Goal: Task Accomplishment & Management: Manage account settings

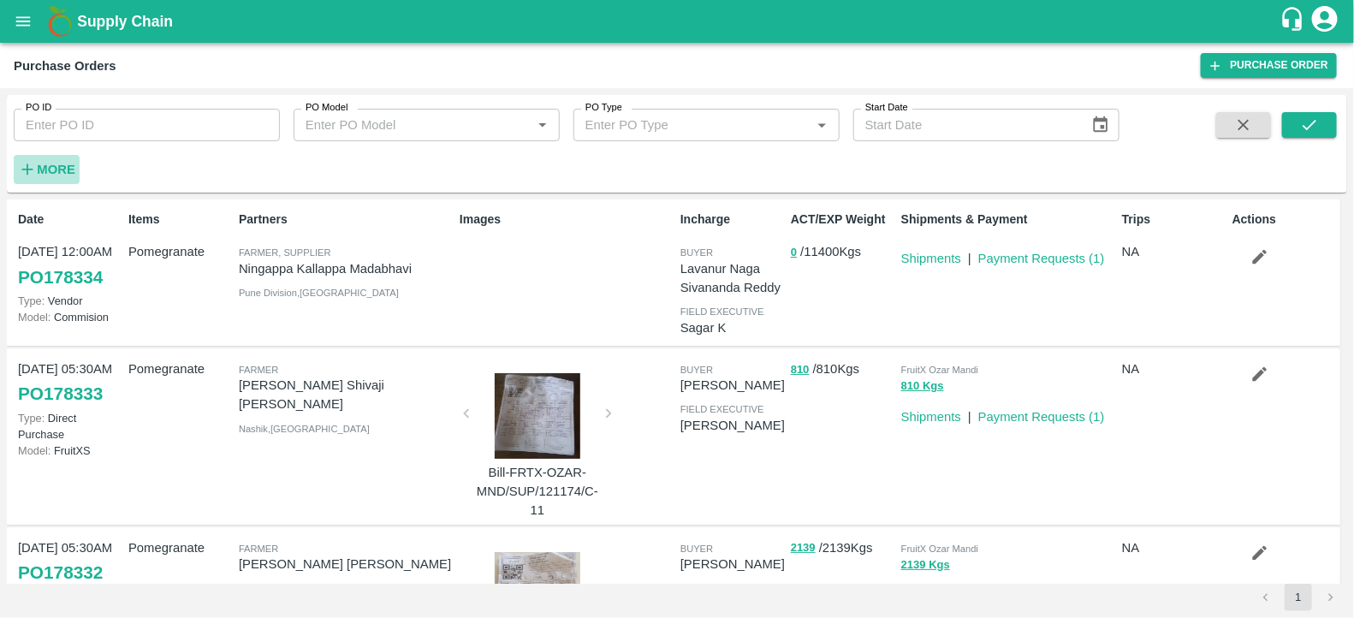
click at [60, 174] on strong "More" at bounding box center [56, 170] width 39 height 14
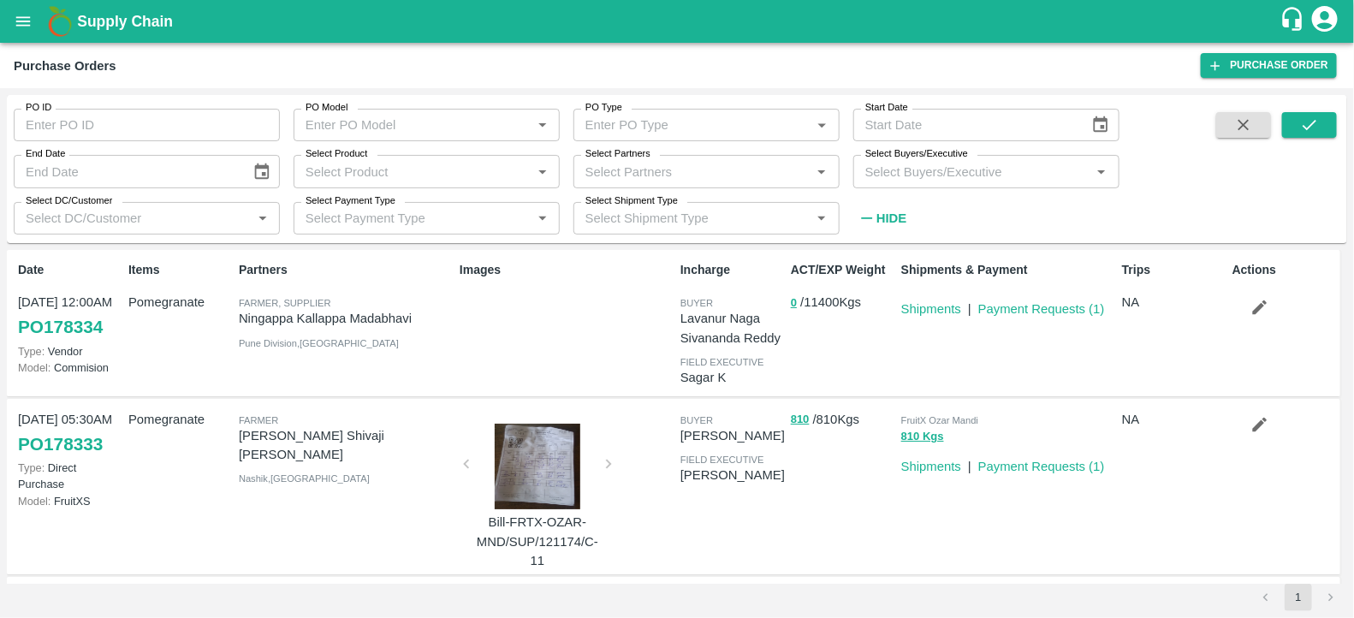
click at [952, 175] on input "Select Buyers/Executive" at bounding box center [972, 171] width 228 height 22
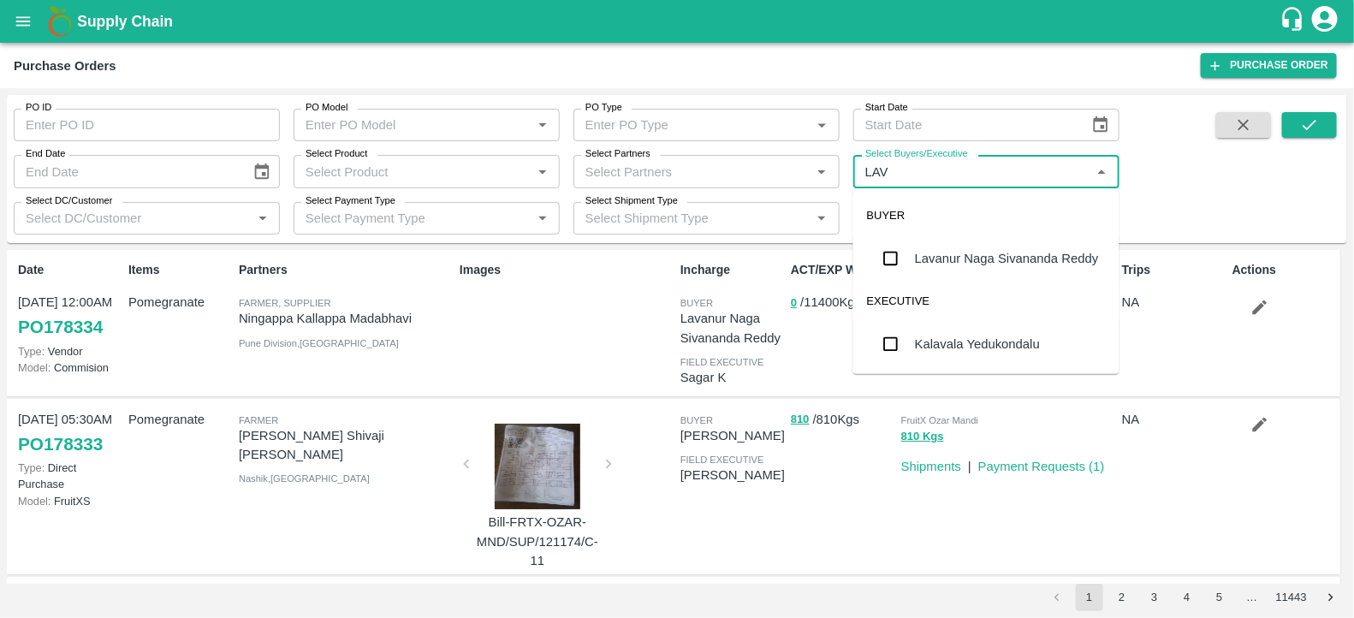
type input "LAVA"
click at [958, 241] on div "Lavanur Naga Sivananda Reddy" at bounding box center [986, 258] width 266 height 45
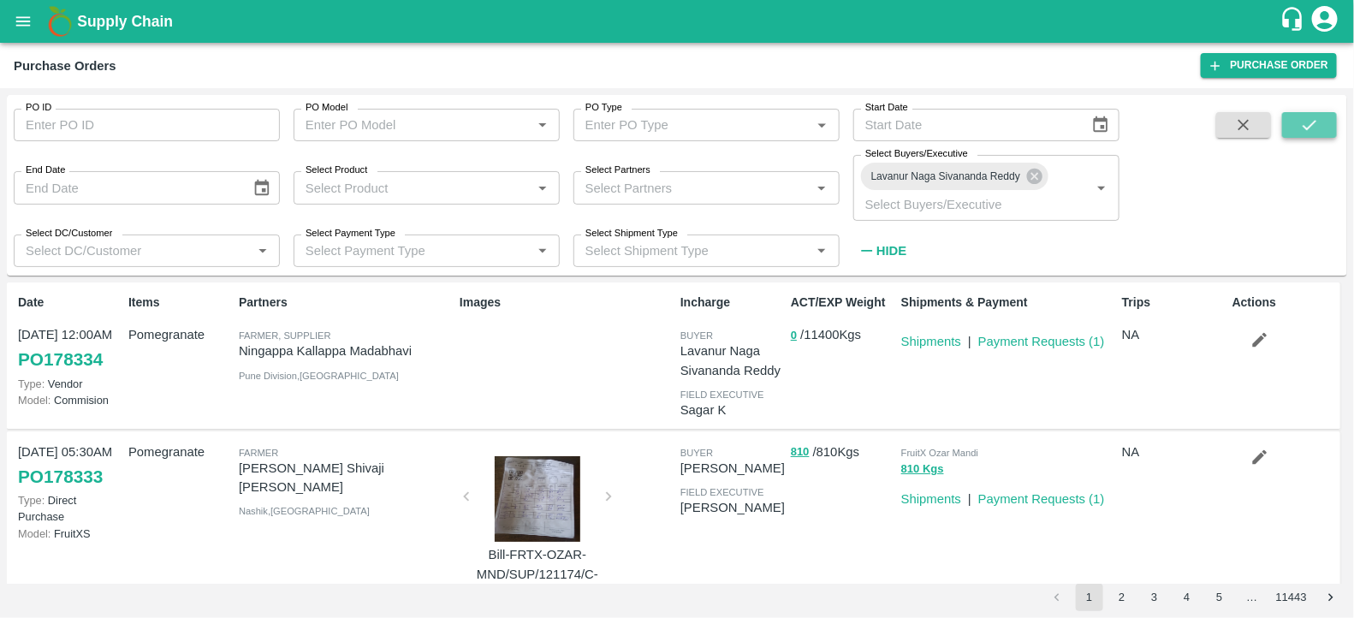
click at [1309, 132] on icon "submit" at bounding box center [1309, 125] width 19 height 19
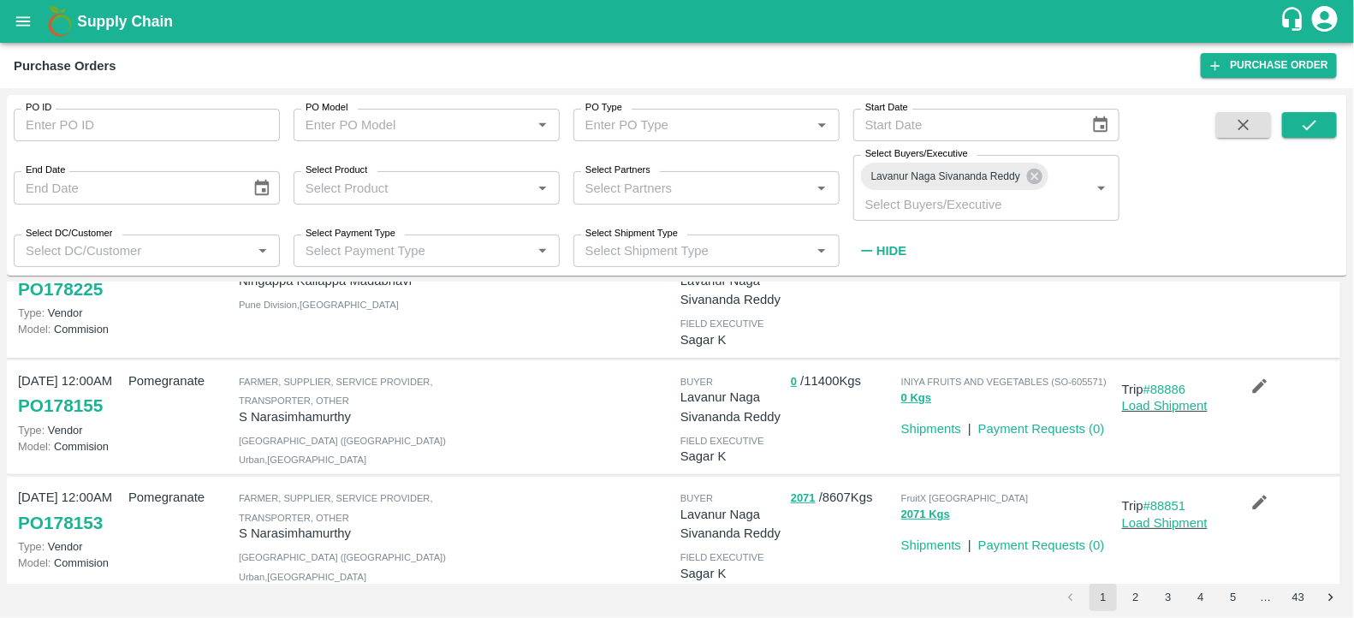
scroll to position [187, 0]
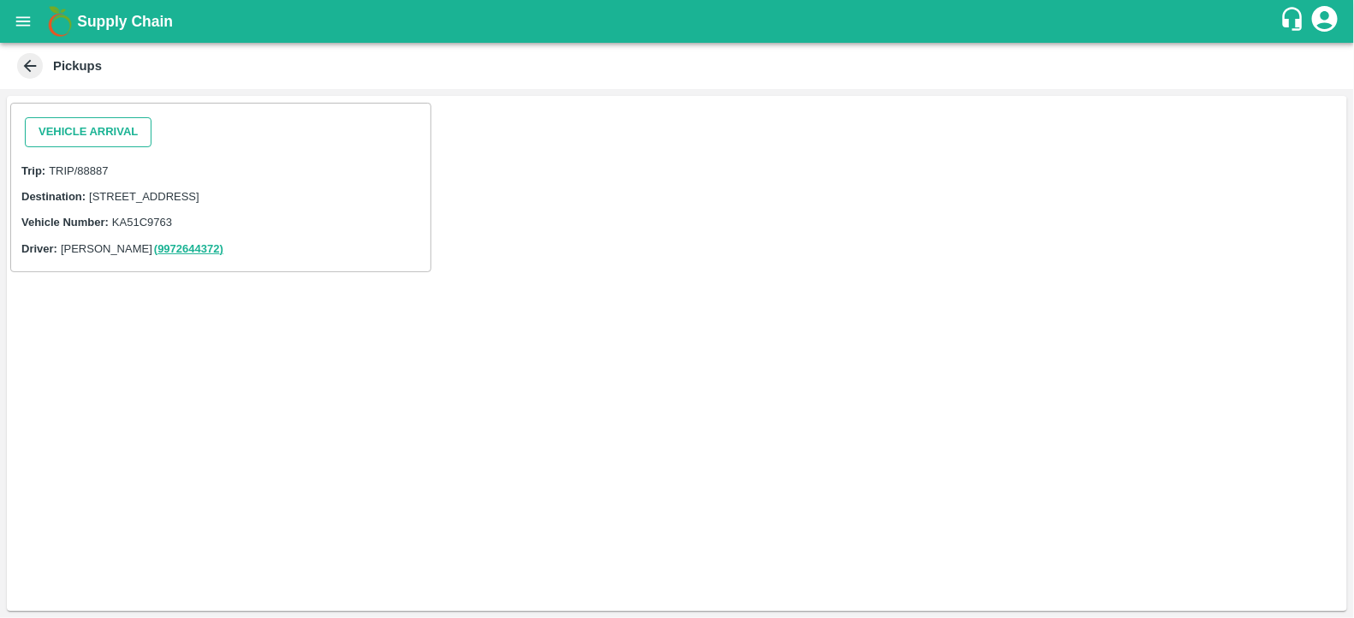
click at [103, 129] on button "Vehicle Arrival" at bounding box center [88, 132] width 127 height 30
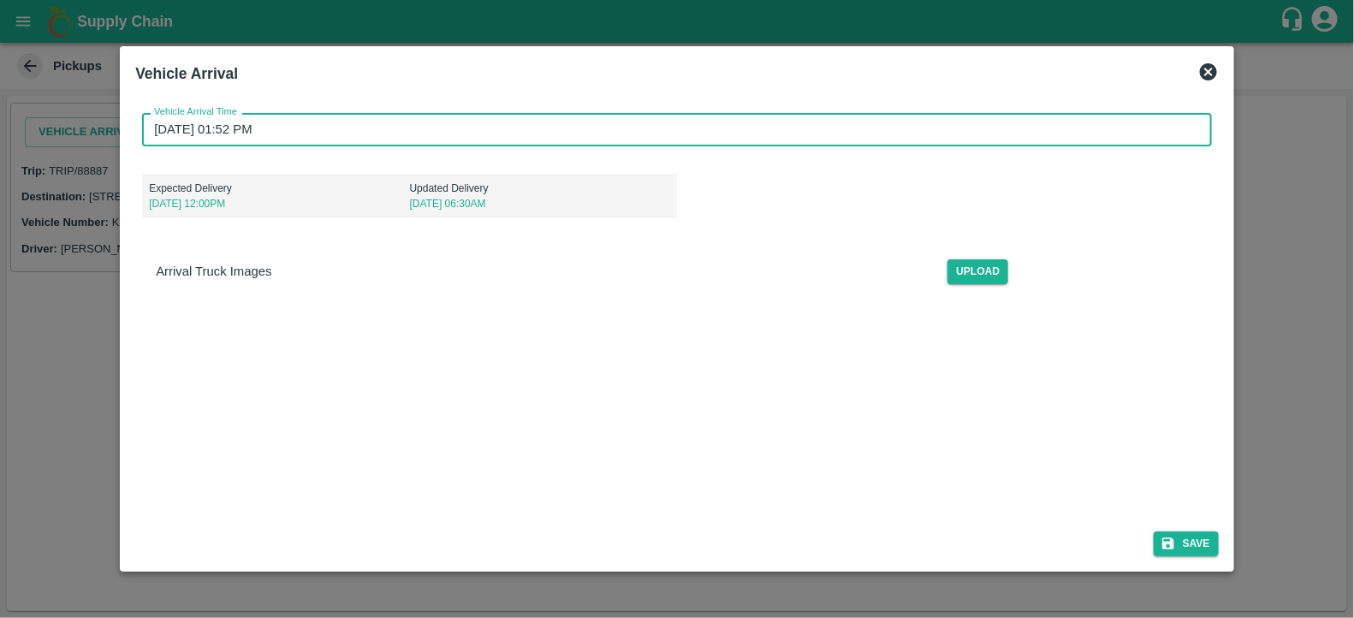
click at [323, 130] on input "25/09/2025 01:52 PM" at bounding box center [671, 129] width 1058 height 33
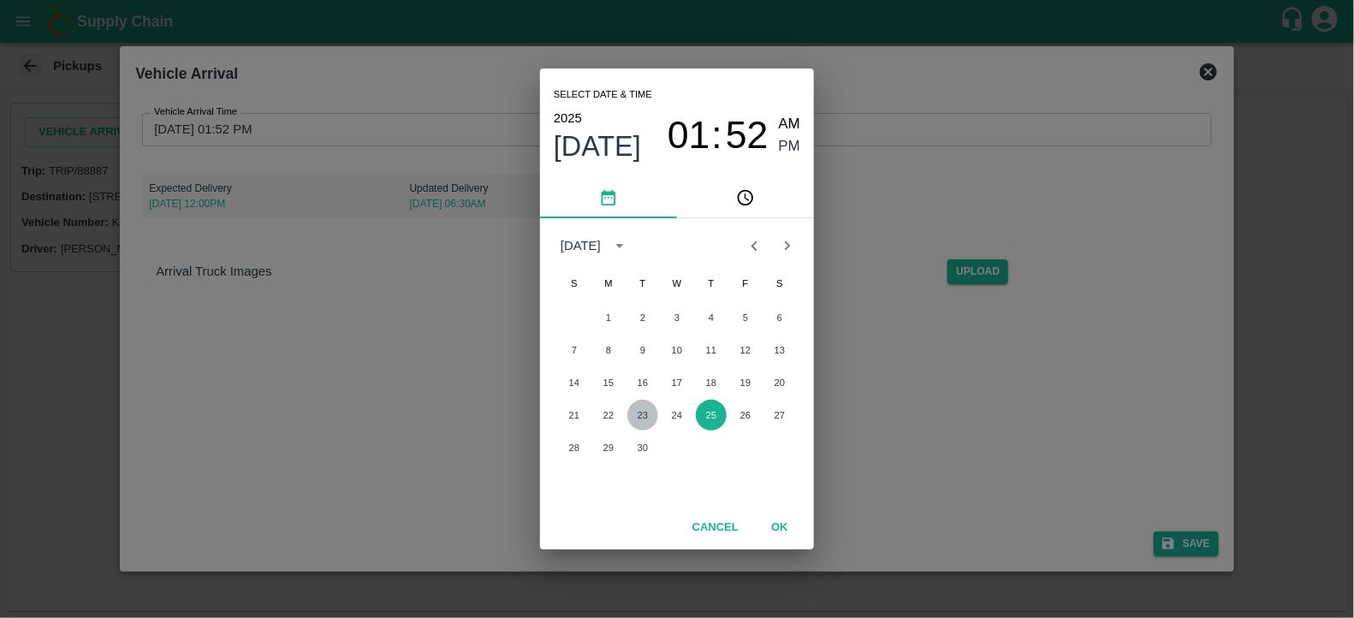
click at [648, 412] on button "23" at bounding box center [642, 415] width 31 height 31
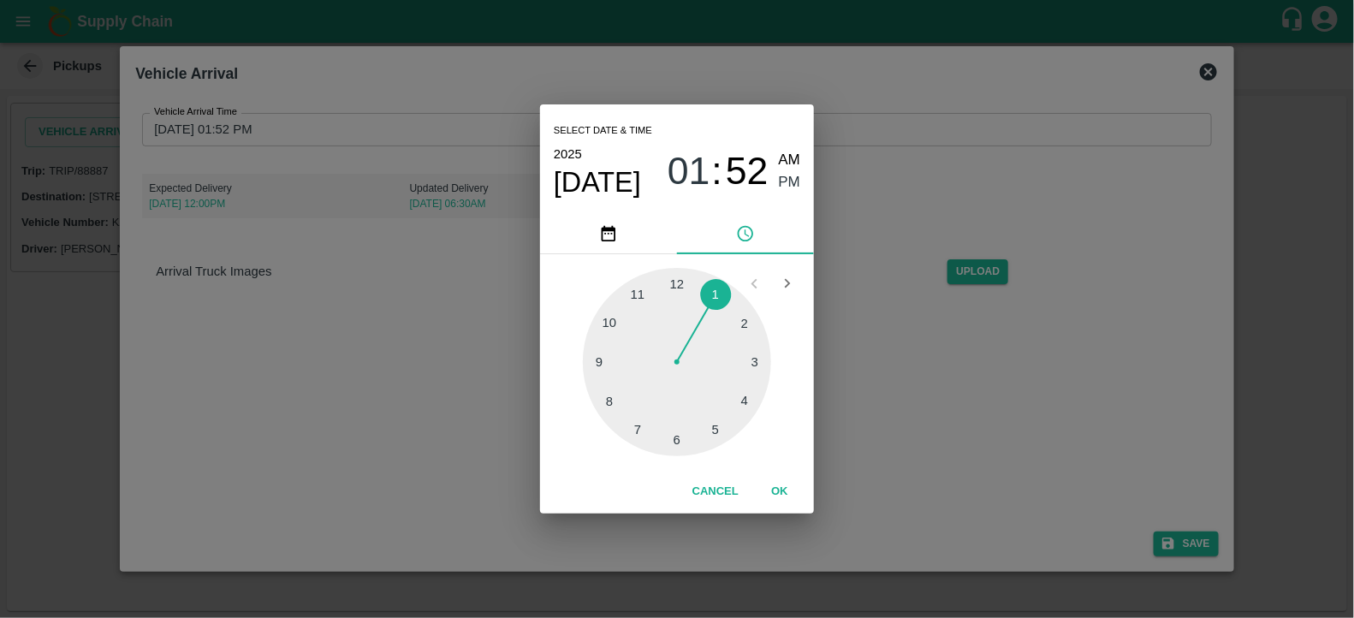
click at [742, 396] on div at bounding box center [677, 362] width 188 height 188
click at [676, 288] on div at bounding box center [677, 362] width 188 height 188
type input "[DATE] 04:00 PM"
click at [783, 482] on button "OK" at bounding box center [779, 492] width 55 height 30
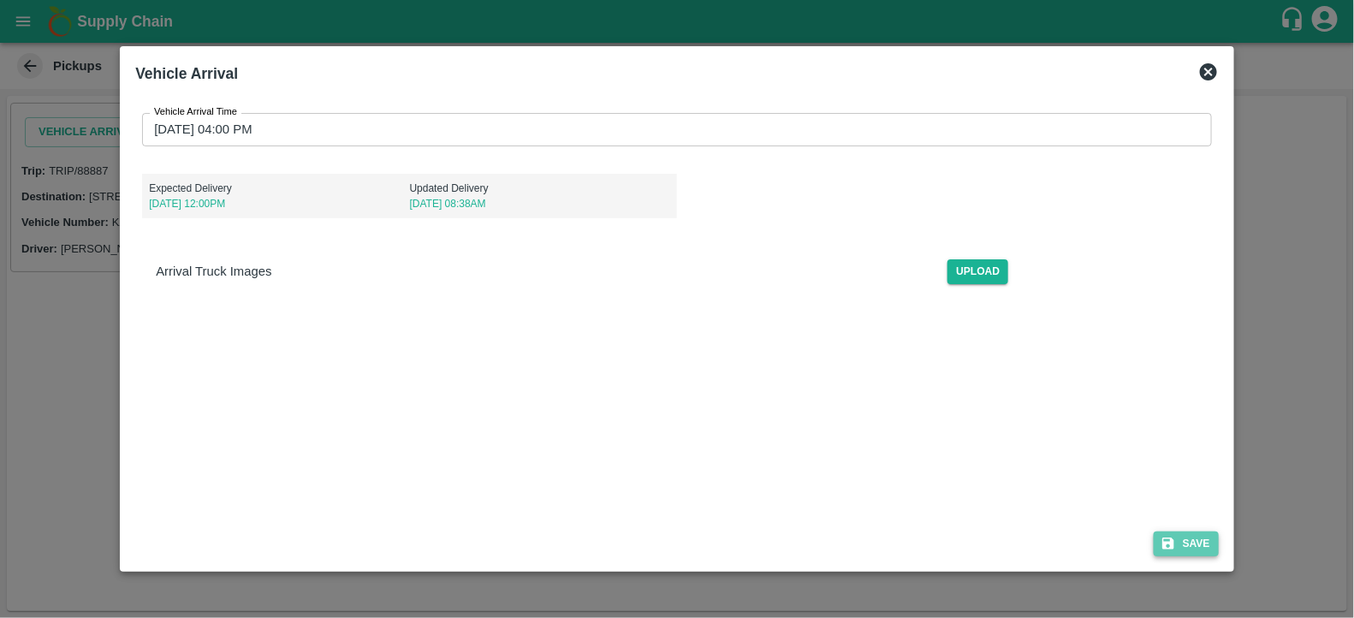
click at [1199, 539] on button "Save" at bounding box center [1186, 543] width 65 height 25
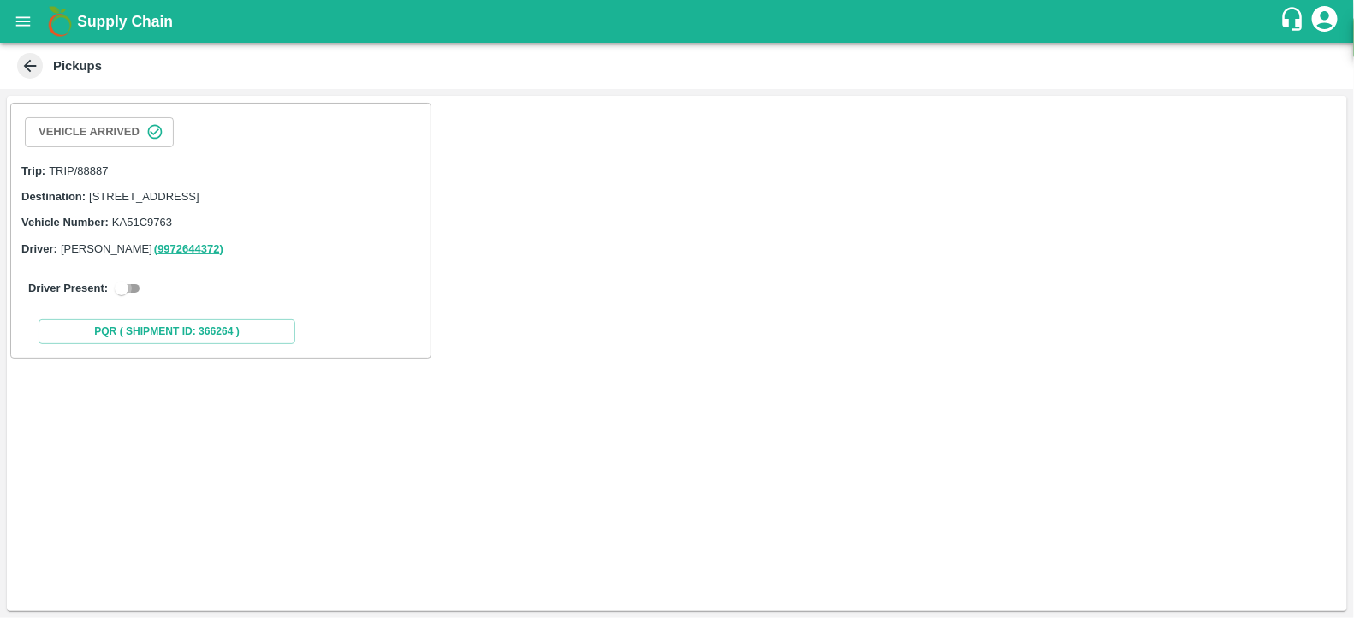
click at [126, 299] on input "checkbox" at bounding box center [122, 288] width 62 height 21
checkbox input "true"
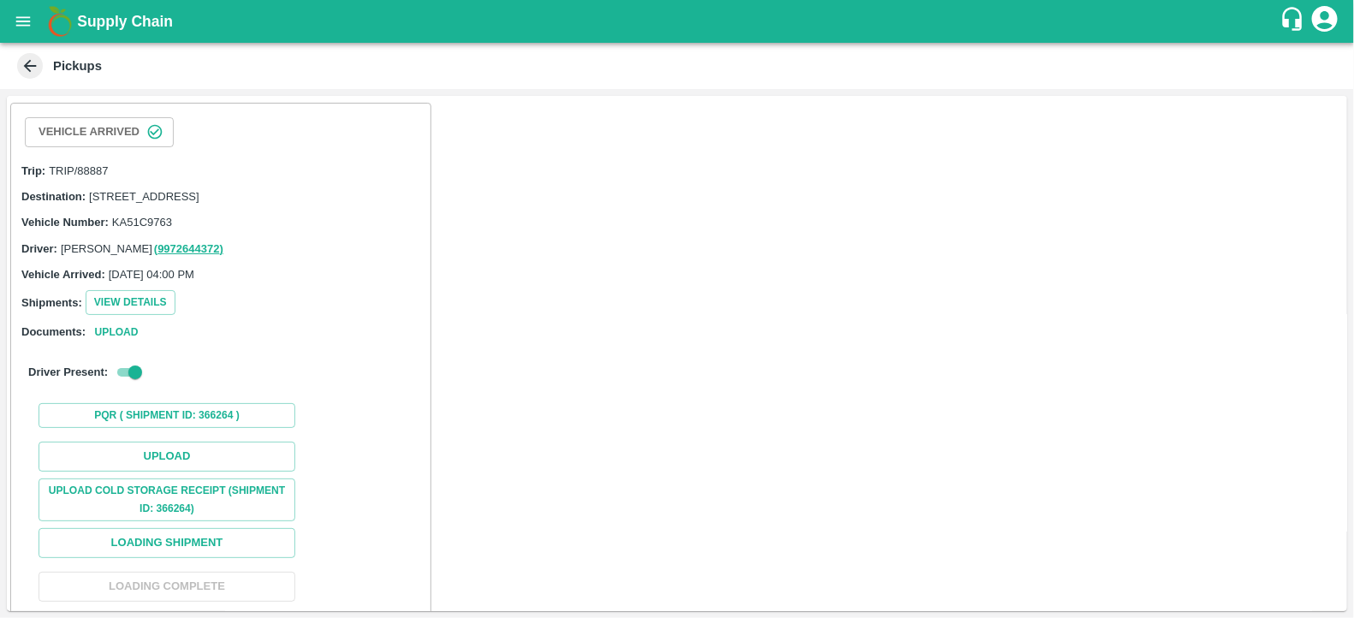
scroll to position [114, 0]
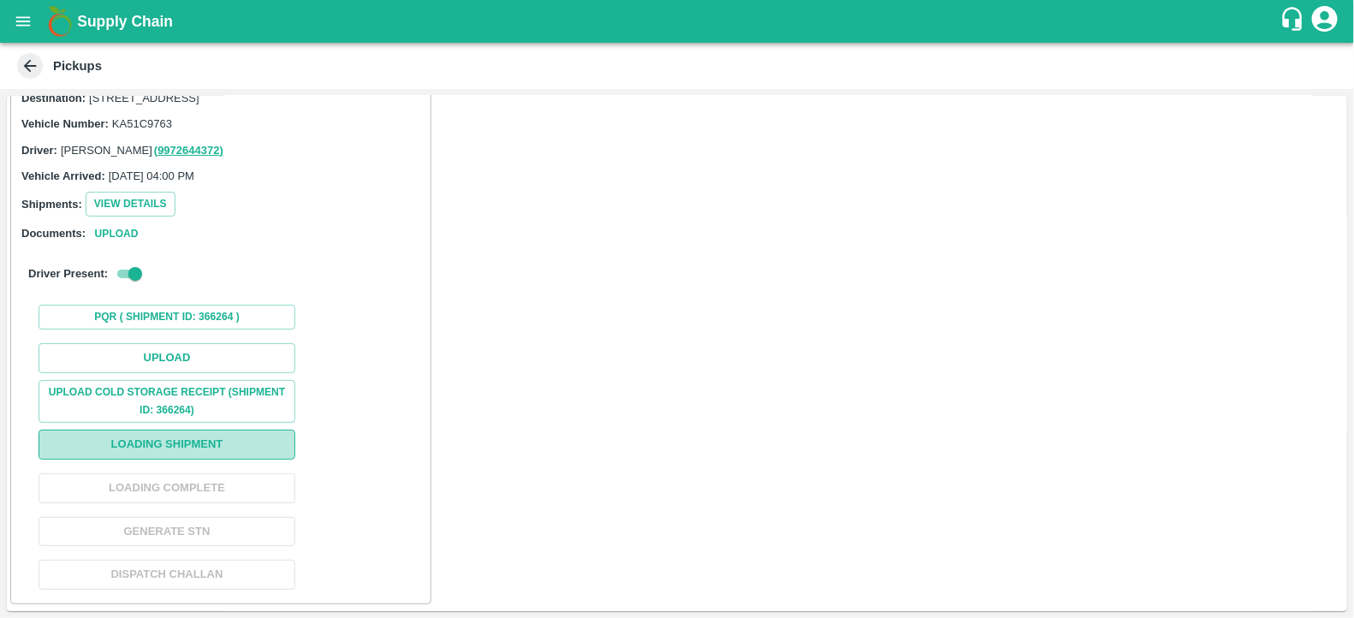
click at [187, 439] on button "Loading Shipment" at bounding box center [167, 445] width 257 height 30
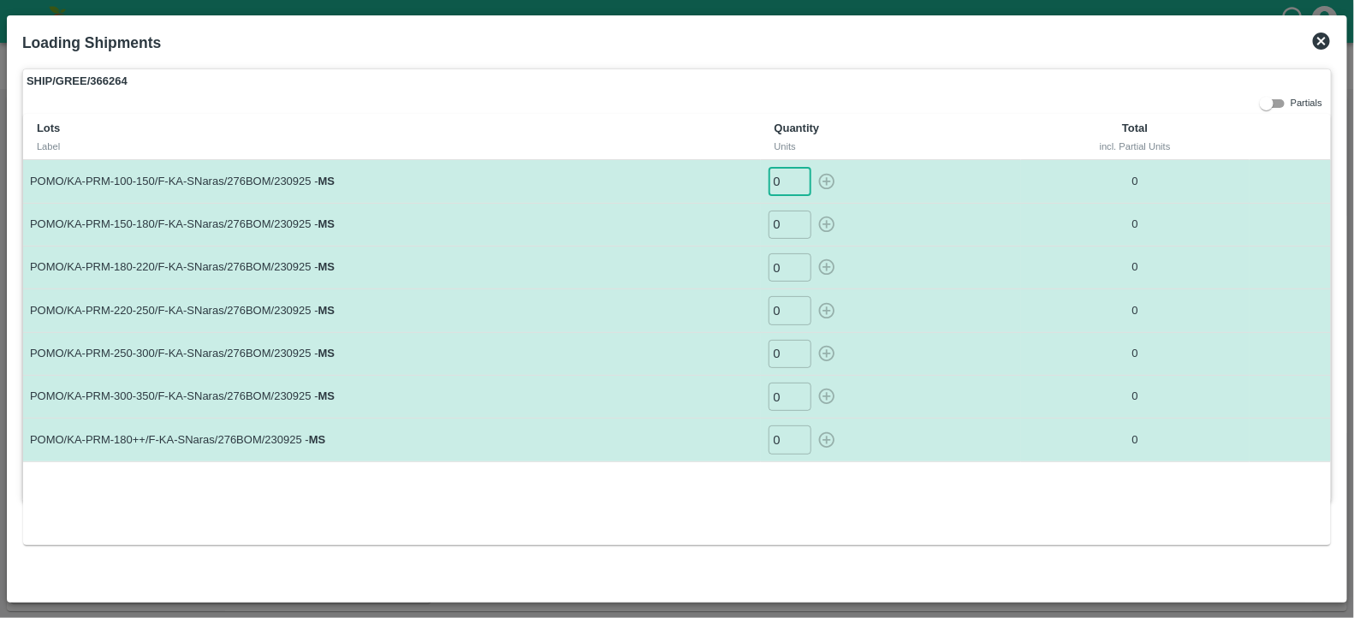
click at [780, 169] on input "0" at bounding box center [789, 181] width 43 height 28
type input "66"
click at [784, 222] on input "0" at bounding box center [789, 225] width 43 height 28
type input "117"
click at [787, 261] on input "0" at bounding box center [789, 267] width 43 height 28
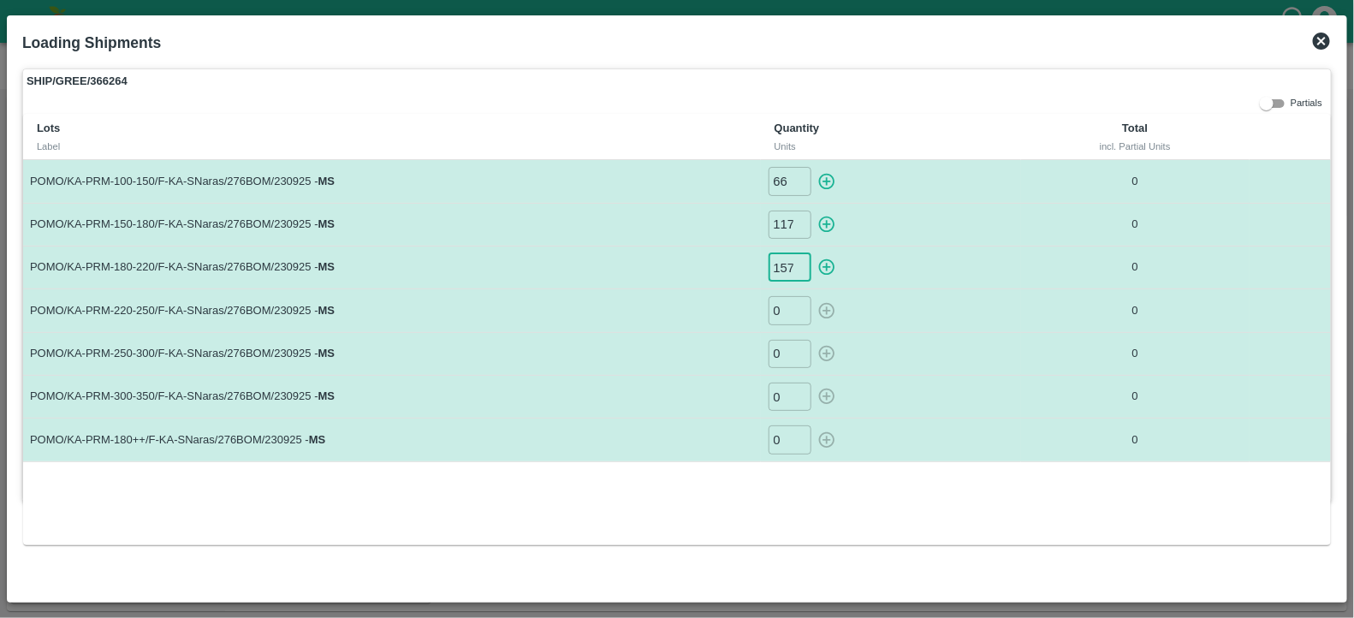
scroll to position [0, 1]
type input "157"
click at [786, 311] on input "0" at bounding box center [789, 310] width 43 height 28
type input "84"
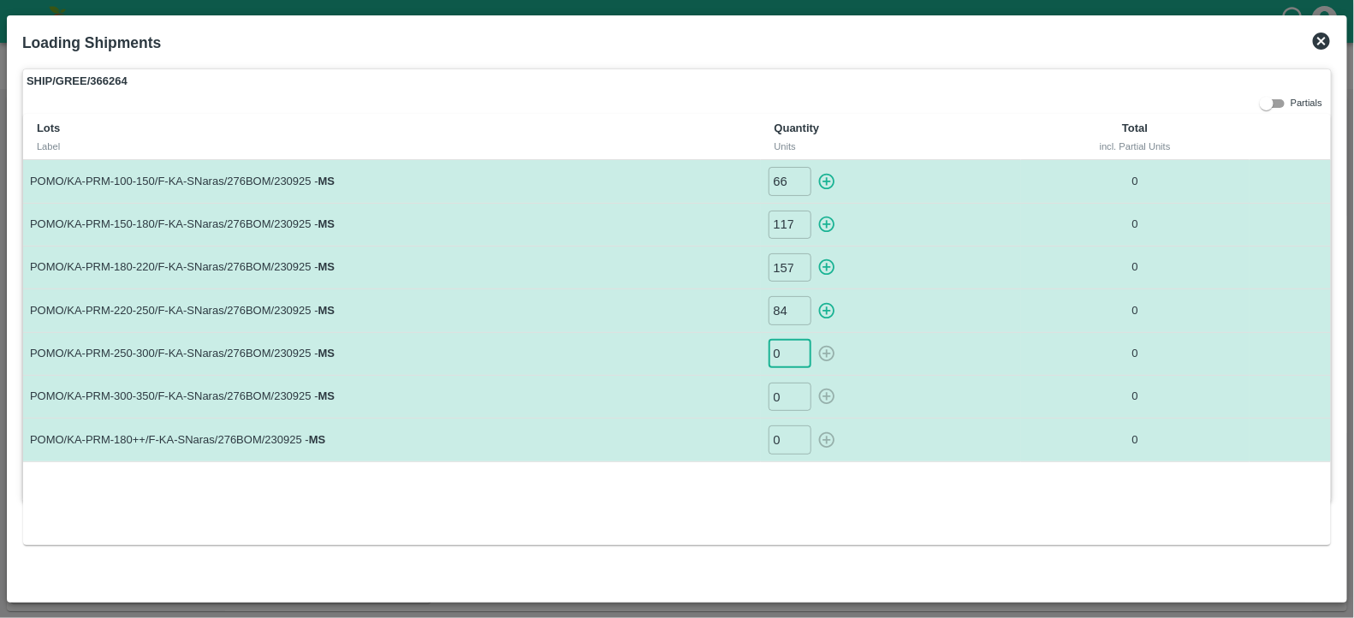
click at [790, 349] on input "0" at bounding box center [789, 354] width 43 height 28
type input "38"
click at [788, 396] on input "0" at bounding box center [789, 397] width 43 height 28
type input "24"
click at [790, 423] on td "0 ​" at bounding box center [891, 439] width 260 height 43
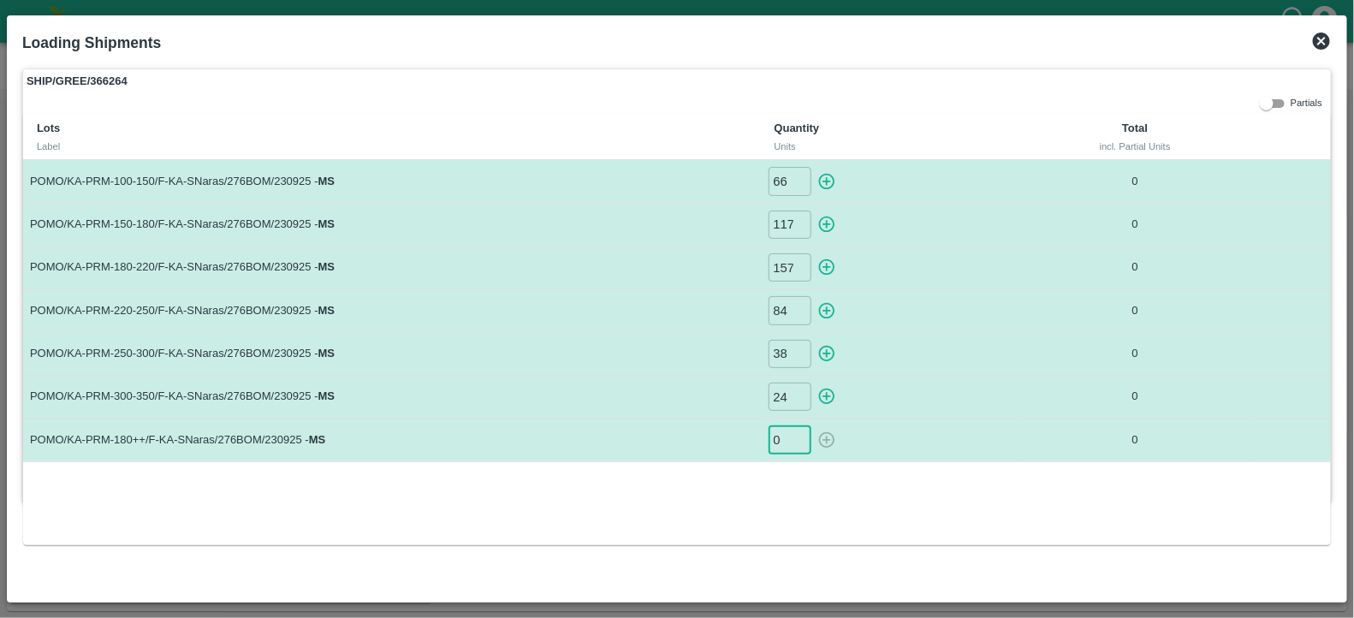
click at [791, 425] on input "0" at bounding box center [789, 439] width 43 height 28
type input "17"
click at [826, 184] on icon "button" at bounding box center [826, 182] width 16 height 16
type input "0"
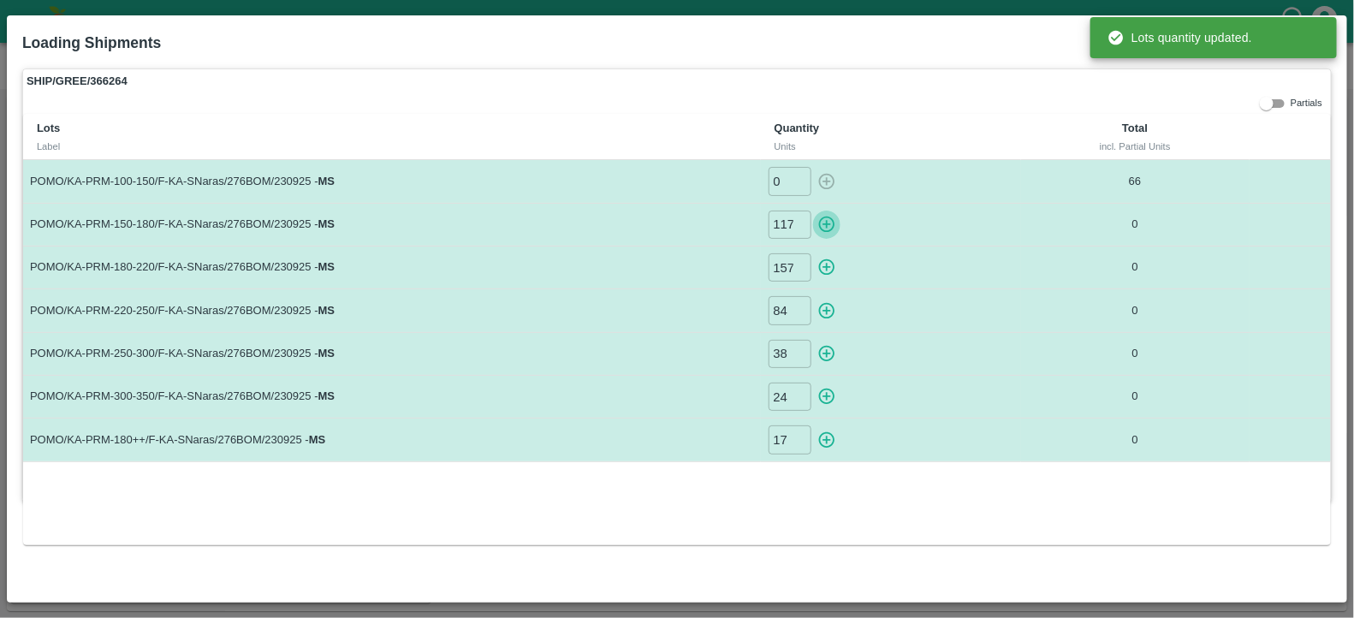
click at [824, 217] on icon "button" at bounding box center [826, 225] width 16 height 16
type input "0"
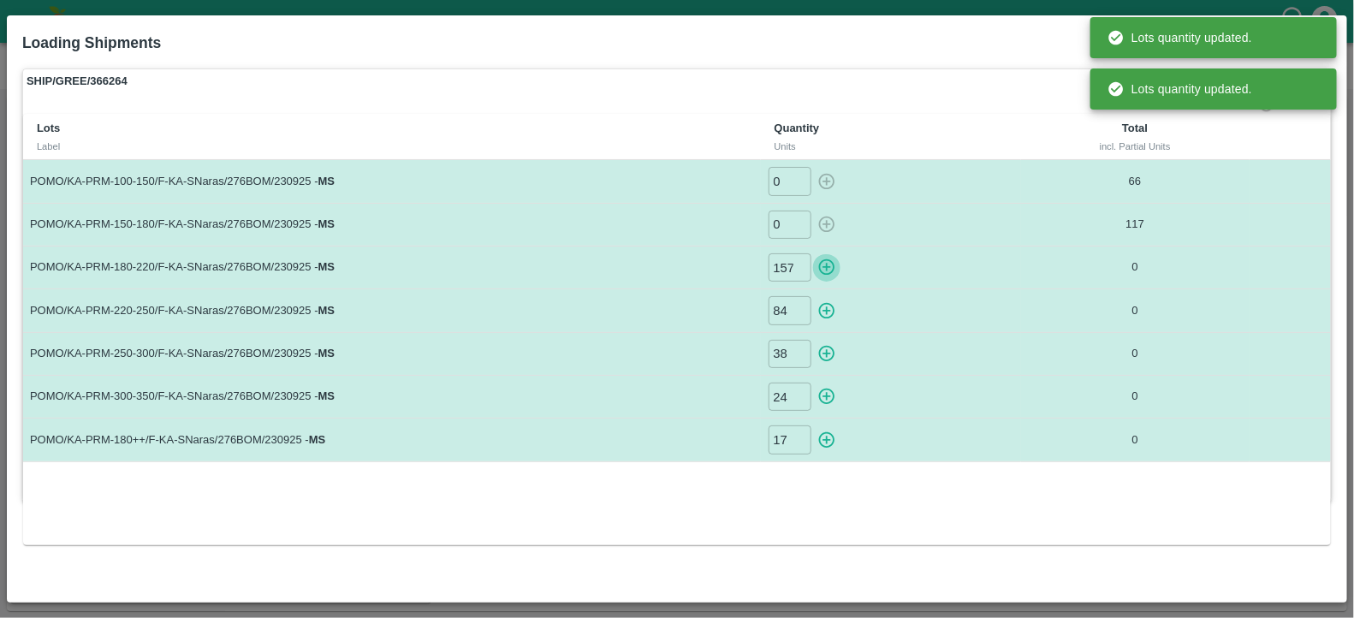
click at [827, 258] on icon "button" at bounding box center [826, 267] width 19 height 19
type input "0"
click at [828, 308] on icon "button" at bounding box center [826, 310] width 19 height 19
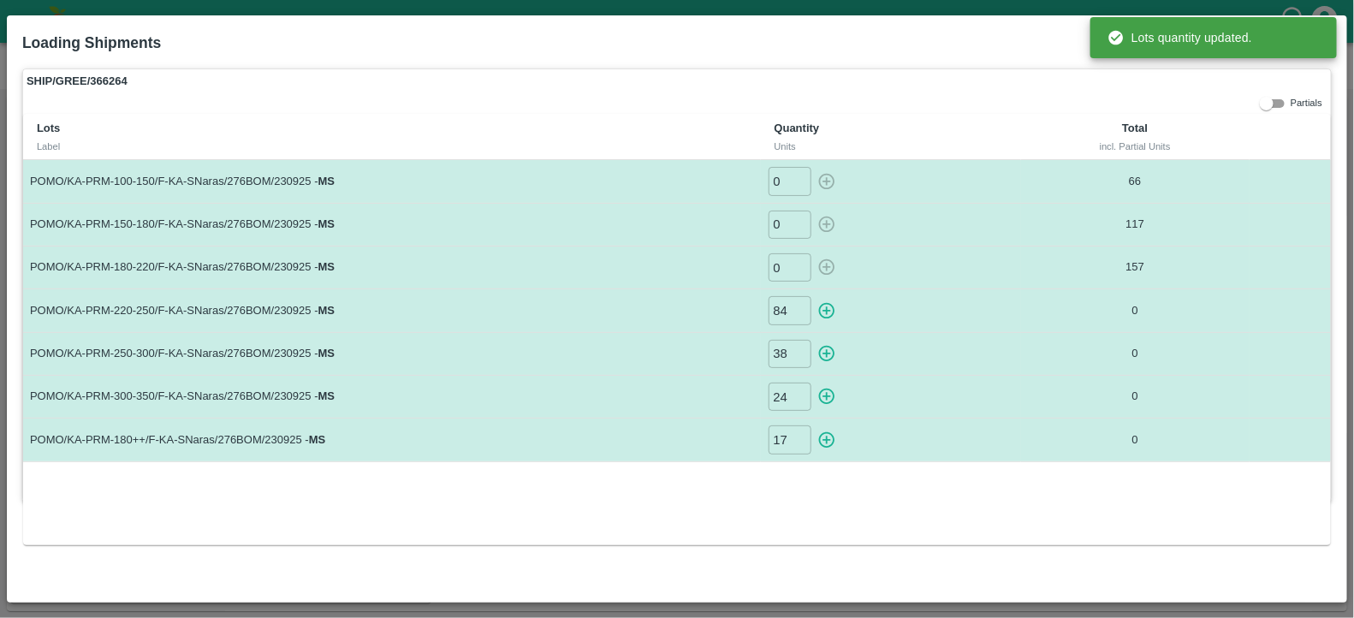
type input "0"
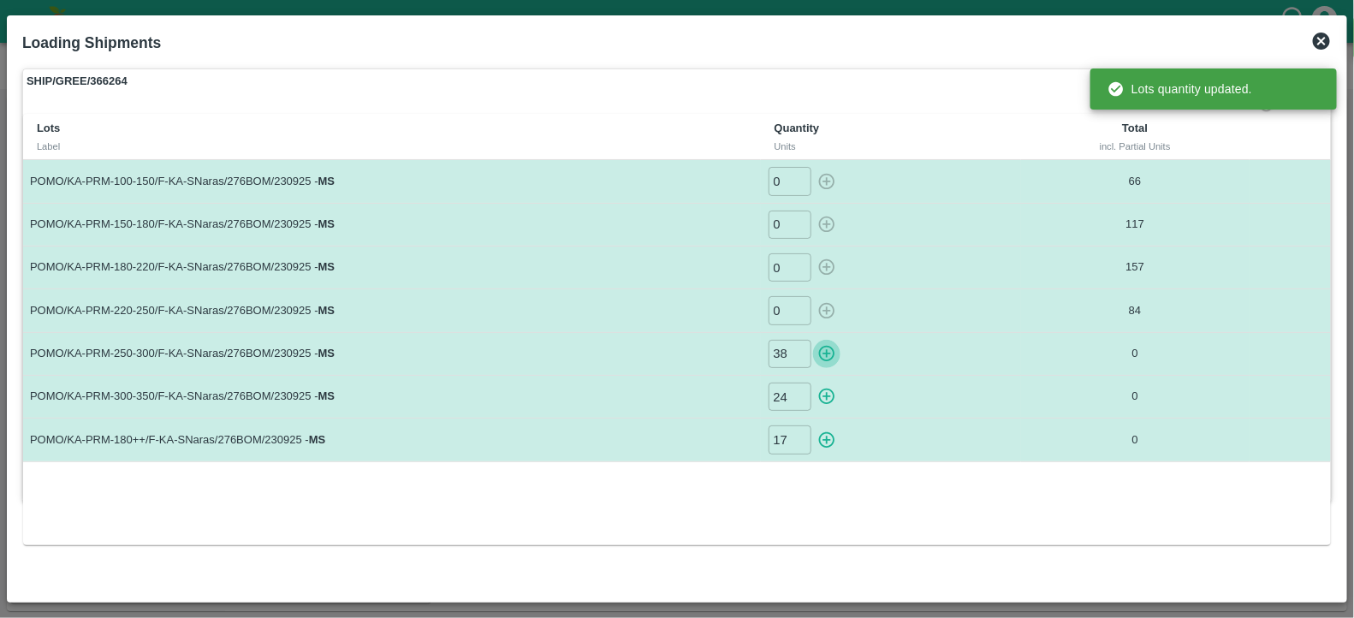
click at [832, 361] on icon "button" at bounding box center [826, 353] width 19 height 19
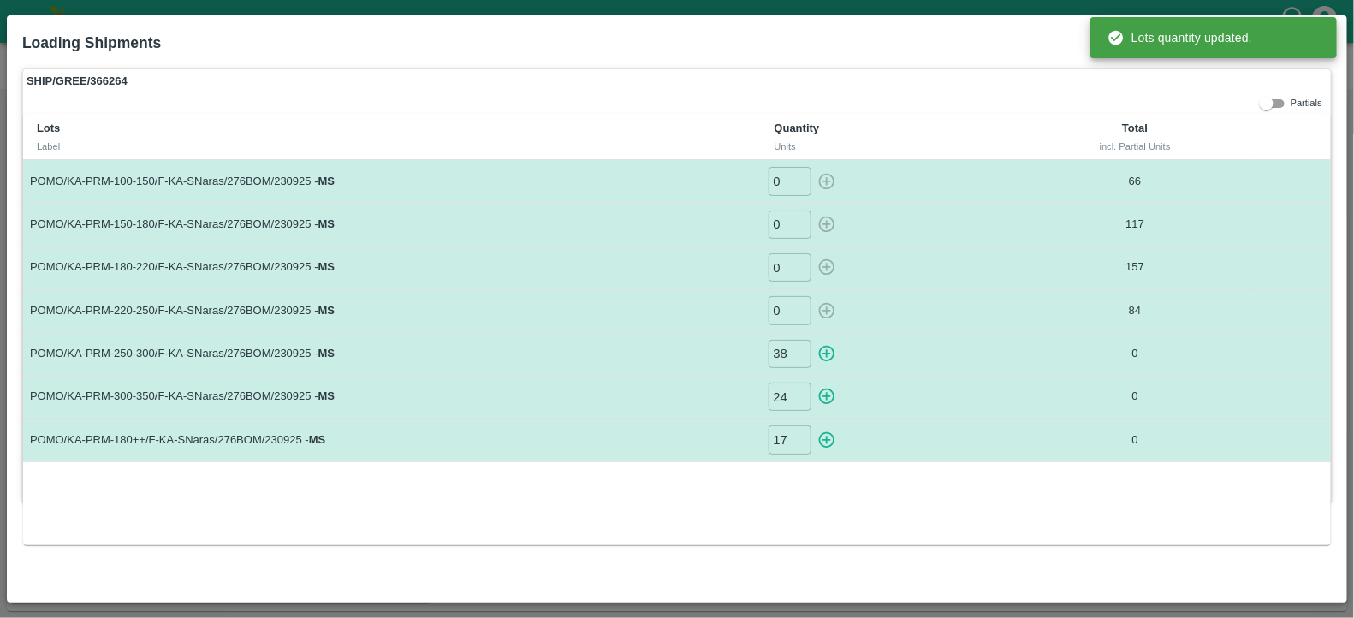
type input "0"
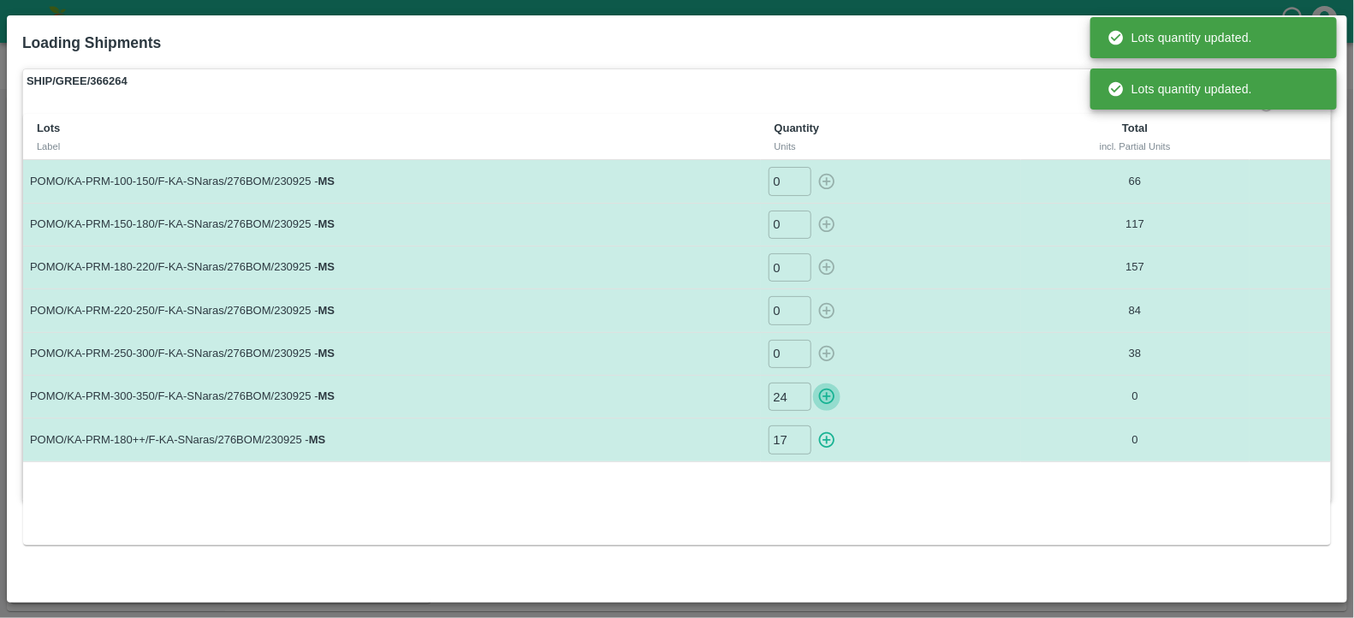
click at [824, 387] on icon "button" at bounding box center [826, 396] width 19 height 19
type input "0"
click at [824, 444] on icon "button" at bounding box center [826, 440] width 16 height 16
type input "0"
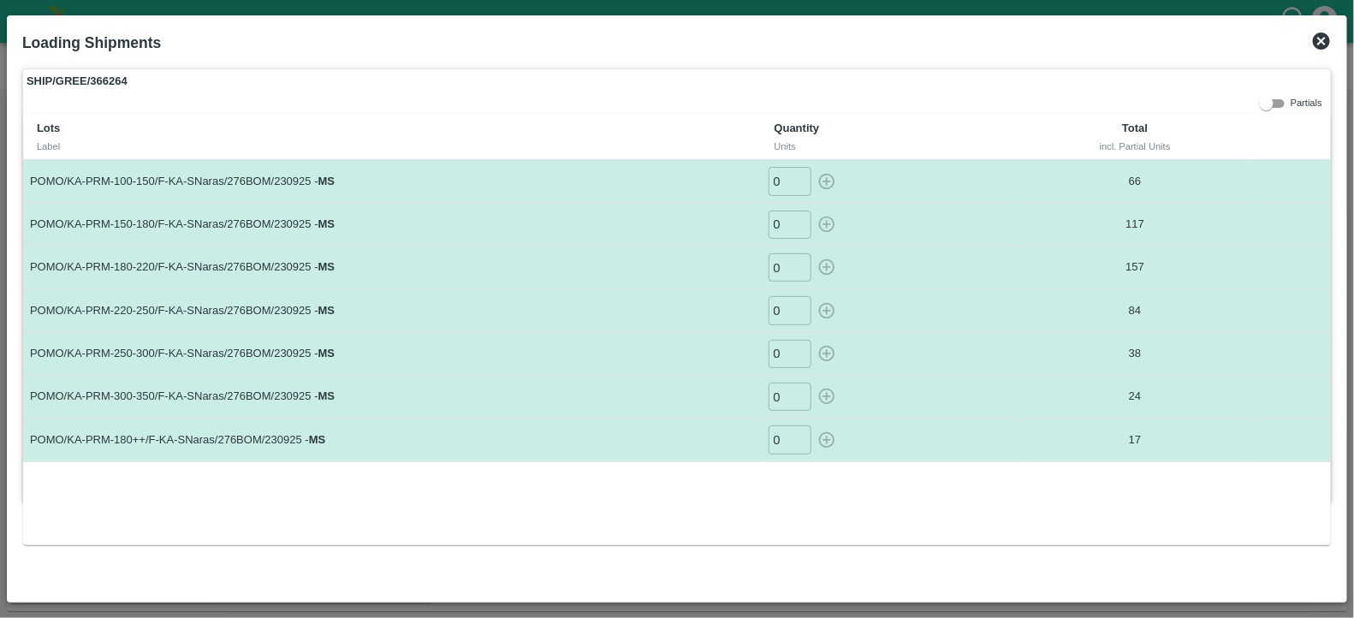
click at [1322, 40] on icon at bounding box center [1321, 41] width 21 height 21
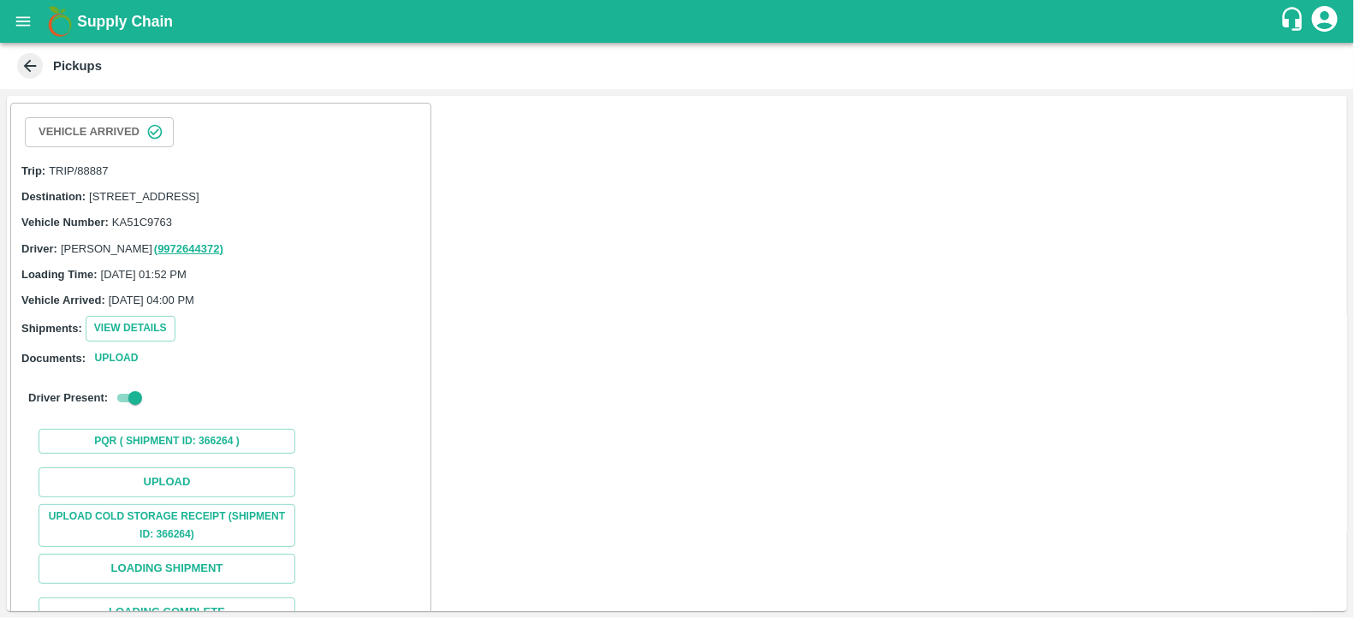
scroll to position [139, 0]
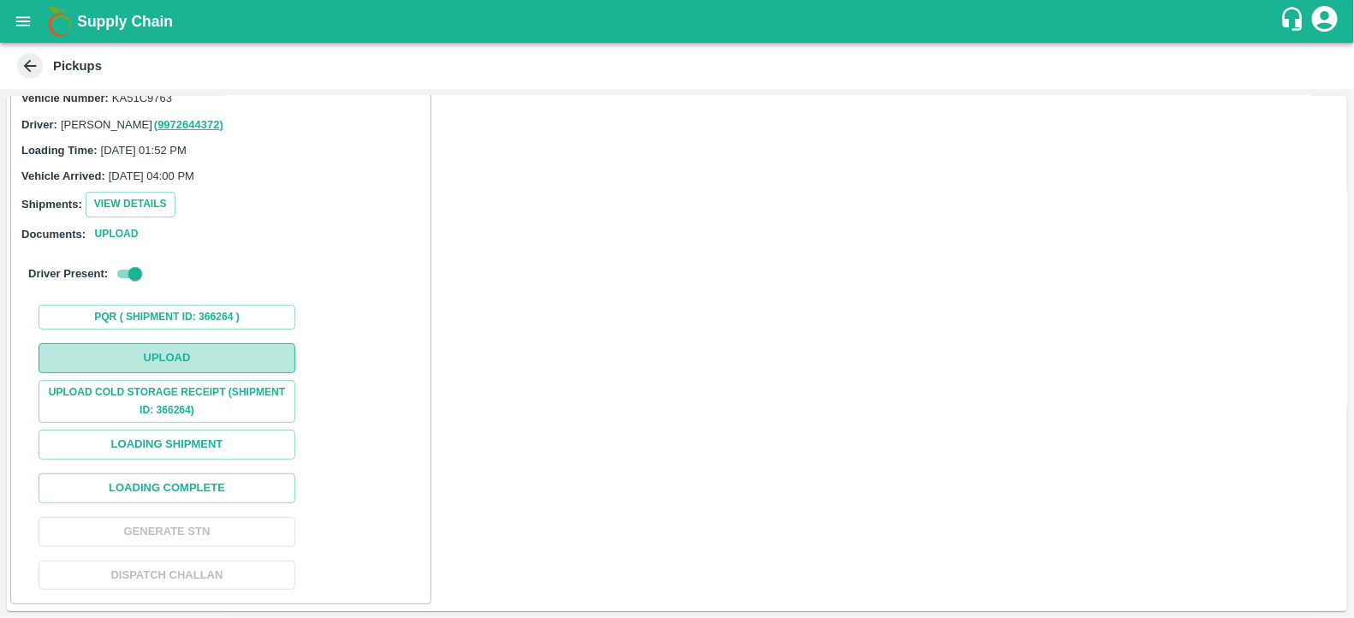
click at [157, 354] on button "Upload" at bounding box center [167, 358] width 257 height 30
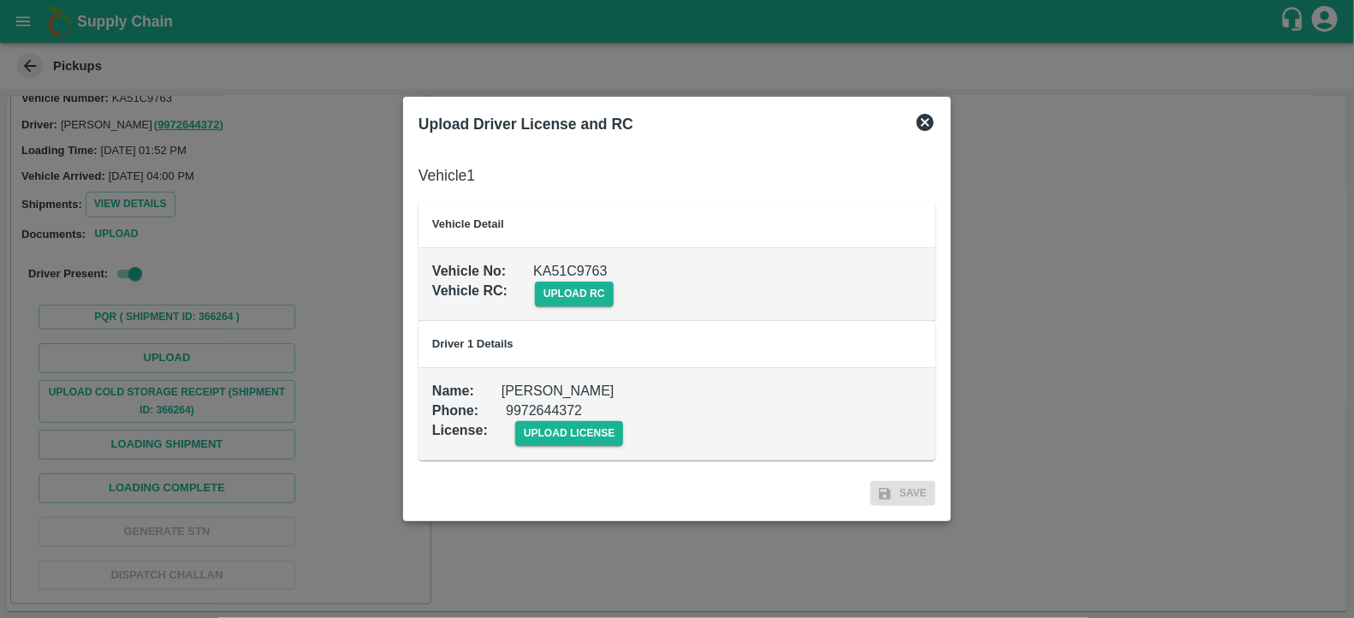
click at [929, 502] on span "Save" at bounding box center [902, 493] width 65 height 25
click at [585, 436] on span "upload license" at bounding box center [569, 433] width 109 height 25
click at [0, 0] on input "upload license" at bounding box center [0, 0] width 0 height 0
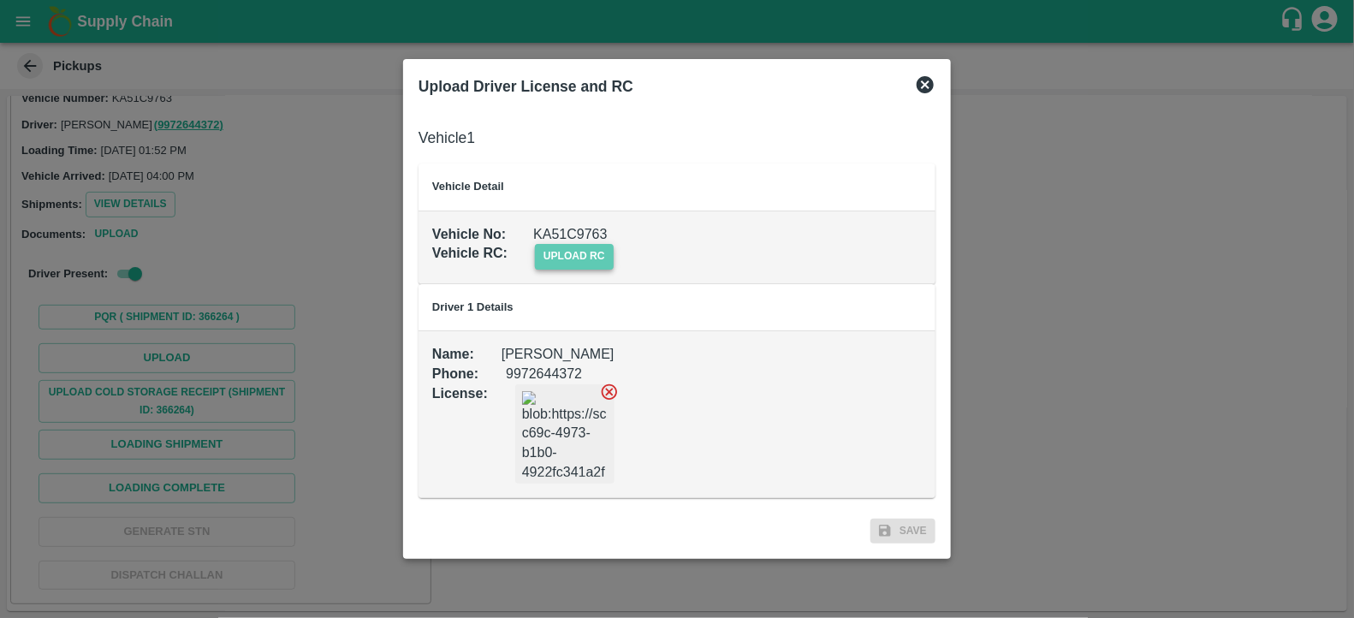
click at [587, 258] on span "upload rc" at bounding box center [574, 256] width 79 height 25
click at [0, 0] on input "upload rc" at bounding box center [0, 0] width 0 height 0
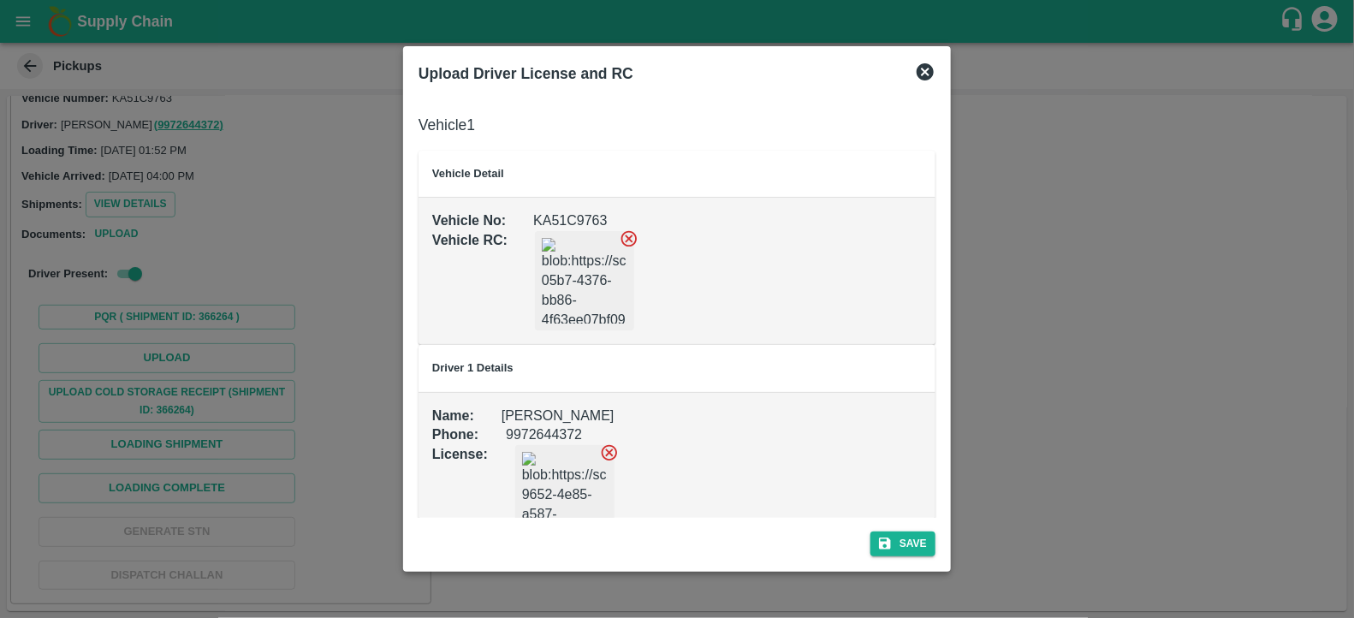
click at [573, 264] on img at bounding box center [585, 281] width 86 height 86
click at [625, 235] on icon at bounding box center [629, 238] width 19 height 19
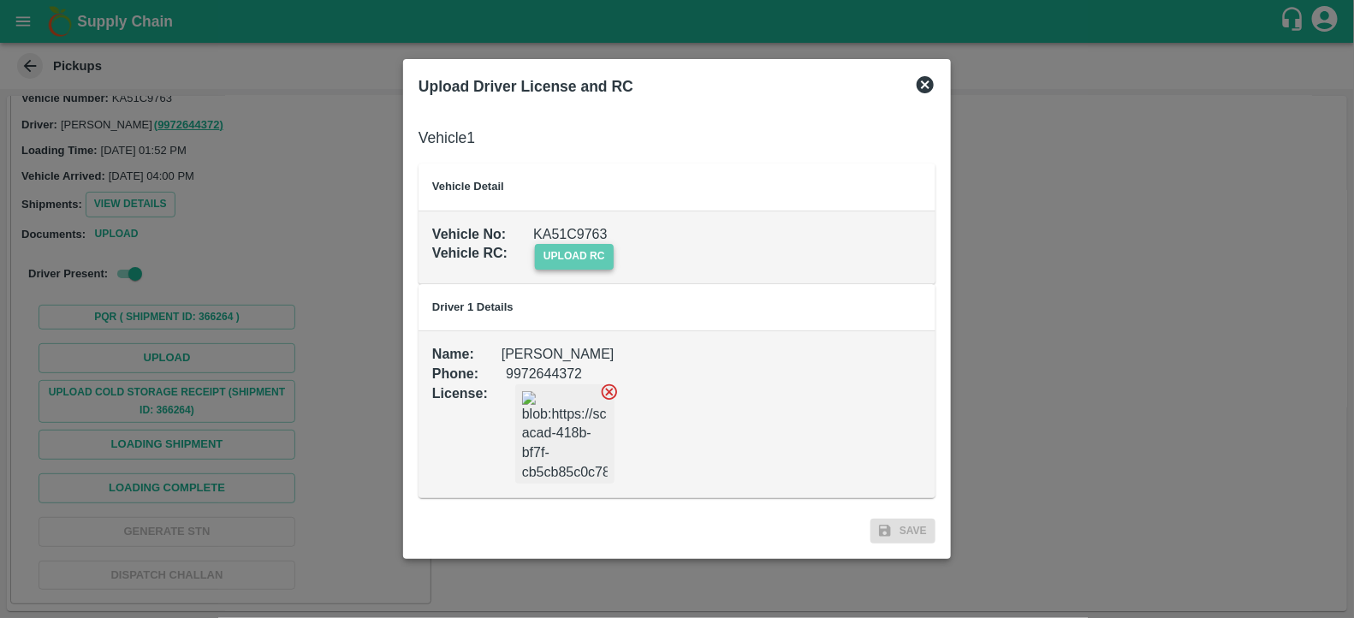
click at [601, 250] on span "upload rc" at bounding box center [574, 256] width 79 height 25
click at [0, 0] on input "upload rc" at bounding box center [0, 0] width 0 height 0
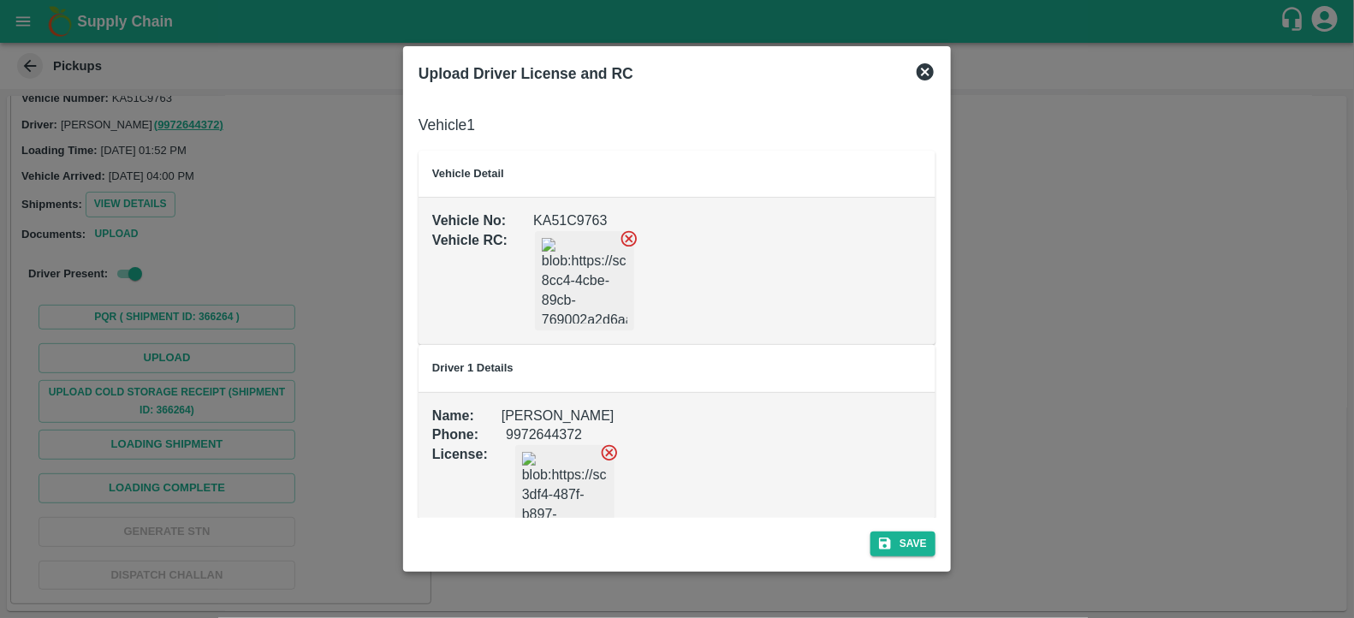
click at [563, 294] on img at bounding box center [585, 281] width 86 height 86
click at [628, 244] on icon at bounding box center [629, 238] width 19 height 19
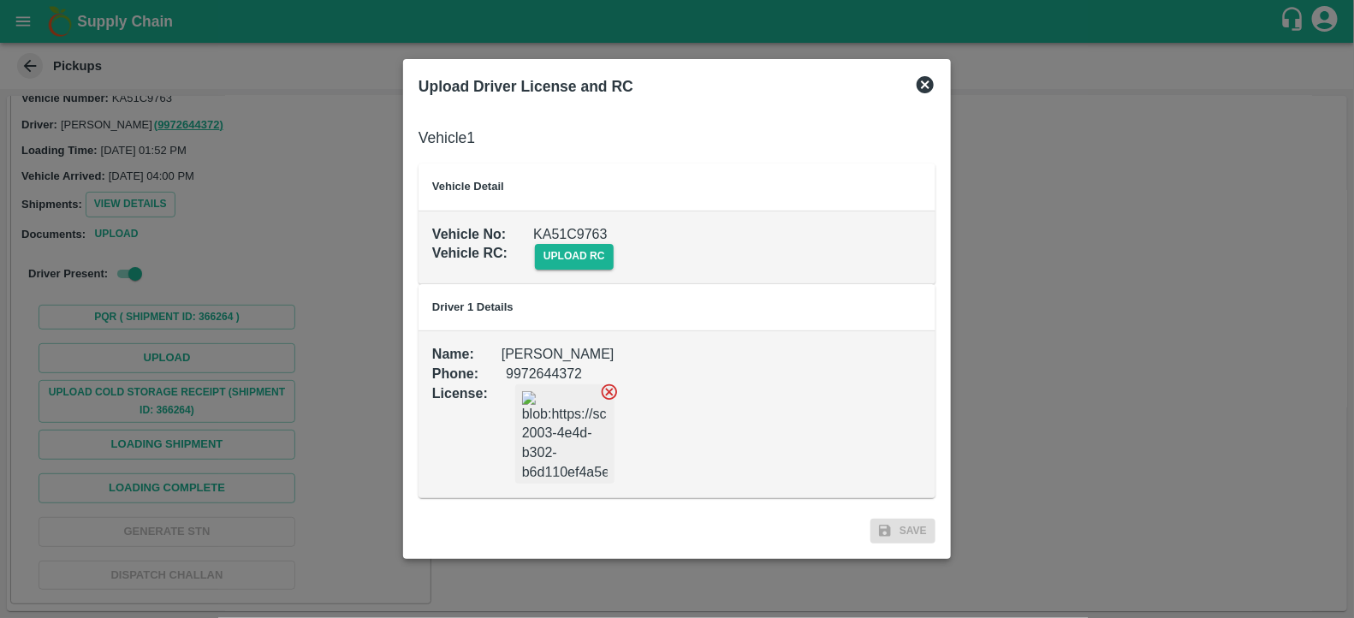
click at [562, 420] on img at bounding box center [565, 434] width 86 height 86
click at [567, 254] on span "upload rc" at bounding box center [574, 256] width 79 height 25
click at [0, 0] on input "upload rc" at bounding box center [0, 0] width 0 height 0
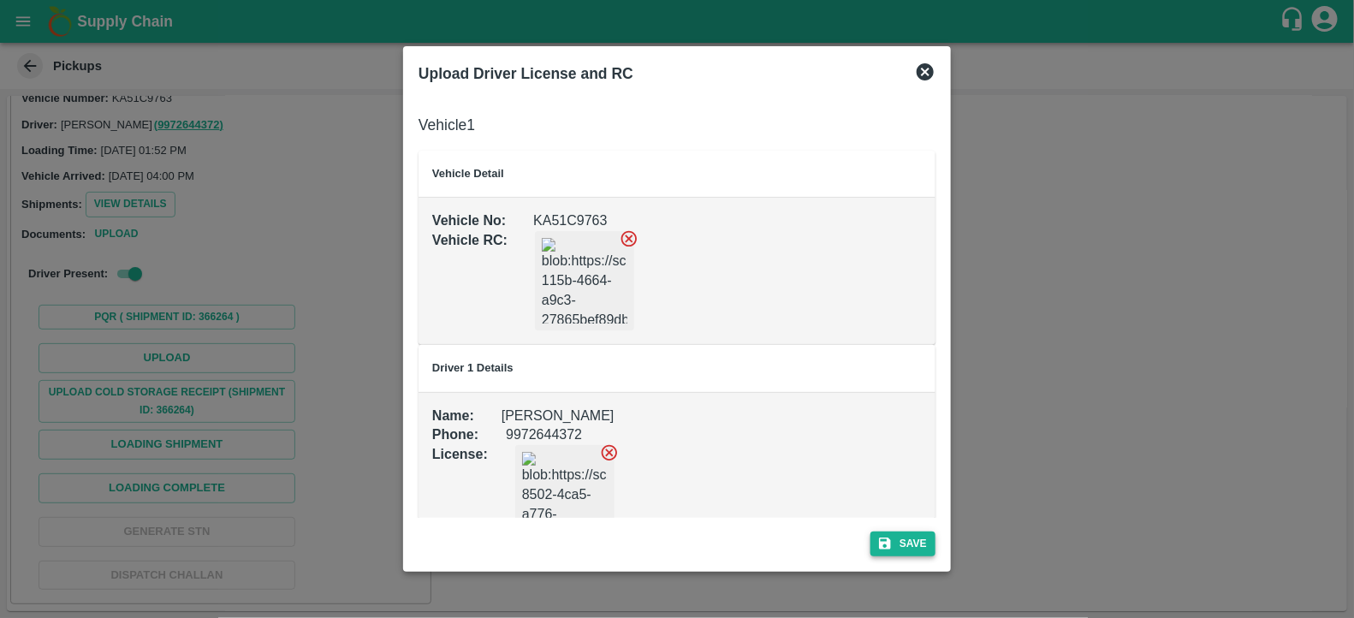
click at [917, 543] on button "Save" at bounding box center [902, 543] width 65 height 25
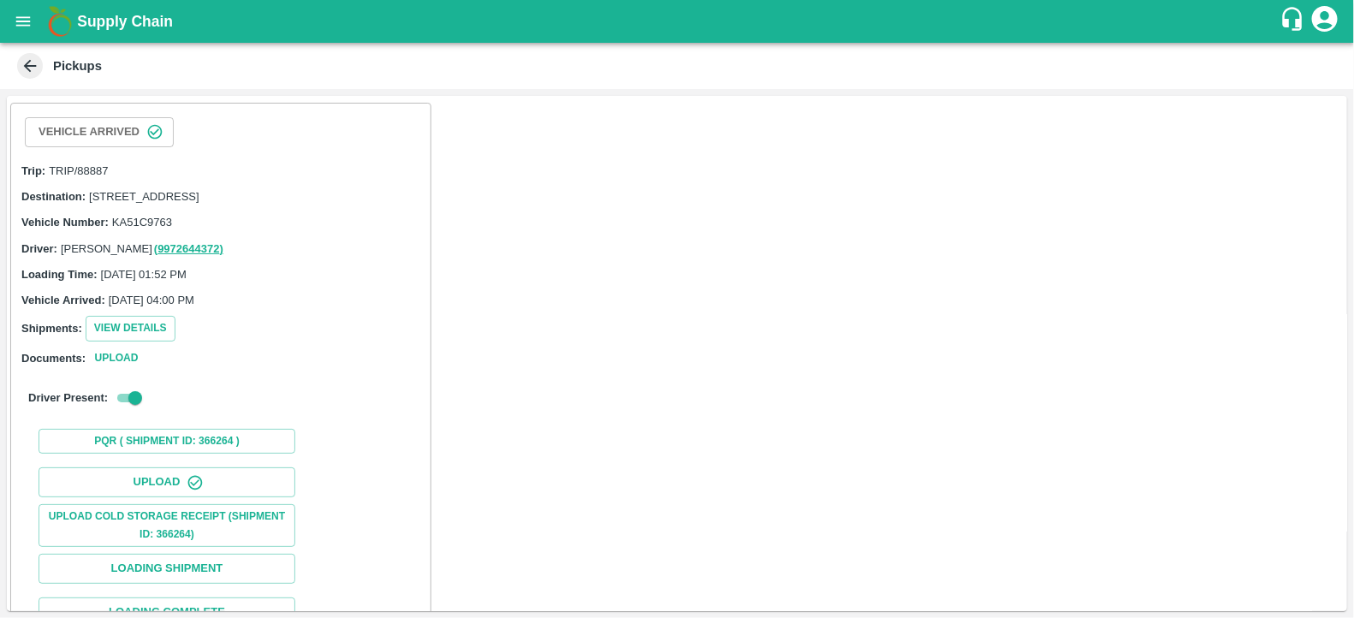
scroll to position [182, 0]
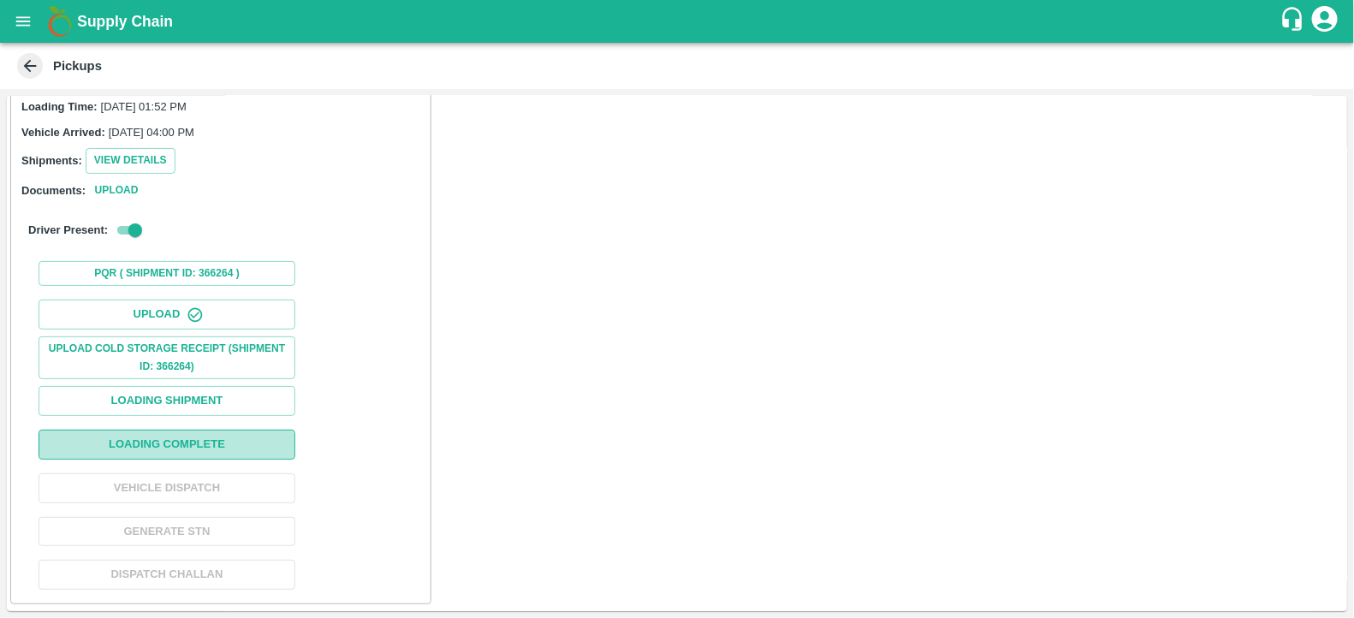
click at [209, 436] on button "Loading Complete" at bounding box center [167, 445] width 257 height 30
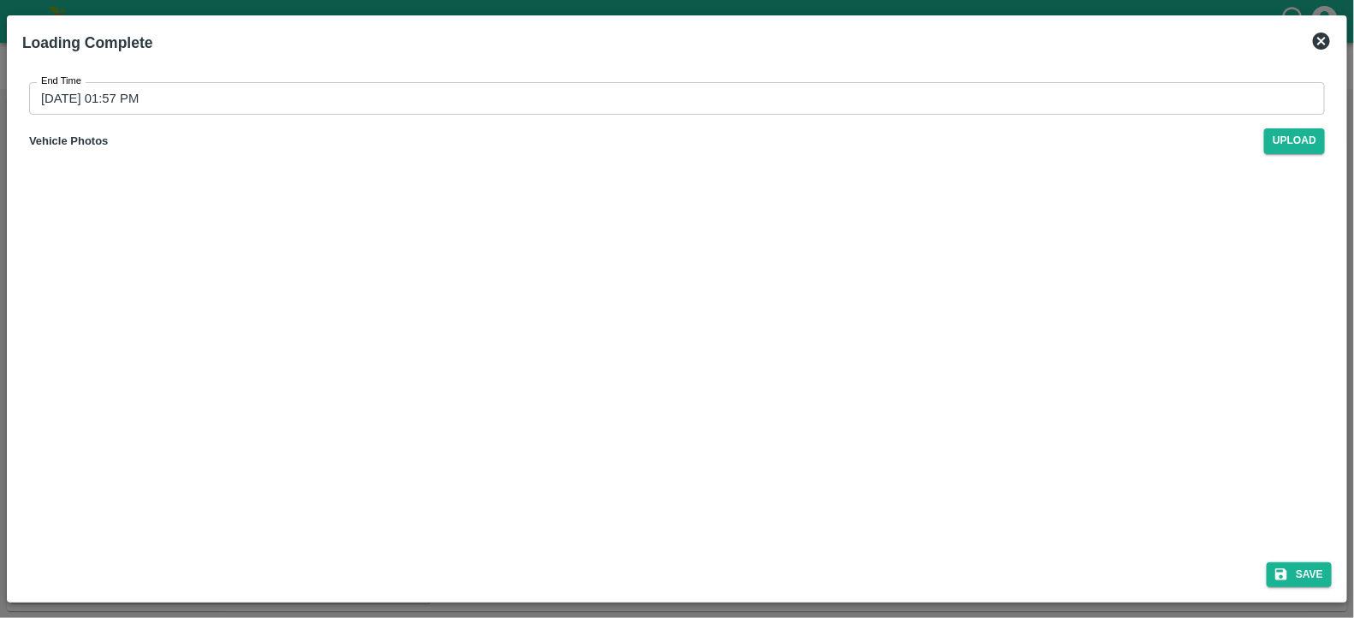
drag, startPoint x: 211, startPoint y: 116, endPoint x: 216, endPoint y: 96, distance: 20.1
click at [216, 96] on div "End Time 25/09/2025 01:57 PM End Time Vehicle Photos Upload" at bounding box center [676, 117] width 1309 height 98
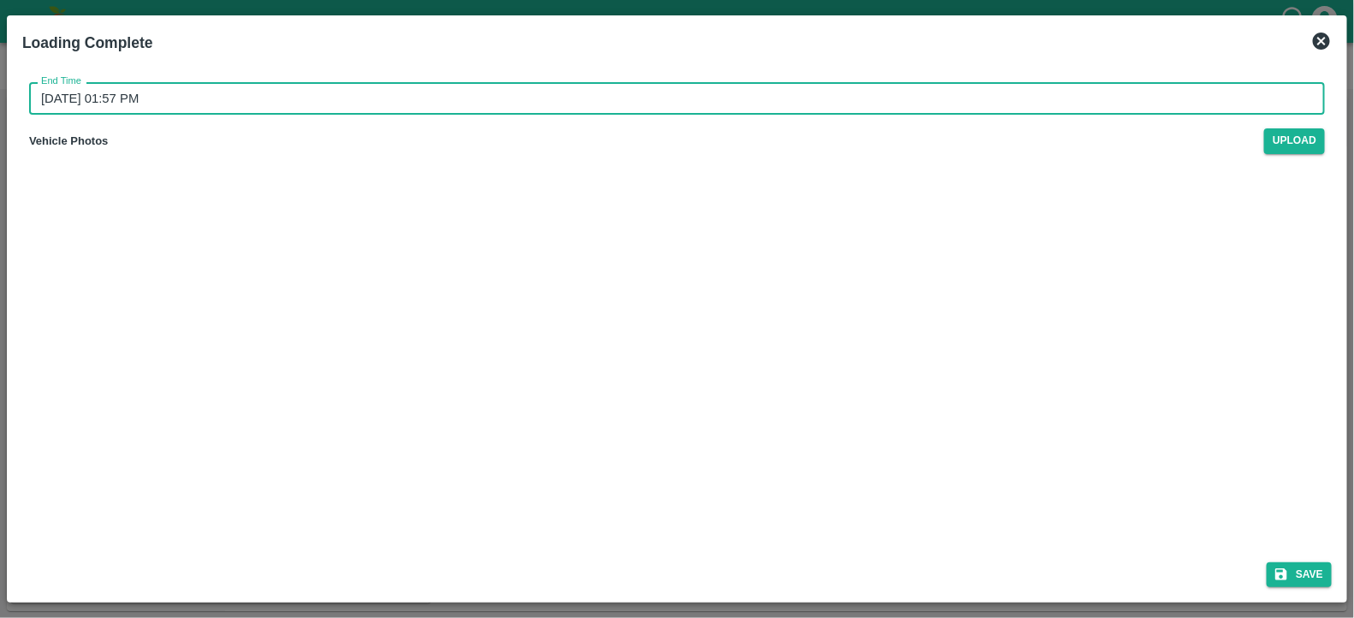
click at [216, 96] on input "25/09/2025 01:57 PM" at bounding box center [671, 98] width 1284 height 33
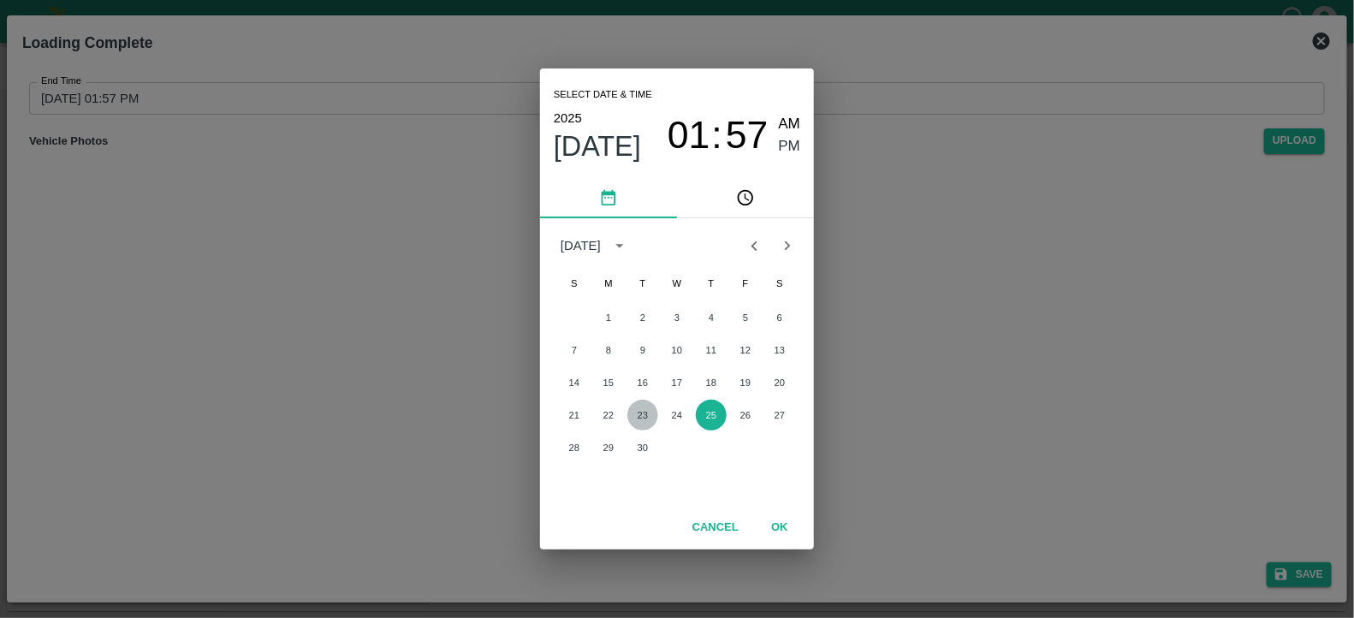
click at [633, 412] on button "23" at bounding box center [642, 415] width 31 height 31
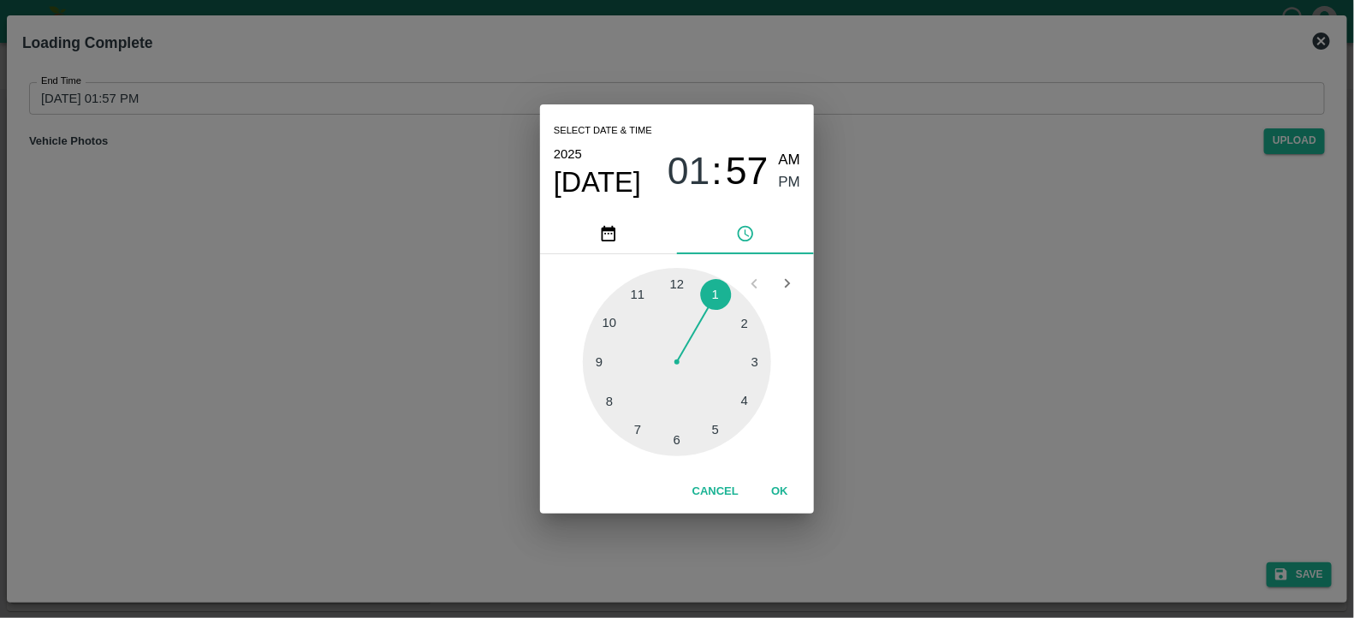
click at [679, 436] on div at bounding box center [677, 362] width 188 height 188
click at [677, 282] on div at bounding box center [677, 362] width 188 height 188
click at [784, 496] on button "OK" at bounding box center [779, 492] width 55 height 30
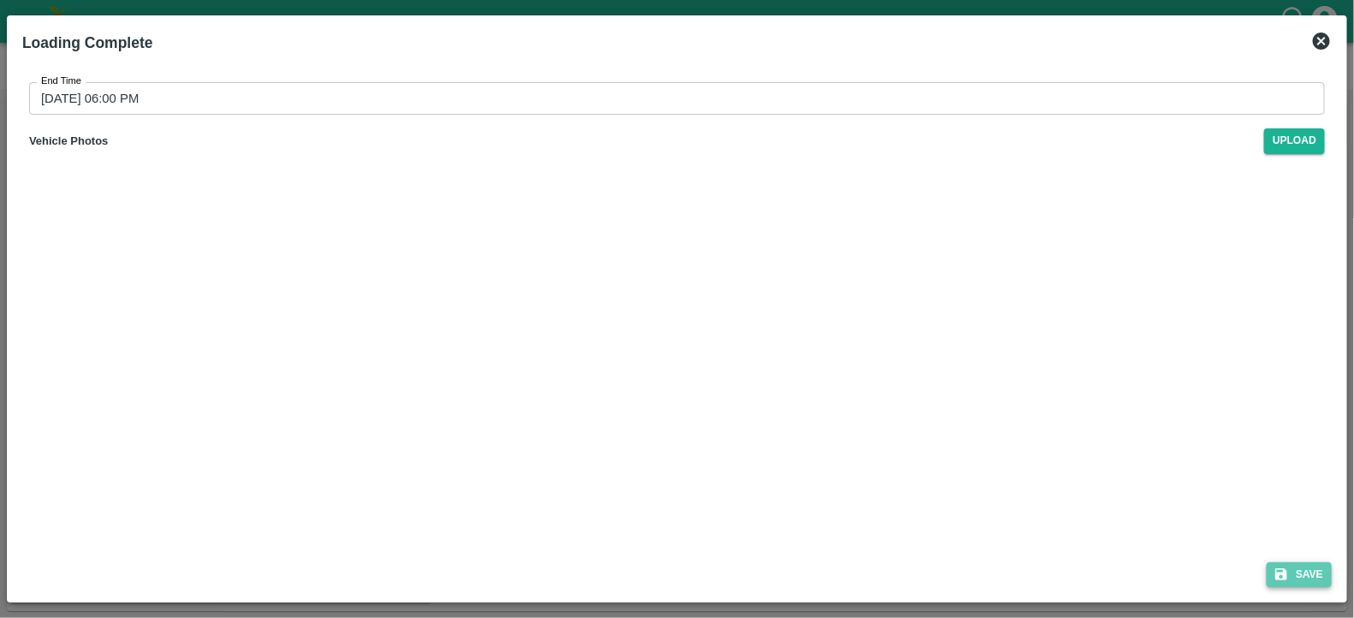
click at [1284, 570] on icon "submit" at bounding box center [1281, 575] width 12 height 12
type input "25/09/2025 01:57 PM"
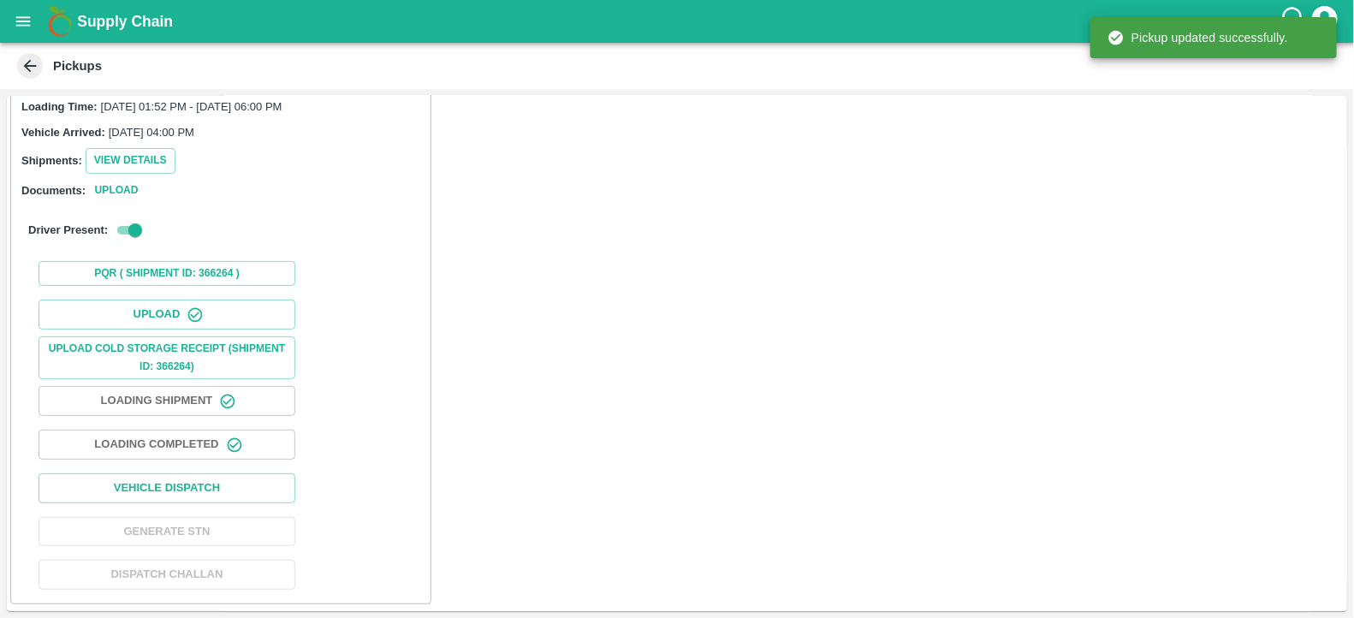
scroll to position [173, 0]
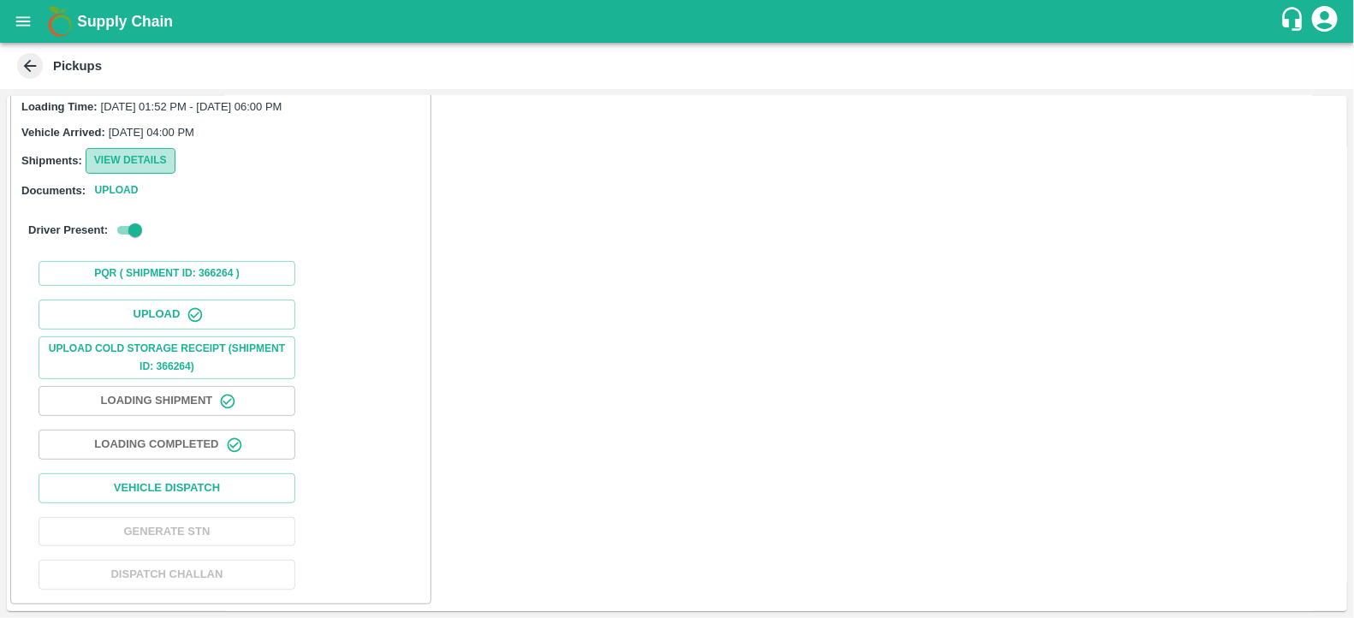
click at [146, 173] on button "View Details" at bounding box center [131, 160] width 90 height 25
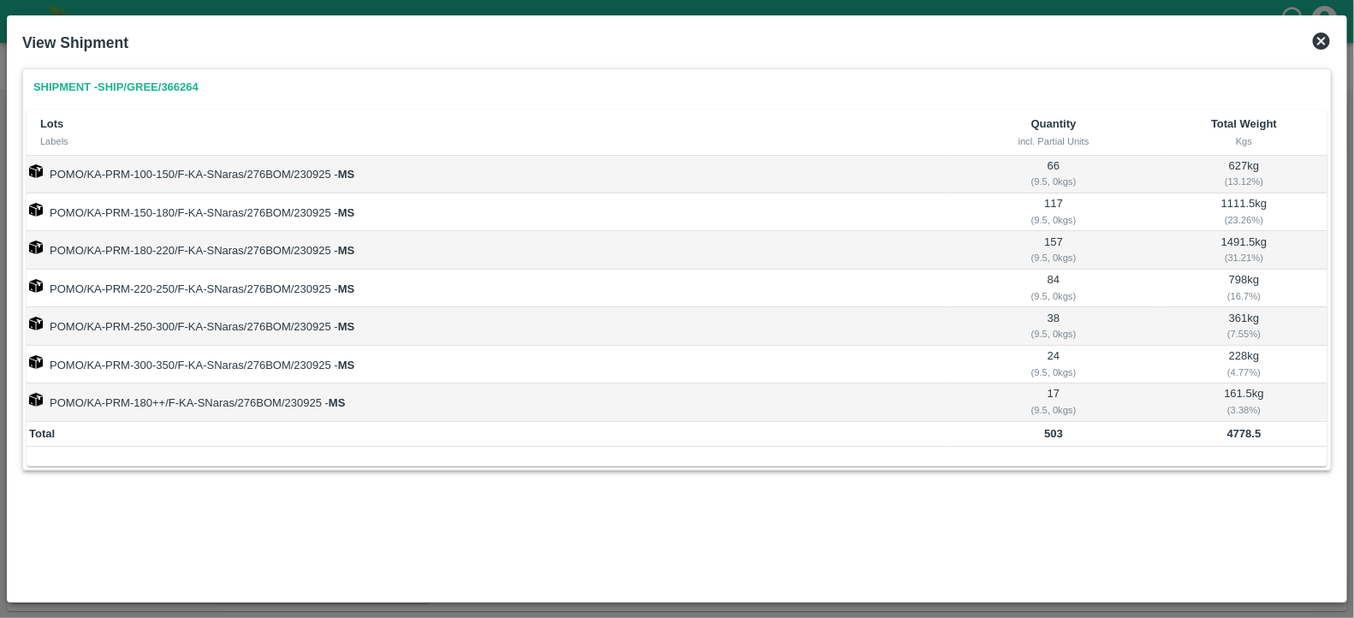
click at [1322, 39] on icon at bounding box center [1321, 41] width 21 height 21
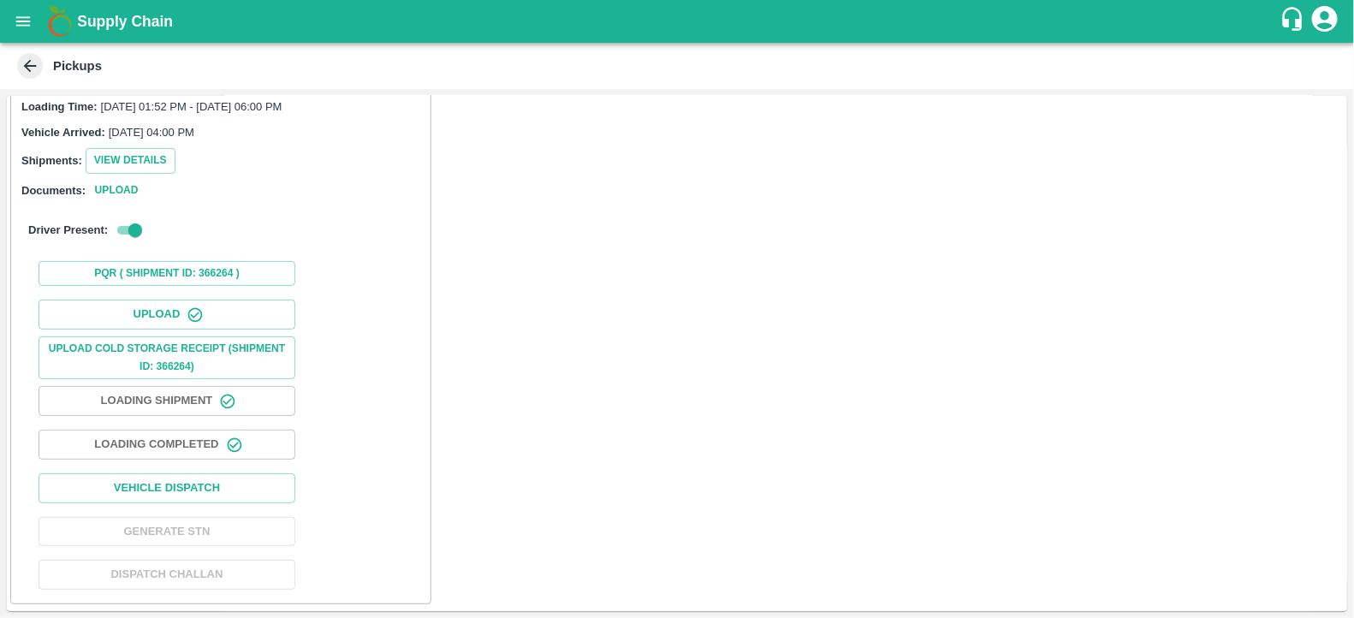
scroll to position [182, 0]
click at [134, 496] on button "Vehicle Dispatch" at bounding box center [167, 488] width 257 height 30
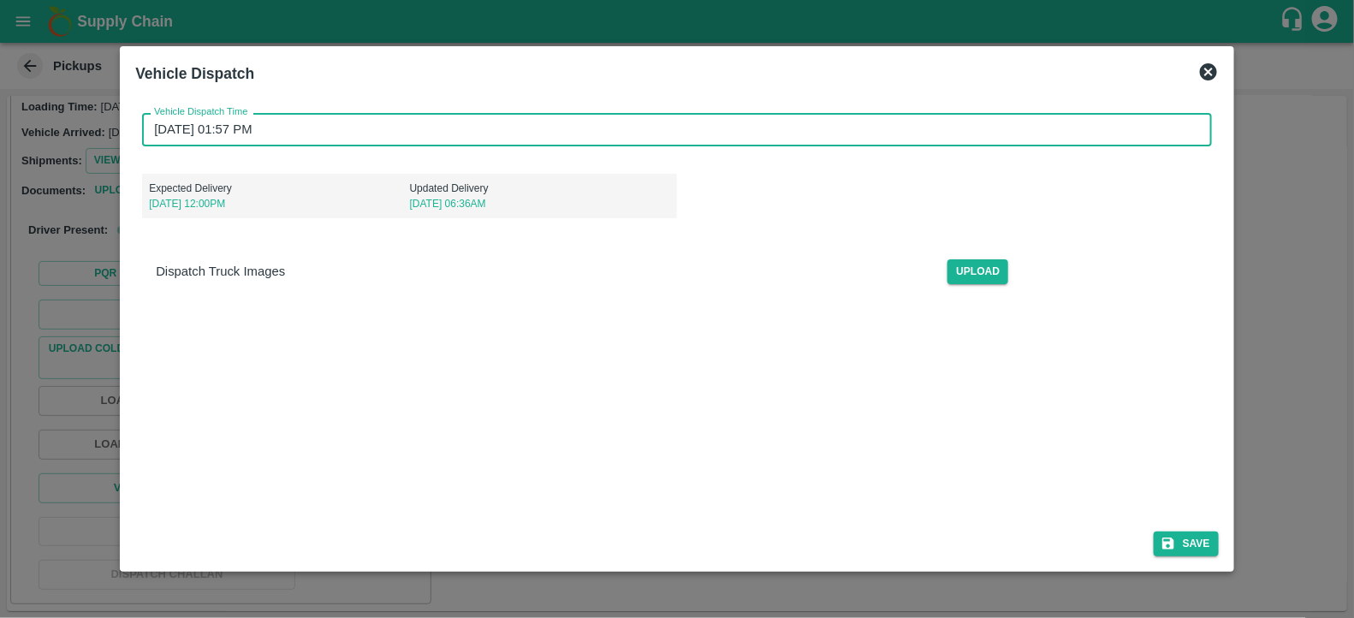
click at [335, 130] on input "25/09/2025 01:57 PM" at bounding box center [671, 129] width 1058 height 33
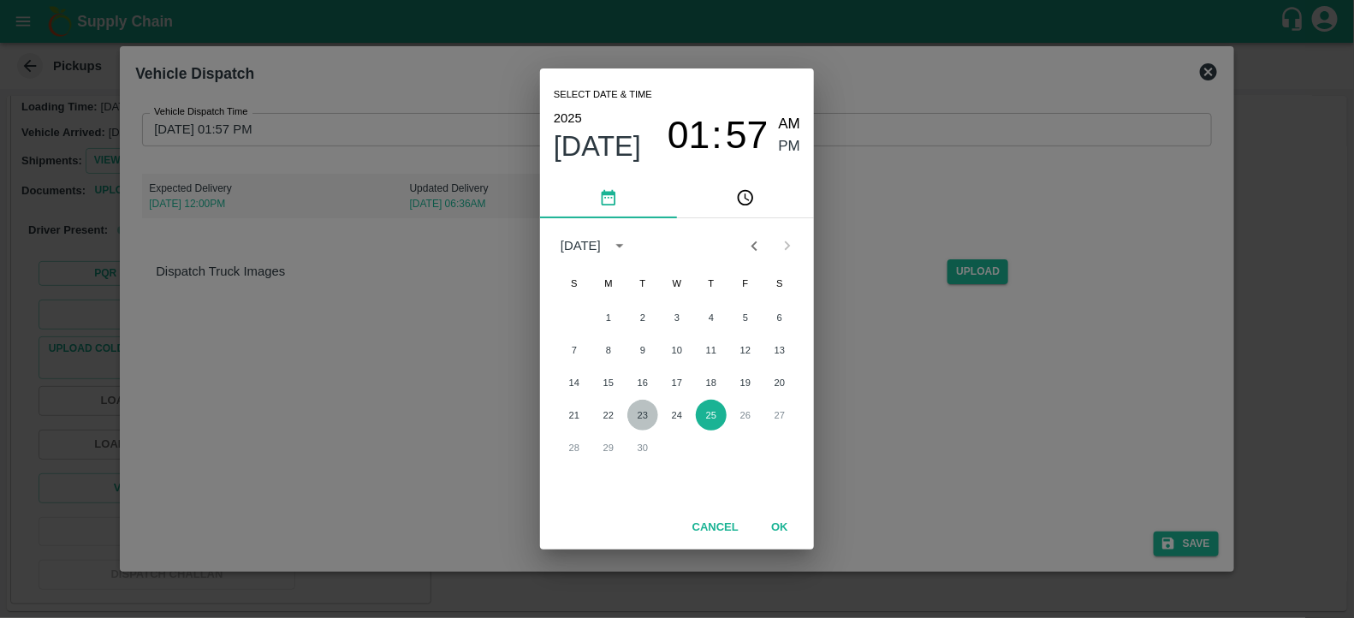
click at [642, 404] on button "23" at bounding box center [642, 415] width 31 height 31
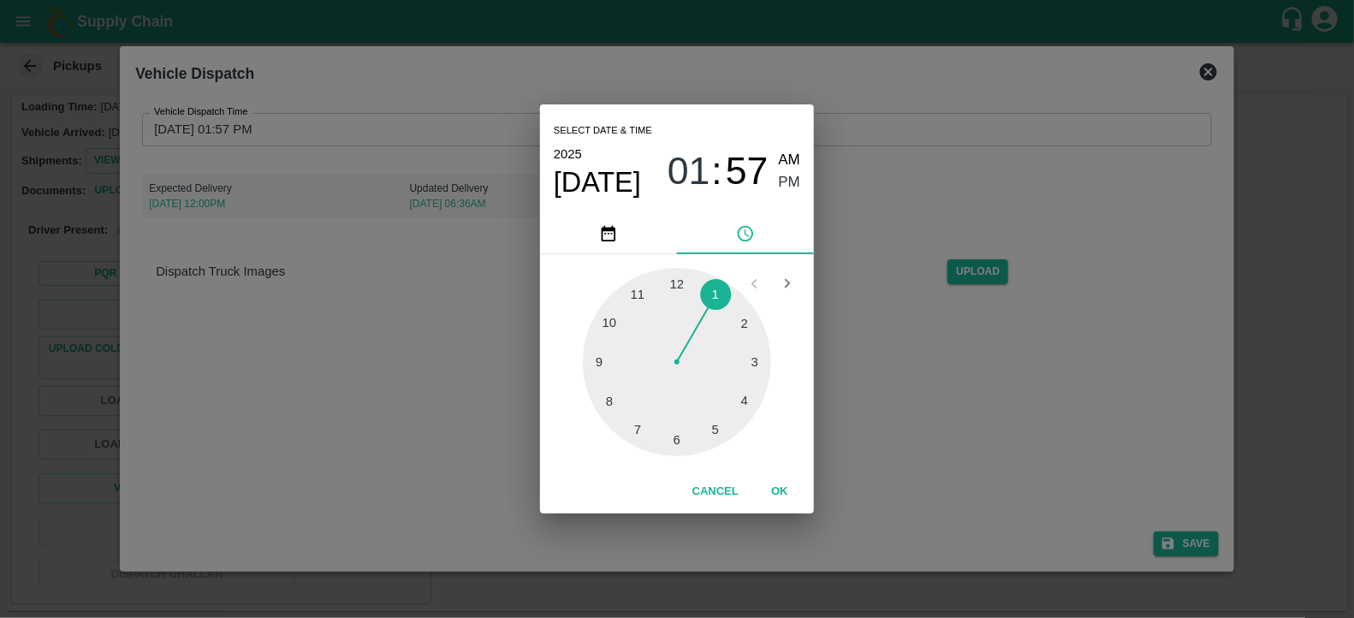
click at [634, 420] on div at bounding box center [677, 362] width 188 height 188
click at [676, 284] on div at bounding box center [677, 362] width 188 height 188
type input "23/09/2025 07:00 PM"
click at [770, 494] on button "OK" at bounding box center [779, 492] width 55 height 30
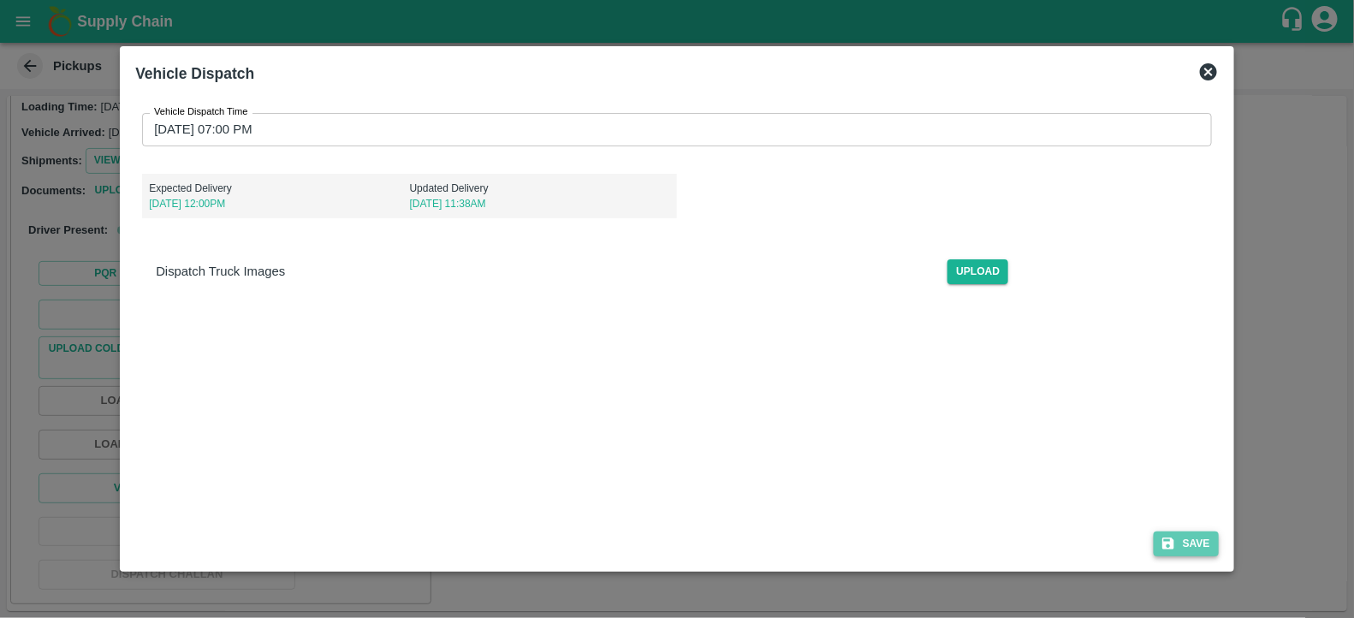
click at [1190, 544] on button "Save" at bounding box center [1186, 543] width 65 height 25
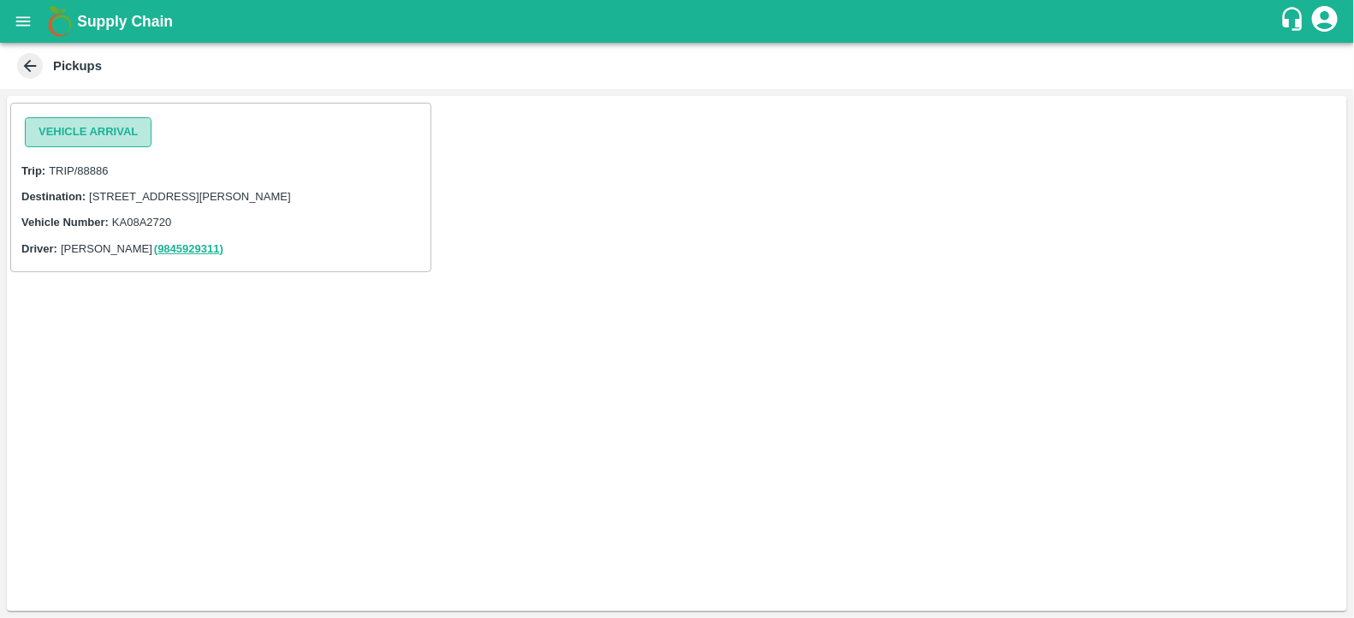
click at [91, 134] on button "Vehicle Arrival" at bounding box center [88, 132] width 127 height 30
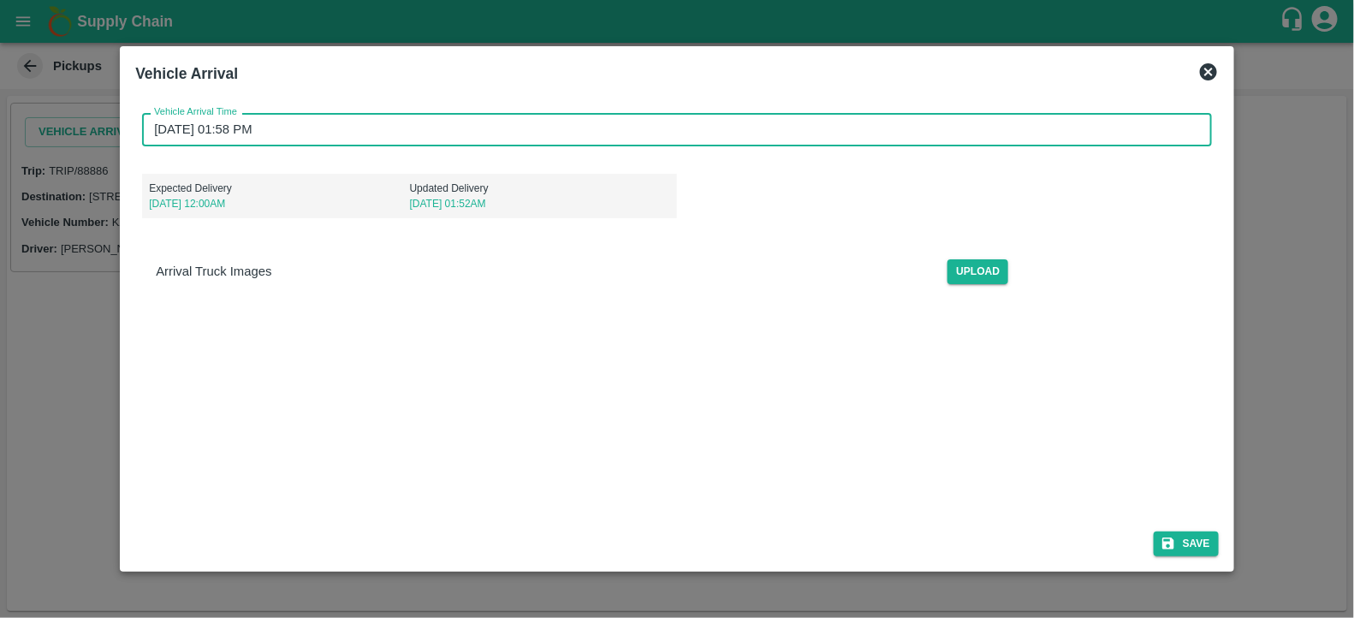
click at [364, 134] on input "[DATE] 01:58 PM" at bounding box center [671, 129] width 1058 height 33
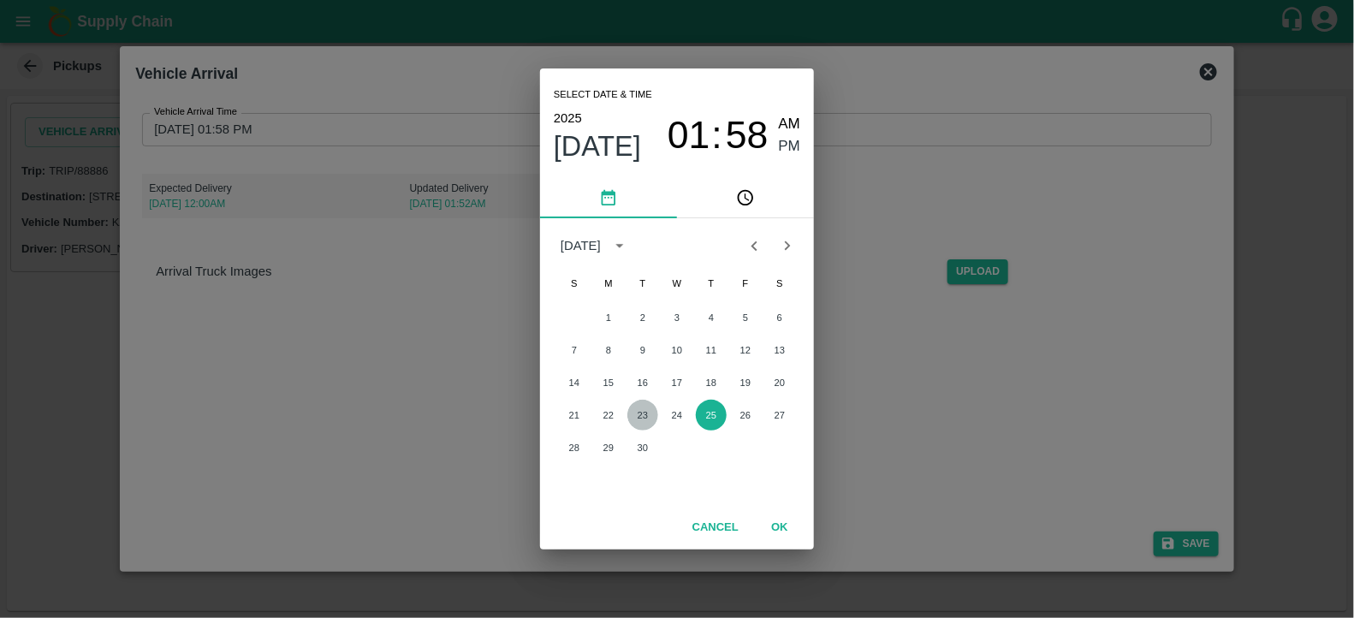
click at [641, 423] on button "23" at bounding box center [642, 415] width 31 height 31
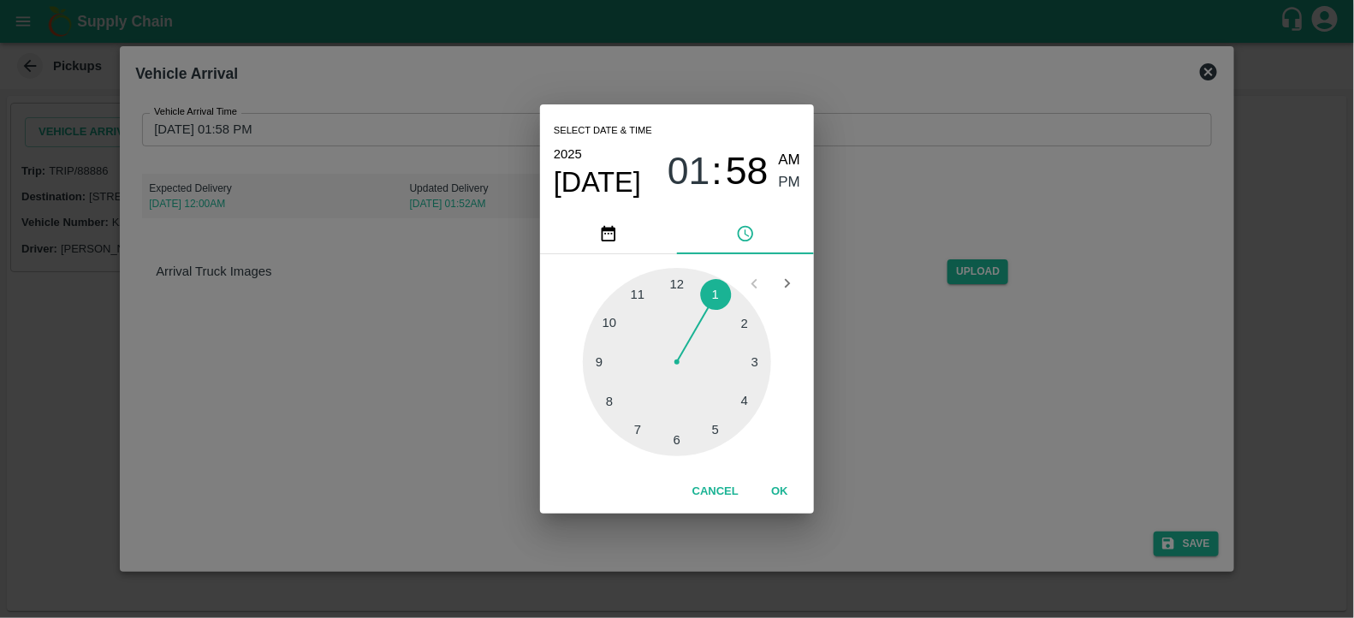
click at [743, 399] on div at bounding box center [677, 362] width 188 height 188
click at [677, 278] on div at bounding box center [677, 362] width 188 height 188
type input "[DATE] 04:00 PM"
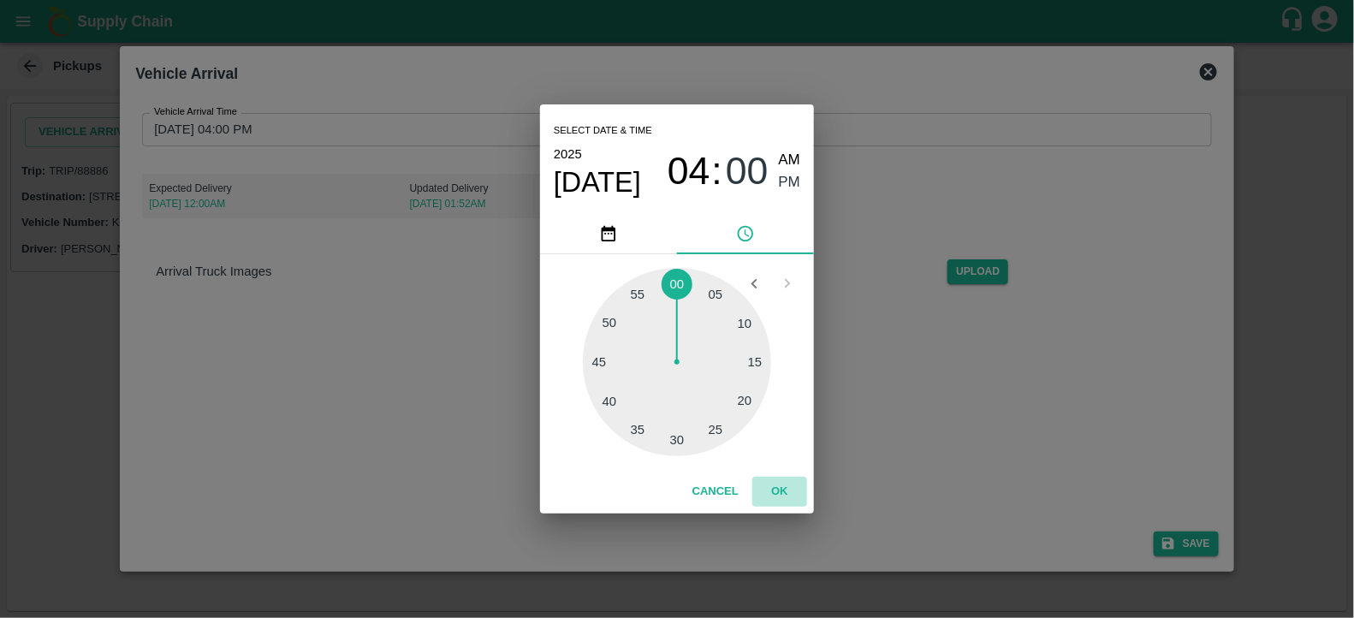
click at [768, 494] on button "OK" at bounding box center [779, 492] width 55 height 30
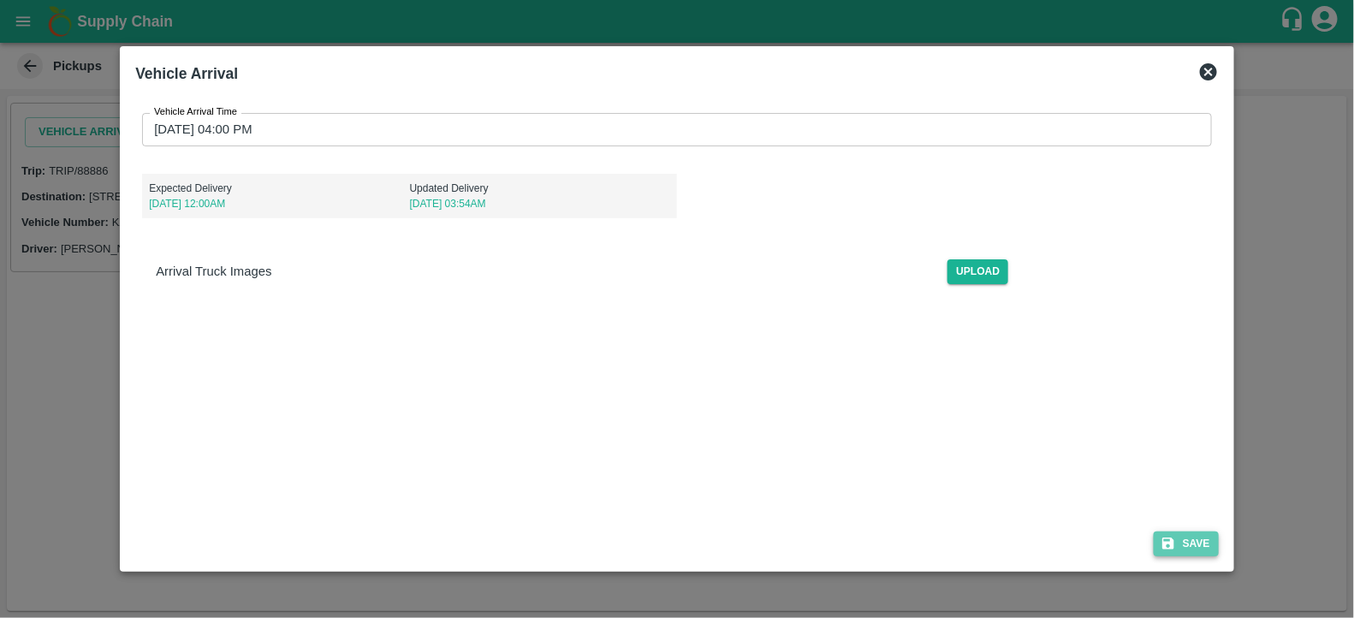
click at [1160, 544] on button "Save" at bounding box center [1186, 543] width 65 height 25
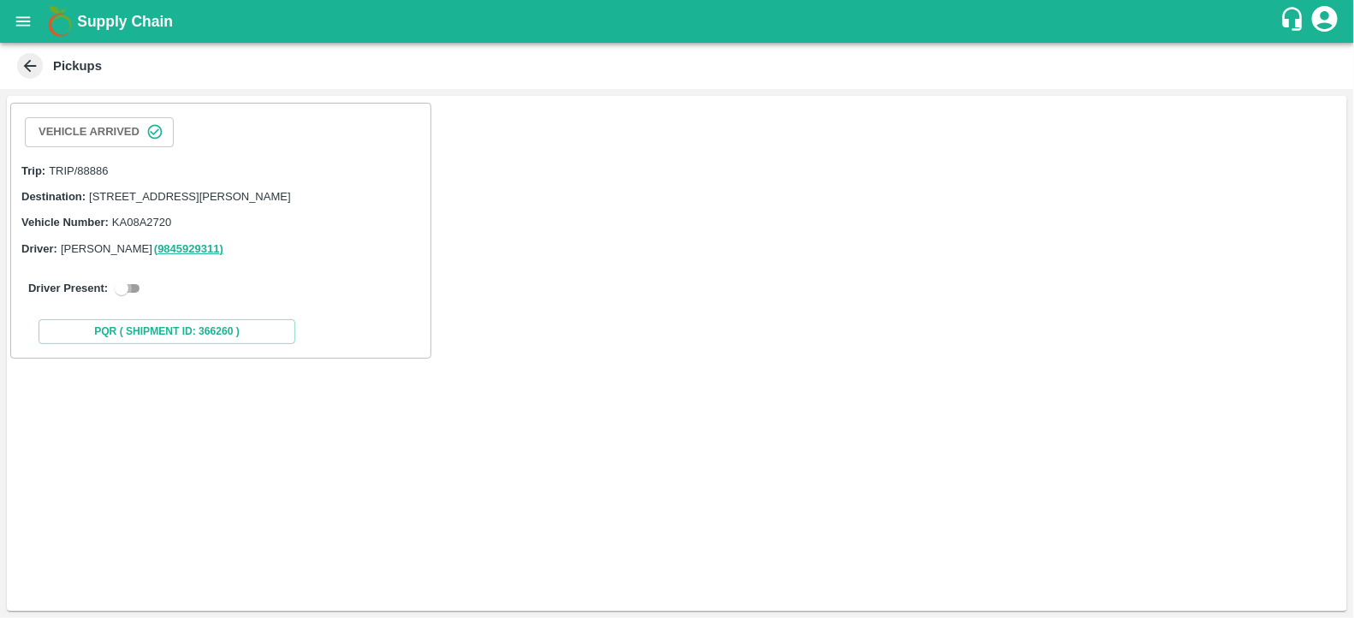
click at [133, 299] on input "checkbox" at bounding box center [122, 288] width 62 height 21
checkbox input "true"
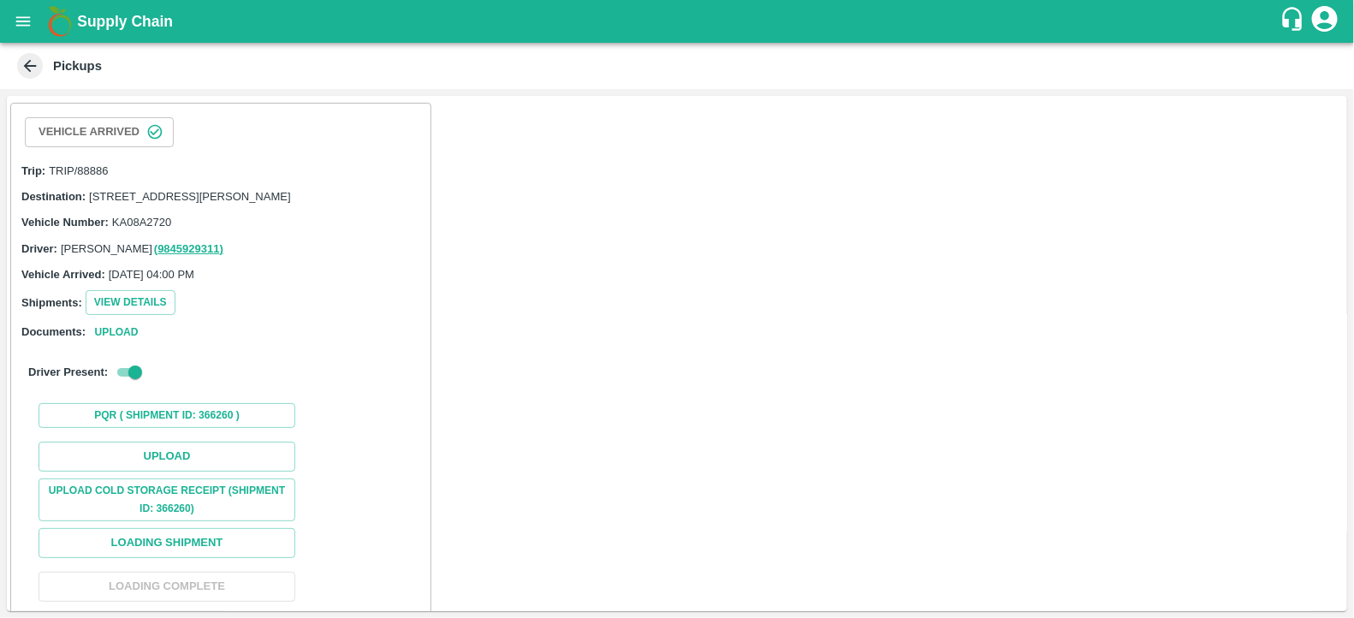
scroll to position [114, 0]
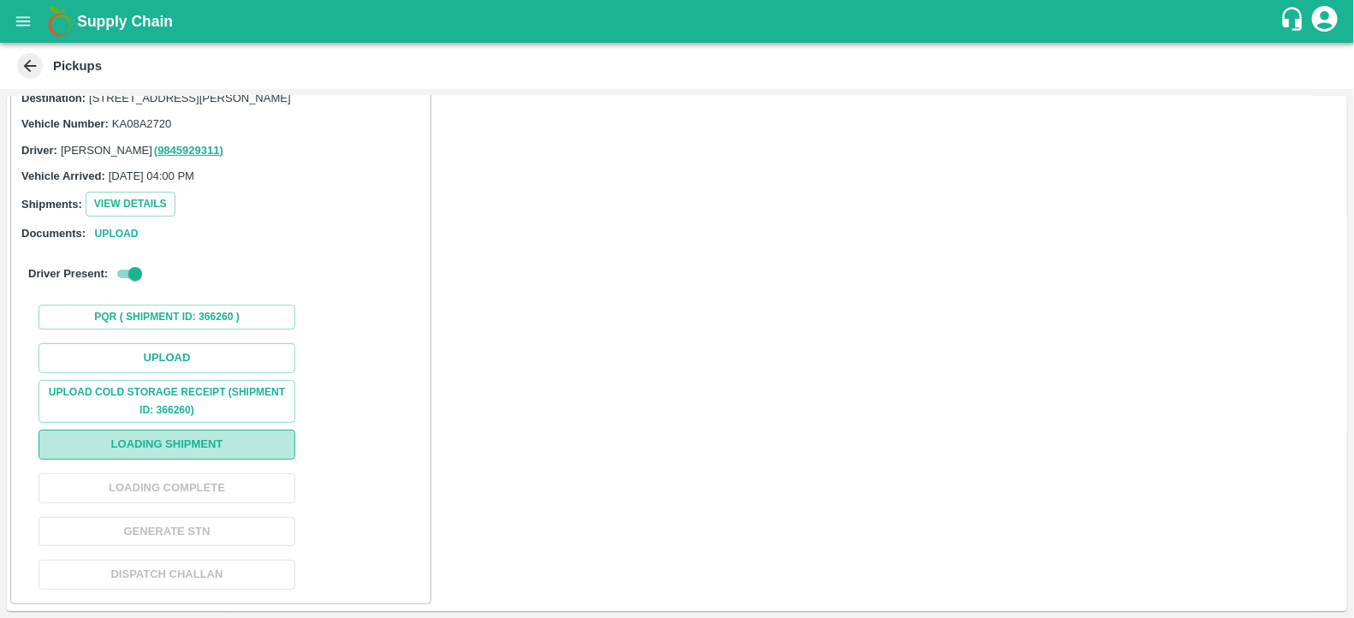
click at [152, 442] on button "Loading Shipment" at bounding box center [167, 445] width 257 height 30
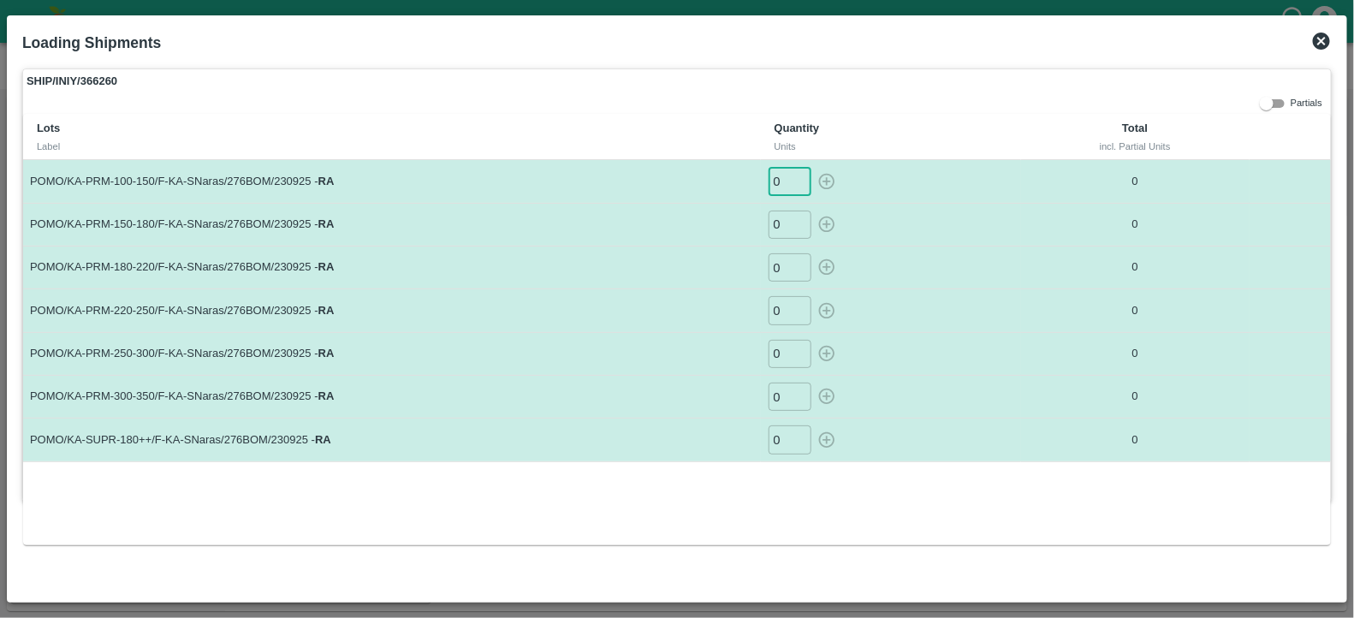
click at [787, 187] on input "0" at bounding box center [789, 181] width 43 height 28
type input "54"
click at [789, 226] on input "0" at bounding box center [789, 225] width 43 height 28
type input "67"
click at [783, 274] on input "0" at bounding box center [789, 267] width 43 height 28
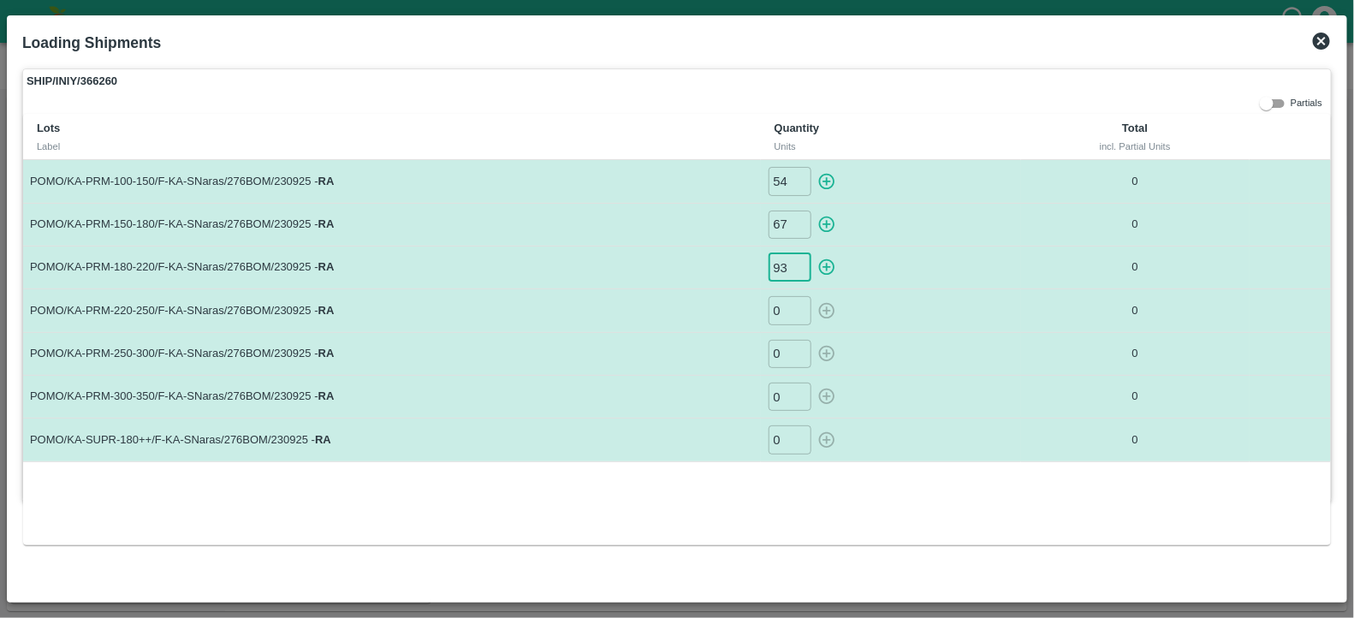
type input "93"
click at [783, 319] on input "0" at bounding box center [789, 310] width 43 height 28
type input "48"
click at [787, 356] on input "0" at bounding box center [789, 354] width 43 height 28
type input "18"
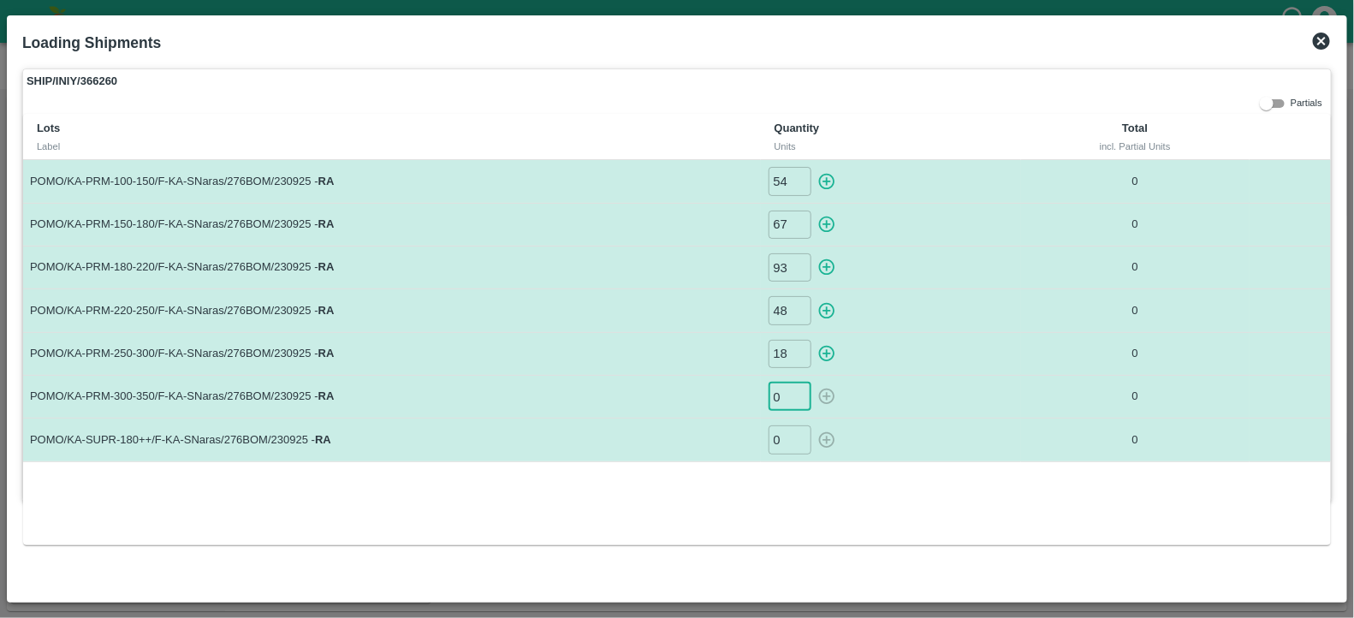
click at [790, 390] on input "0" at bounding box center [789, 397] width 43 height 28
type input "10"
click at [790, 436] on input "0" at bounding box center [789, 439] width 43 height 28
type input "1"
type input "10"
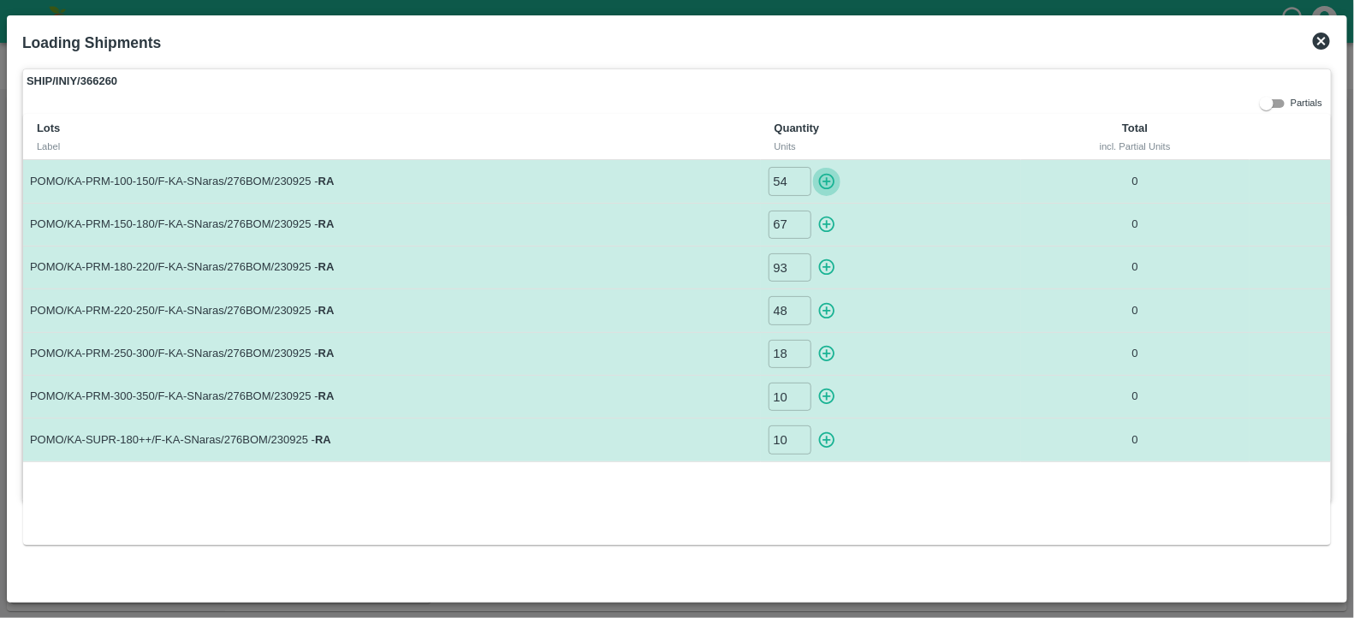
click at [825, 177] on icon "button" at bounding box center [826, 181] width 19 height 19
type input "0"
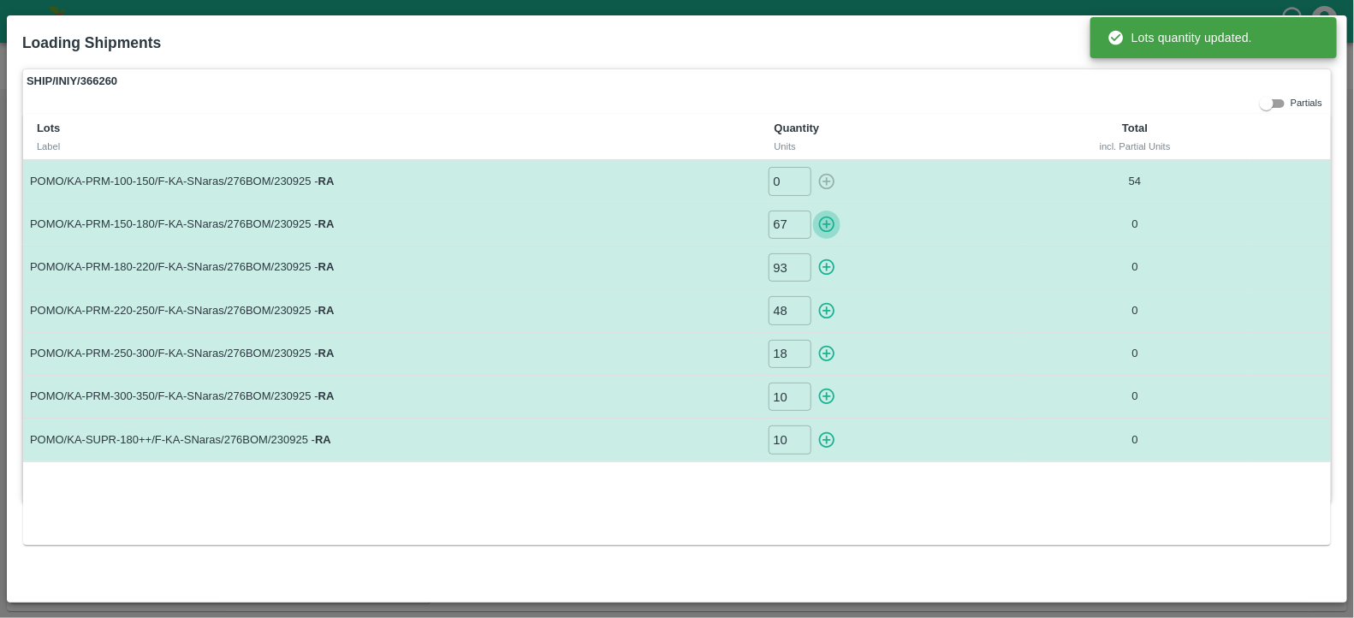
click at [826, 215] on icon "button" at bounding box center [826, 224] width 19 height 19
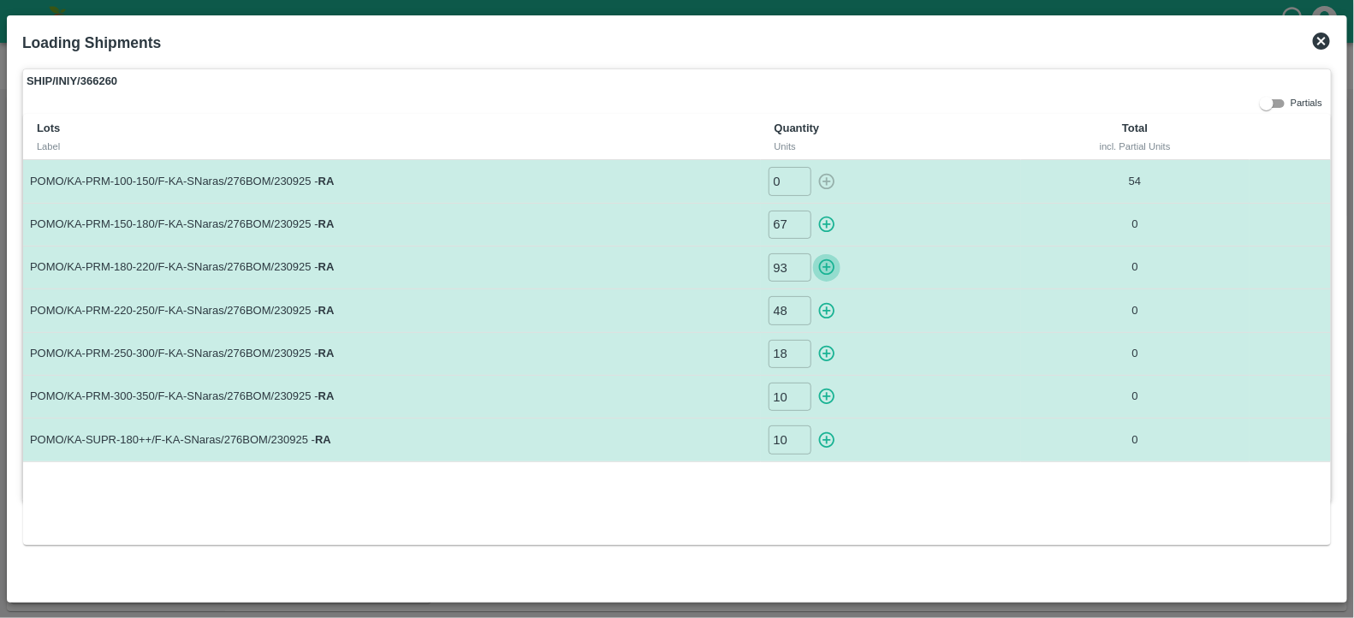
click at [827, 265] on icon "button" at bounding box center [826, 267] width 16 height 16
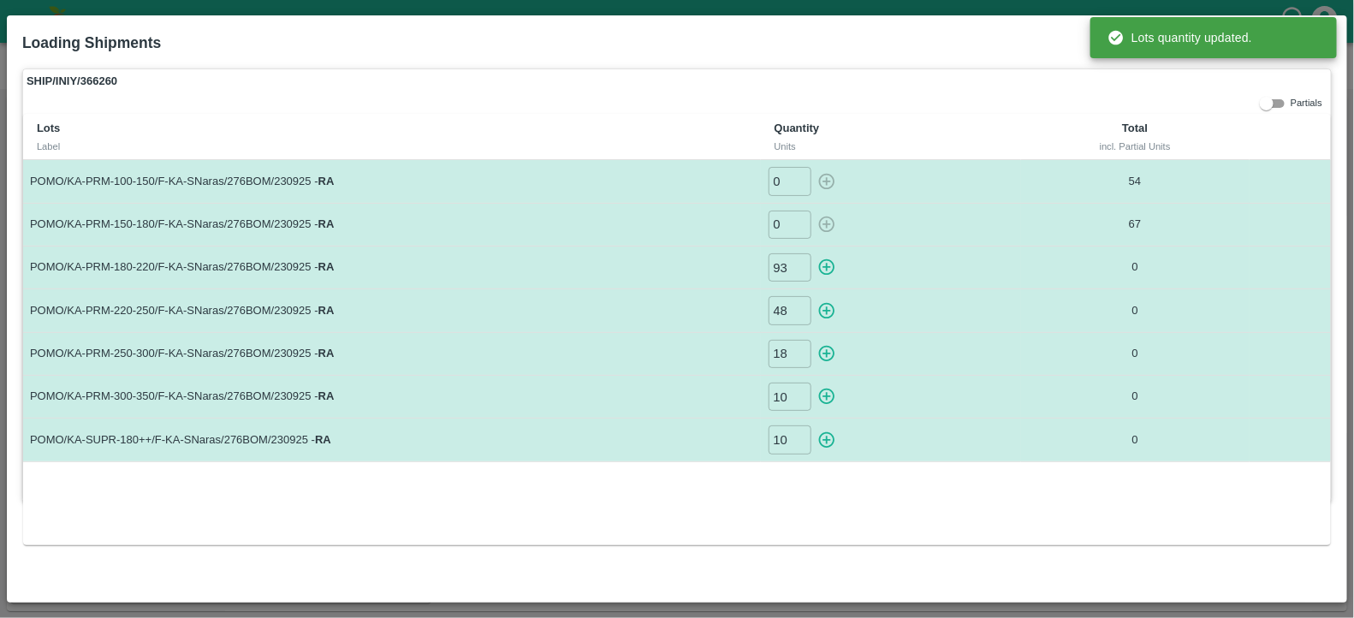
type input "67"
type input "0"
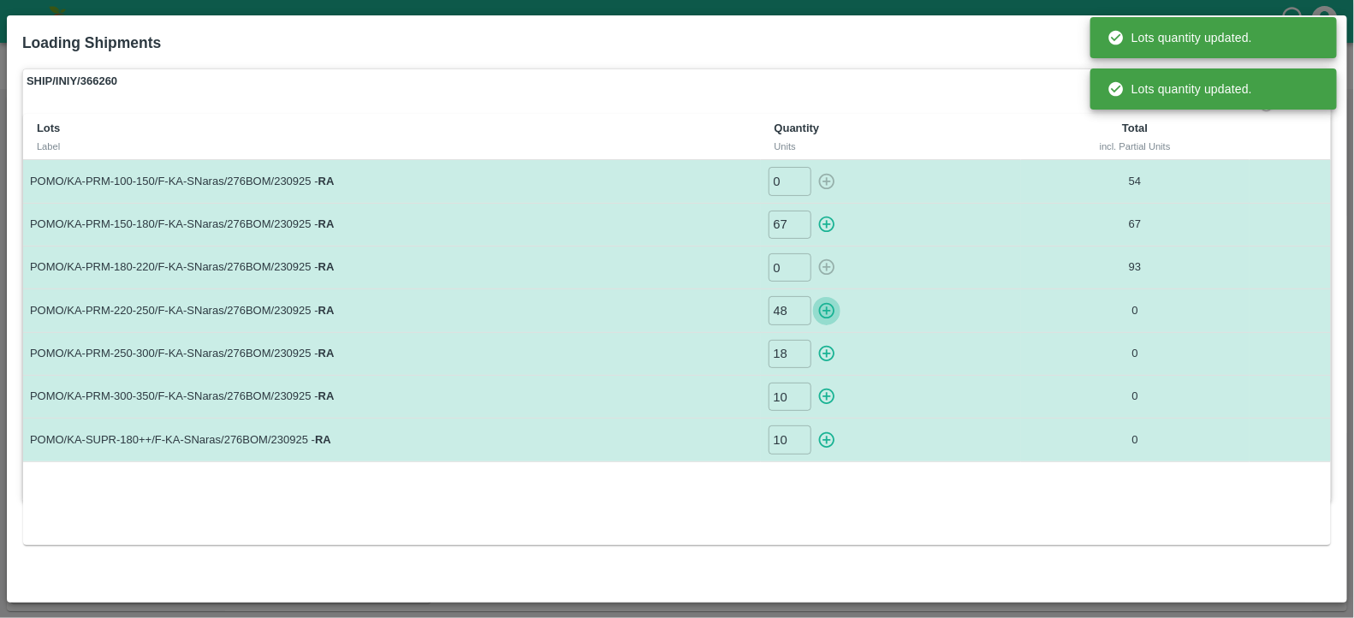
click at [820, 307] on icon "button" at bounding box center [826, 311] width 16 height 16
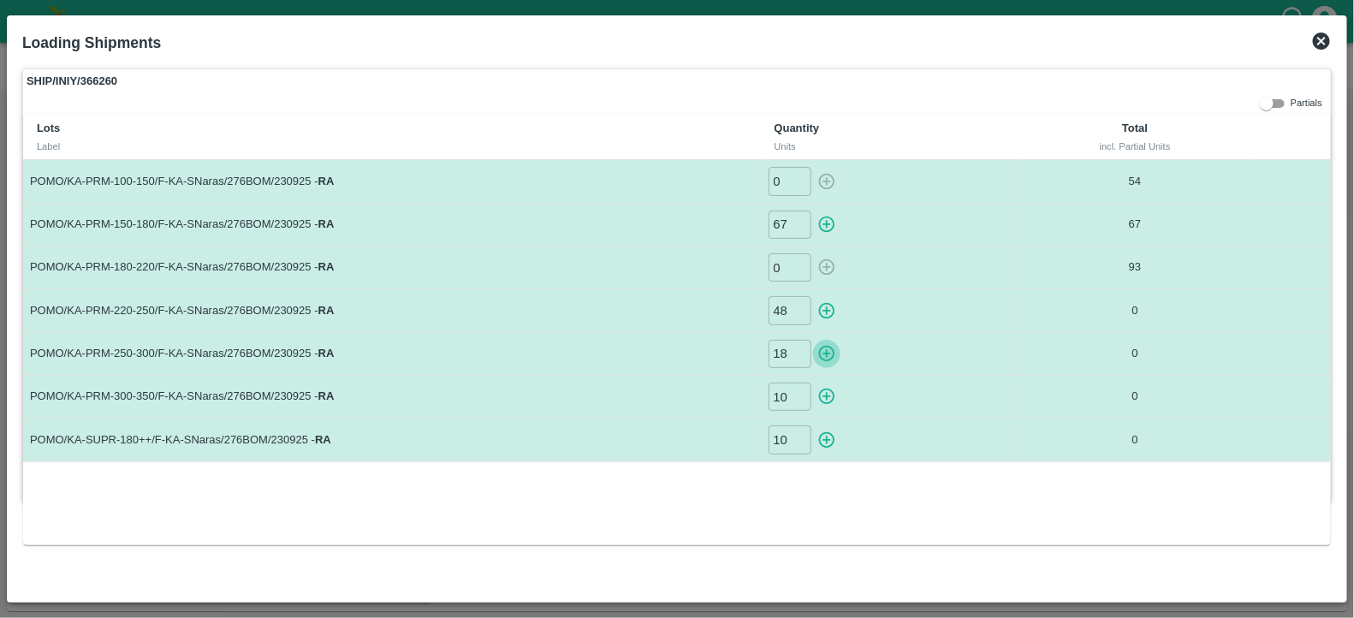
click at [831, 347] on icon "button" at bounding box center [826, 354] width 16 height 16
type input "0"
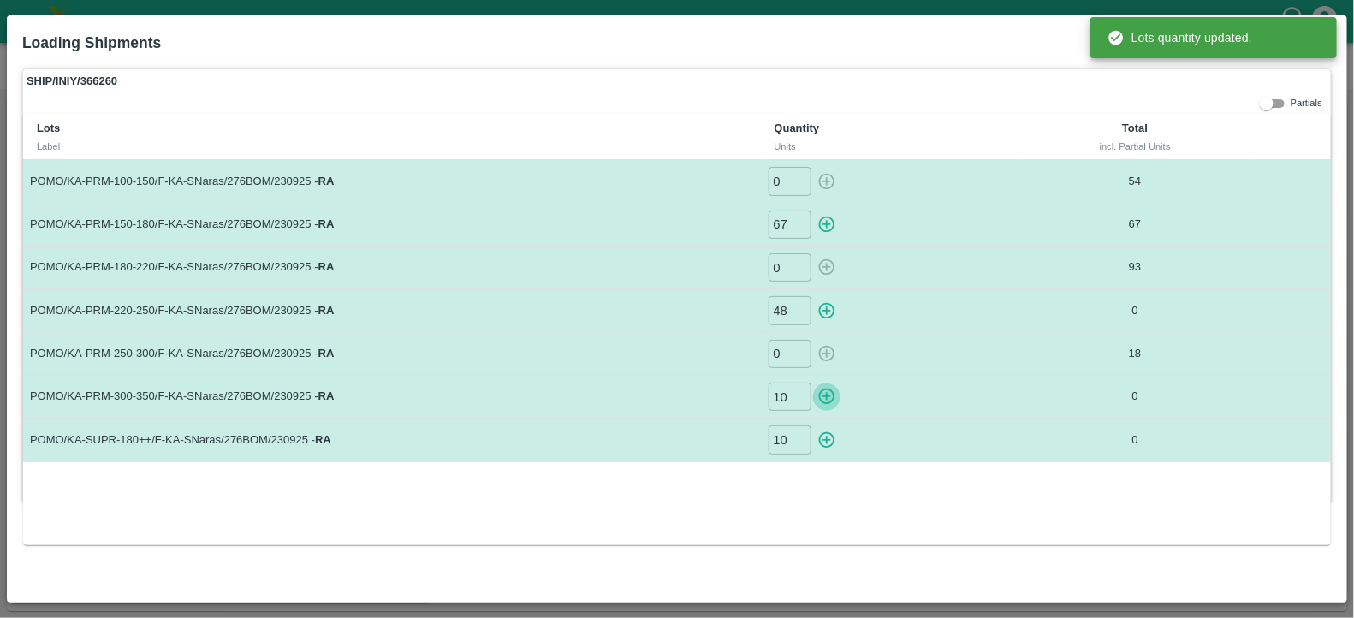
click at [825, 399] on icon "button" at bounding box center [826, 396] width 19 height 19
type input "0"
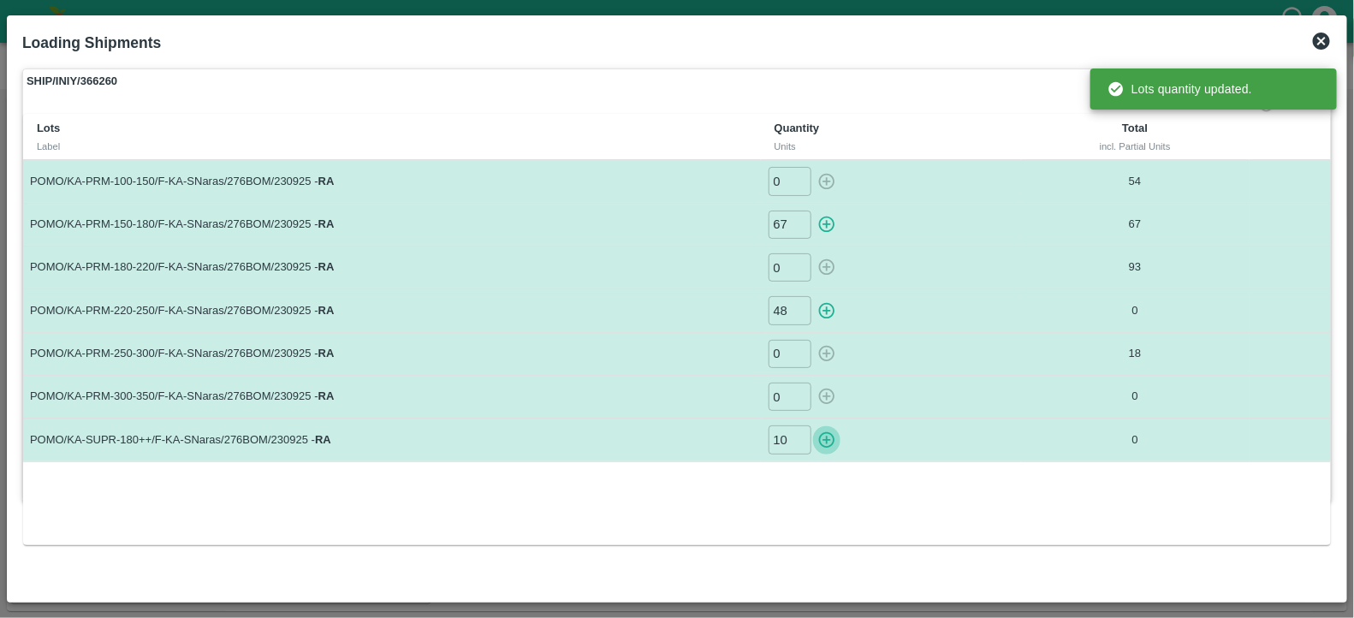
click at [826, 442] on icon "button" at bounding box center [826, 439] width 19 height 19
type input "0"
type input "18"
type input "10"
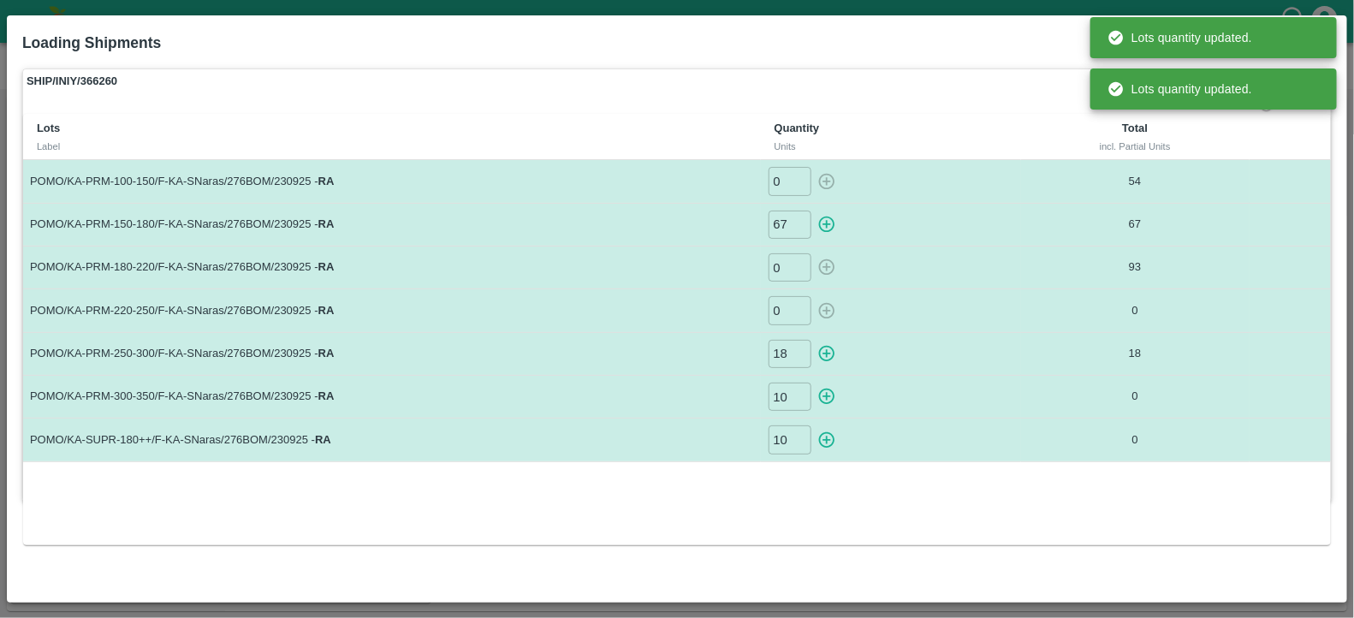
type input "48"
type input "0"
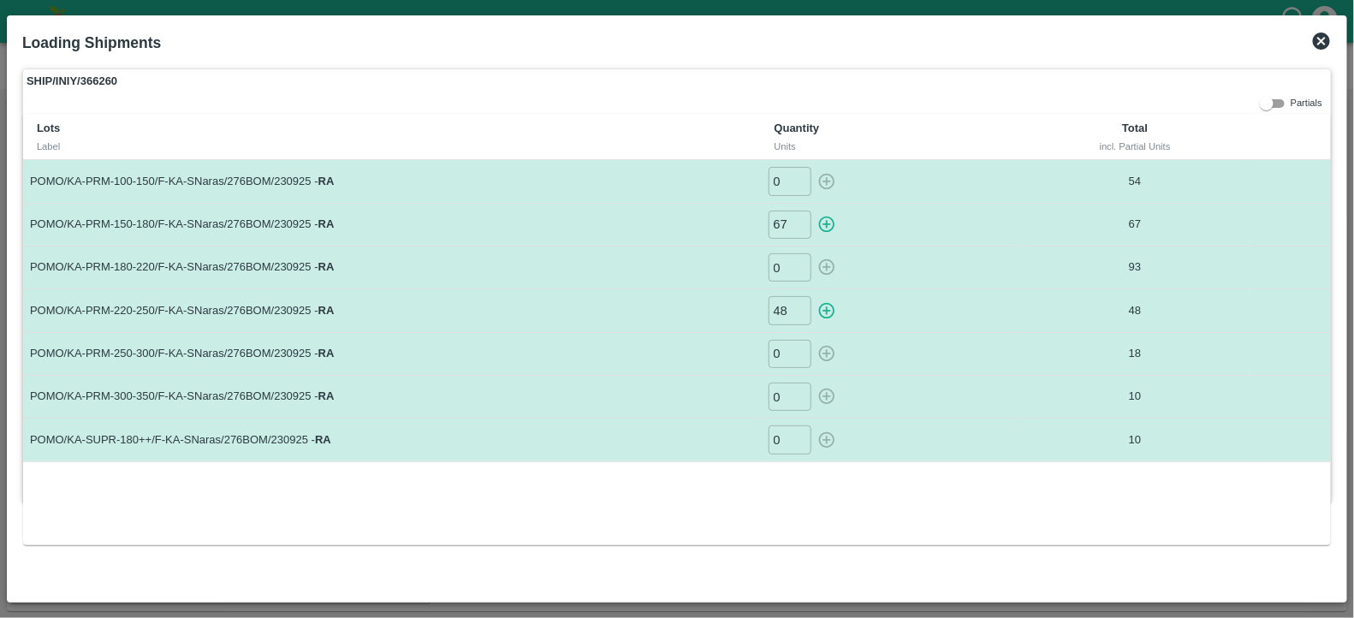
click at [1321, 45] on icon at bounding box center [1321, 41] width 17 height 17
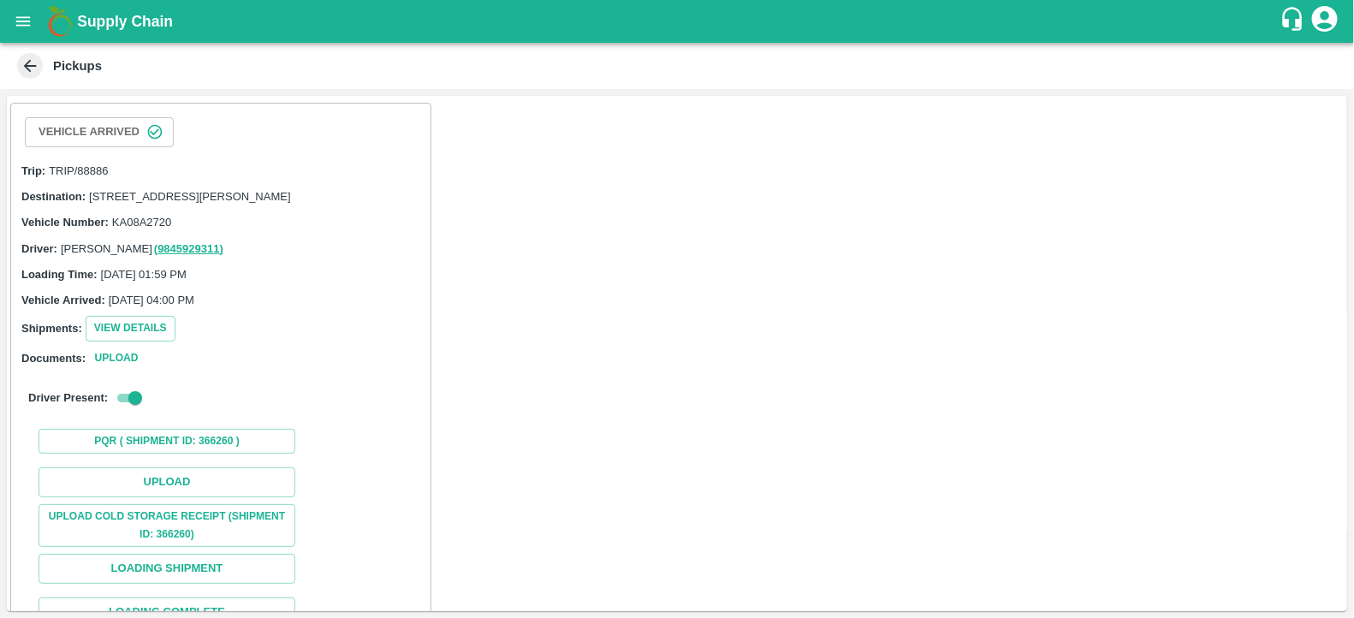
scroll to position [139, 0]
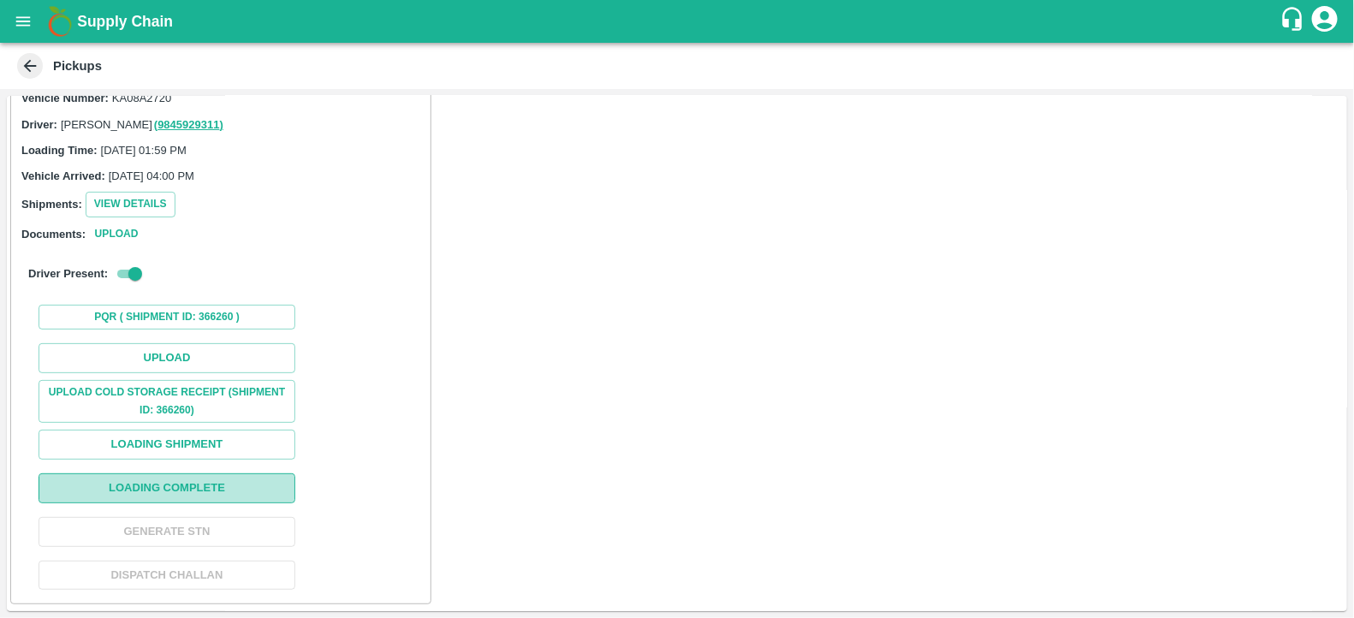
click at [190, 499] on button "Loading Complete" at bounding box center [167, 488] width 257 height 30
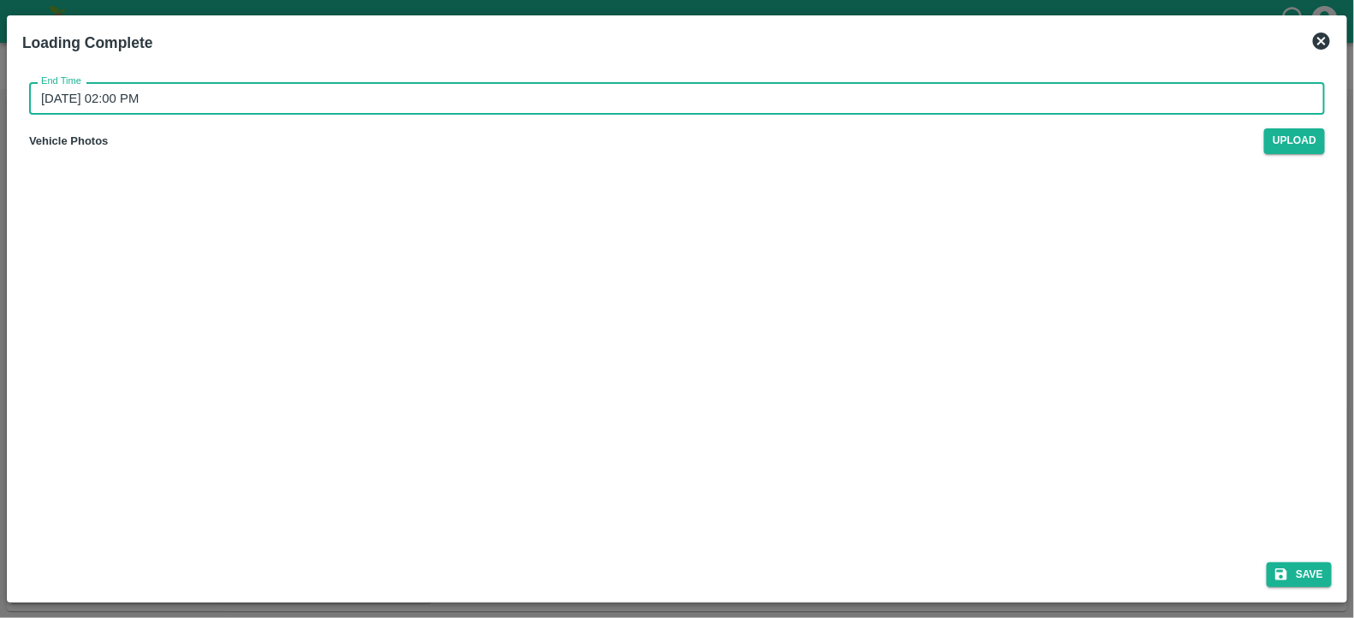
click at [223, 113] on input "25/09/2025 02:00 PM" at bounding box center [671, 98] width 1284 height 33
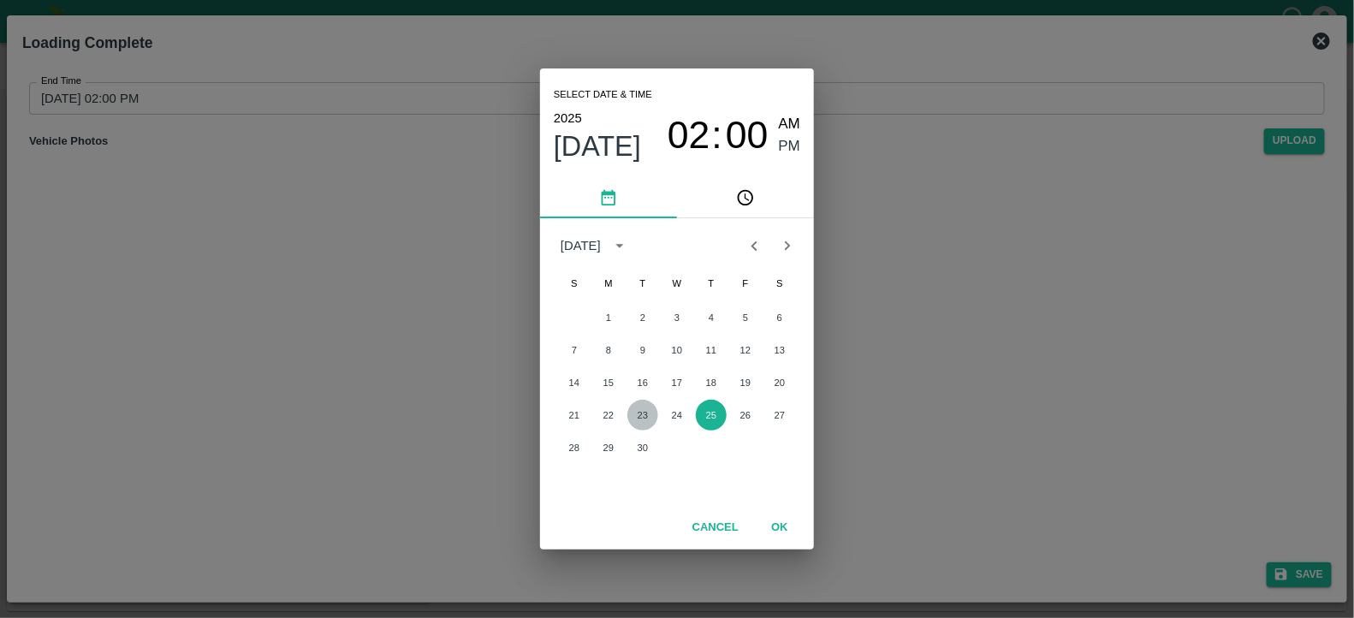
click at [646, 424] on button "23" at bounding box center [642, 415] width 31 height 31
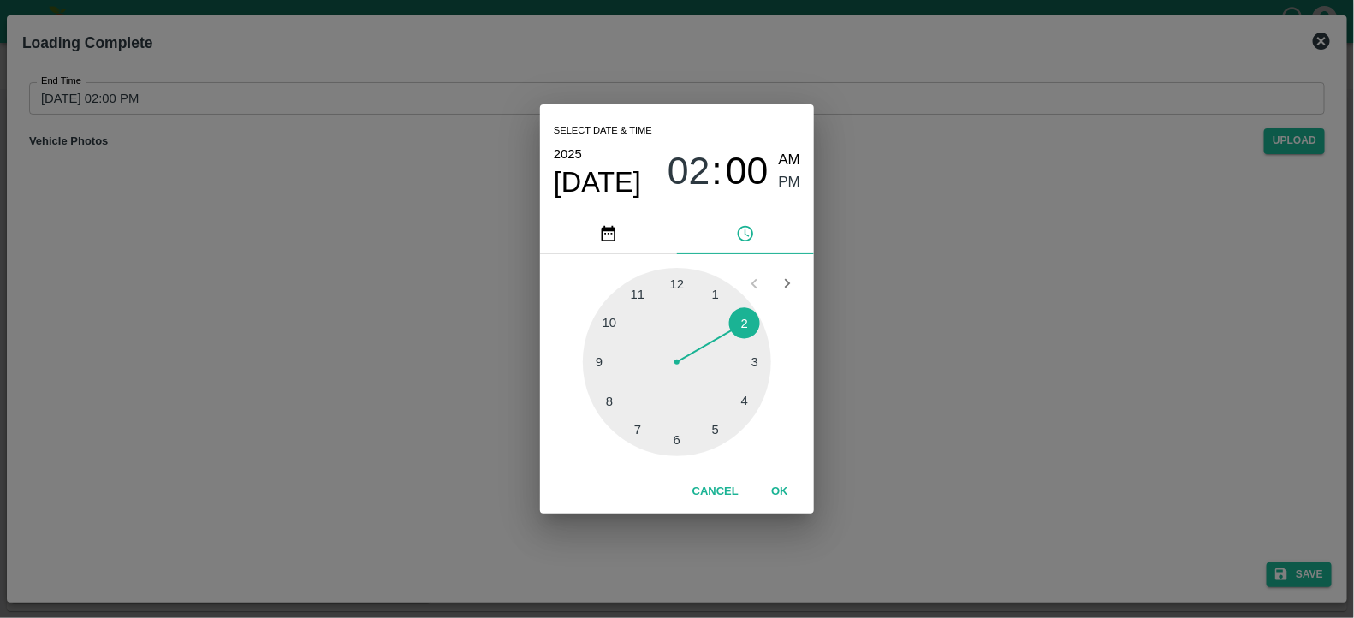
click at [672, 434] on div at bounding box center [677, 362] width 188 height 188
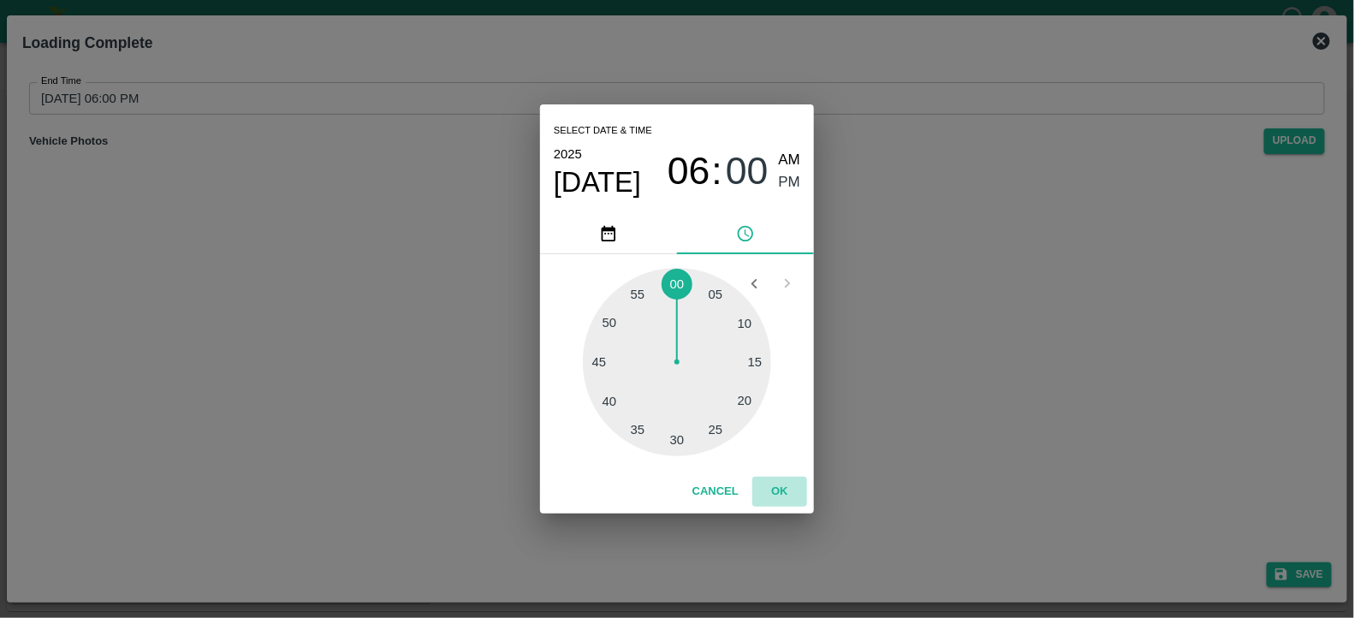
click at [781, 482] on button "OK" at bounding box center [779, 492] width 55 height 30
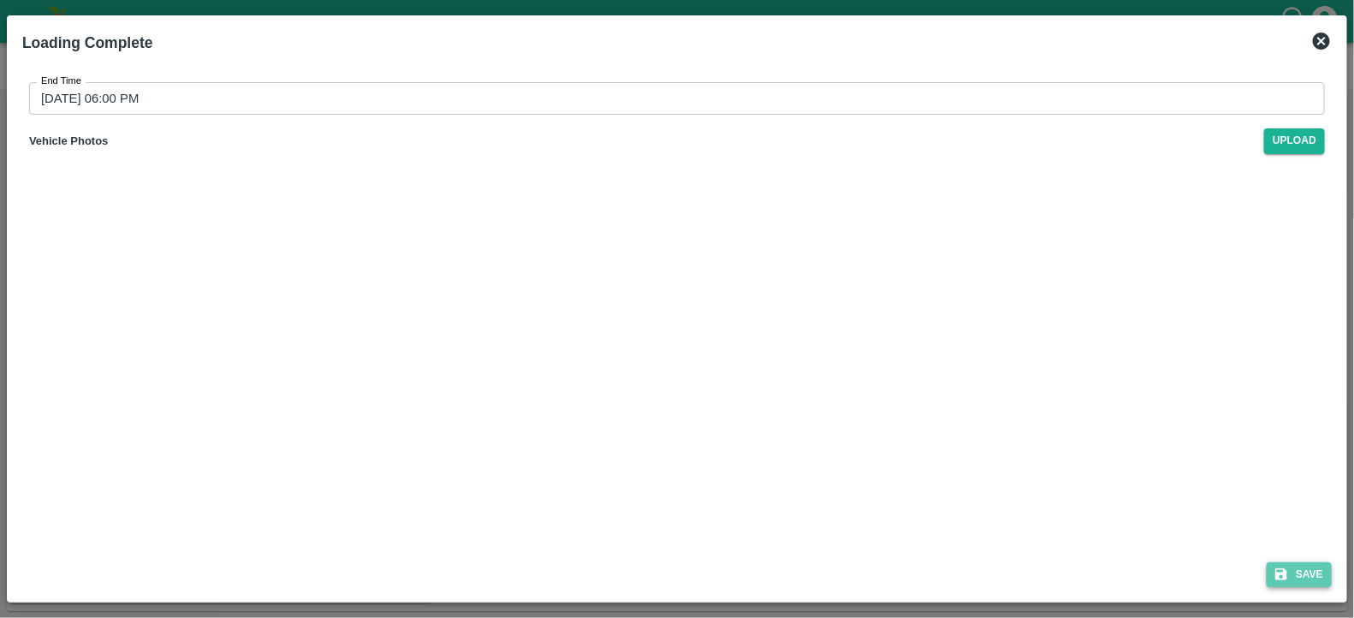
click at [1288, 567] on icon "submit" at bounding box center [1280, 574] width 15 height 15
type input "25/09/2025 02:00 PM"
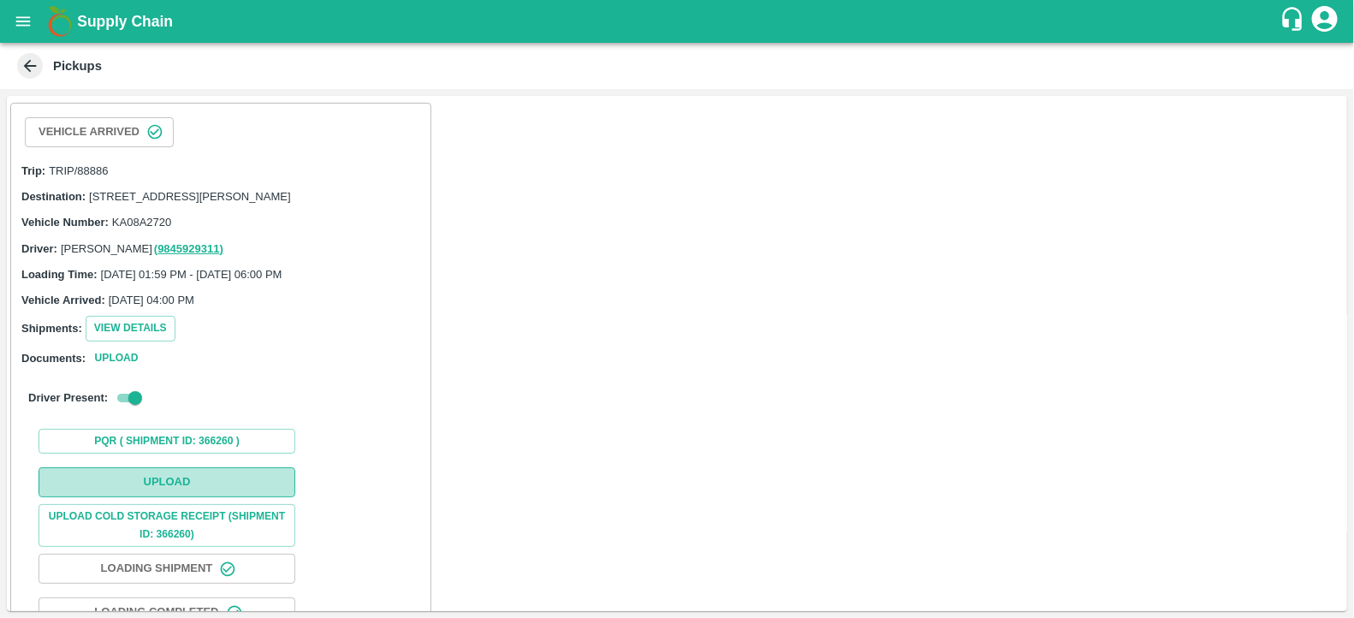
click at [170, 497] on button "Upload" at bounding box center [167, 482] width 257 height 30
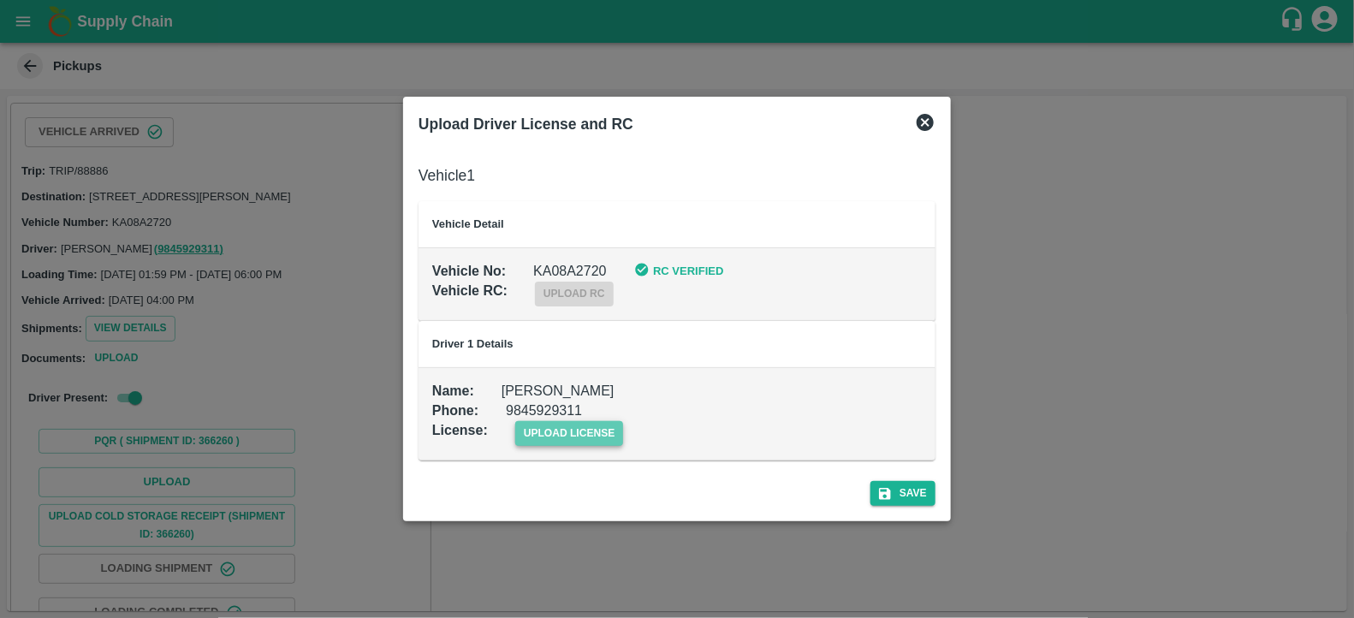
click at [561, 423] on span "upload license" at bounding box center [569, 433] width 109 height 25
click at [0, 0] on input "upload license" at bounding box center [0, 0] width 0 height 0
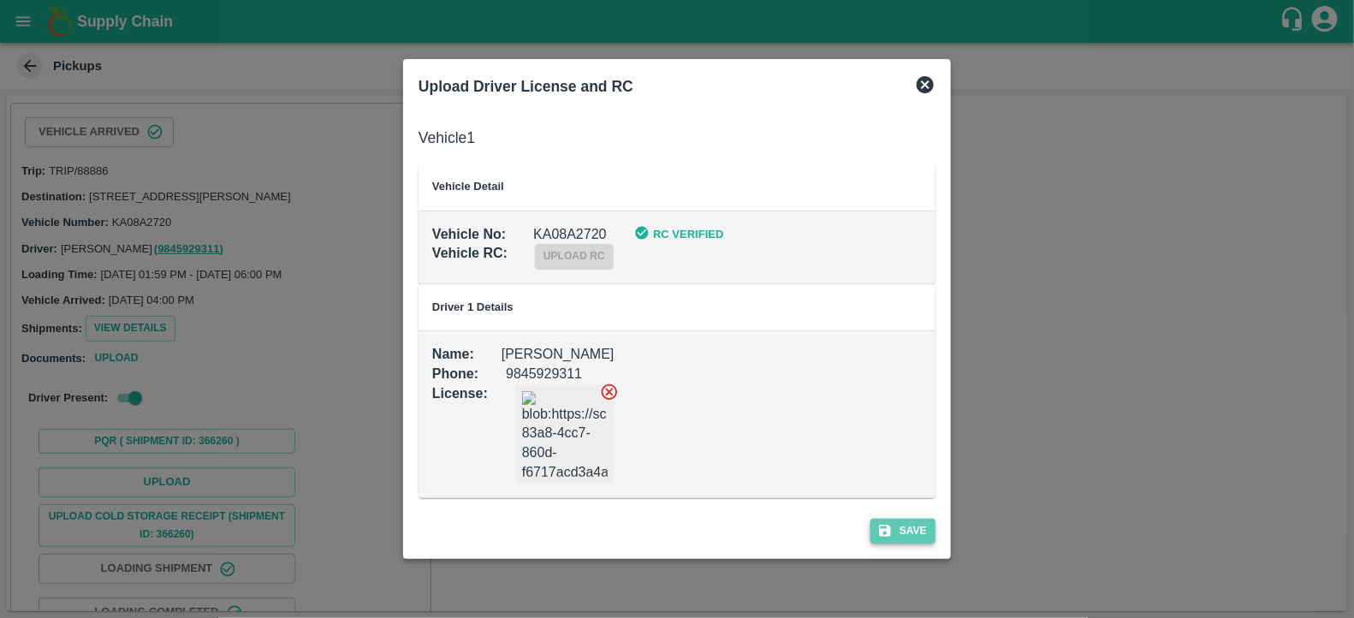
click at [905, 525] on button "Save" at bounding box center [902, 531] width 65 height 25
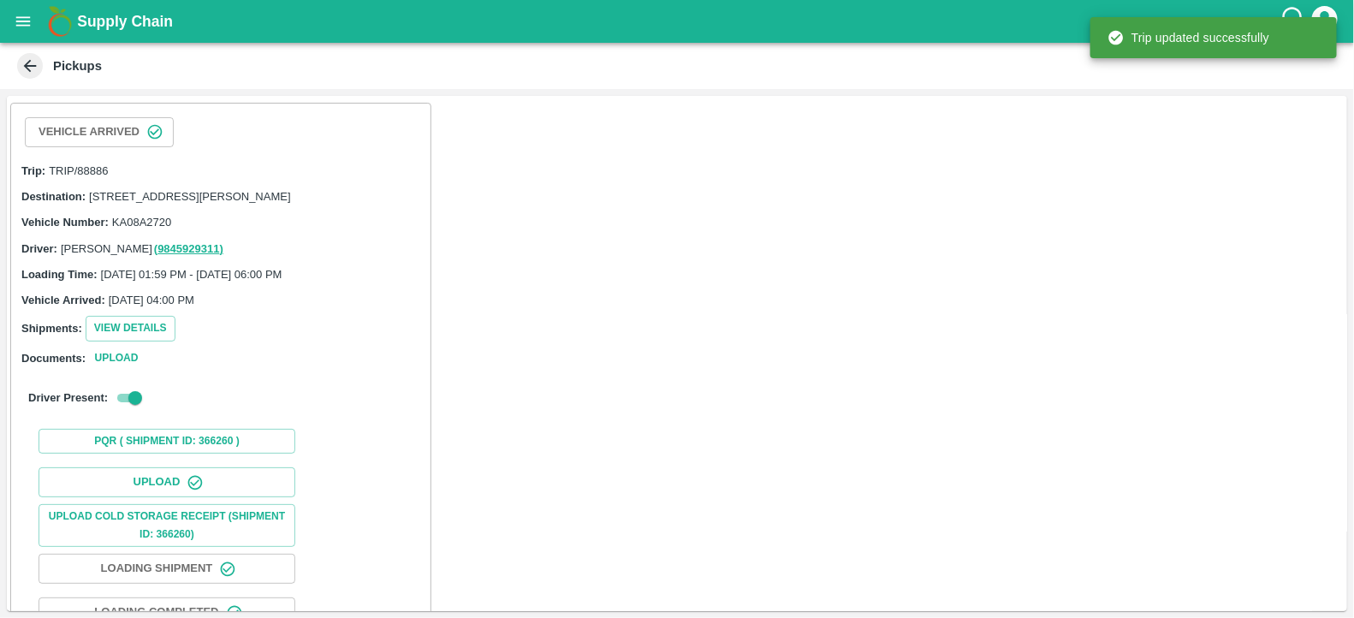
scroll to position [182, 0]
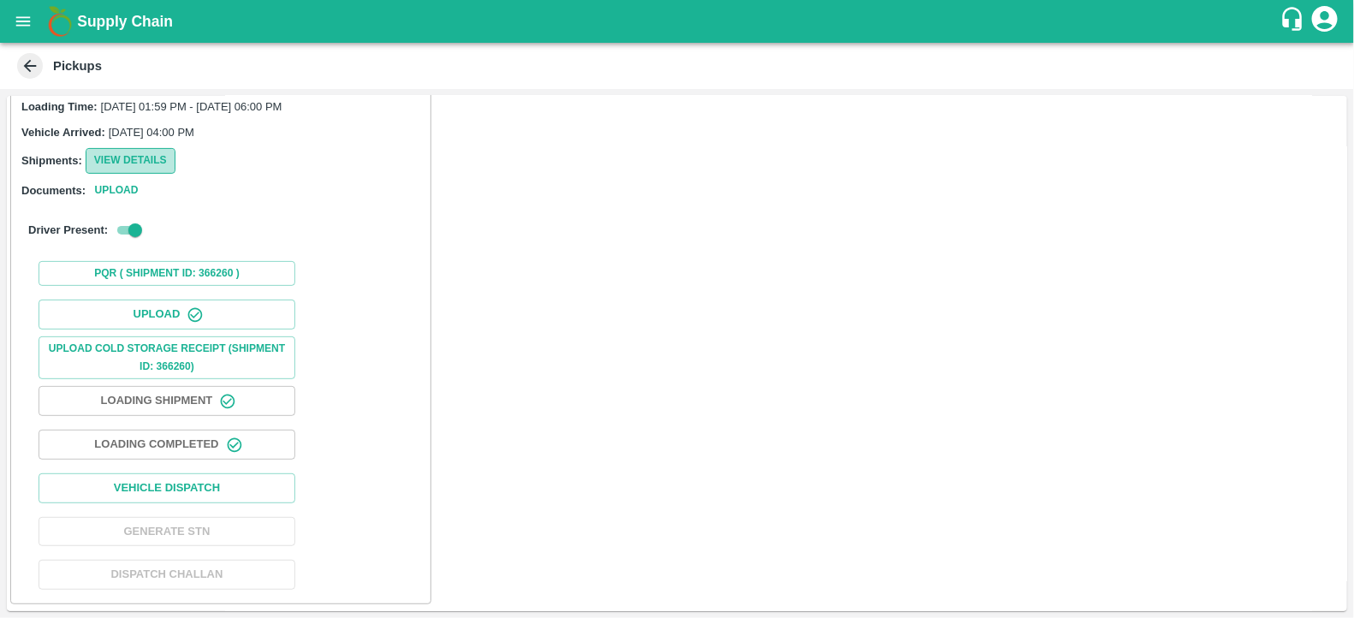
click at [141, 167] on button "View Details" at bounding box center [131, 160] width 90 height 25
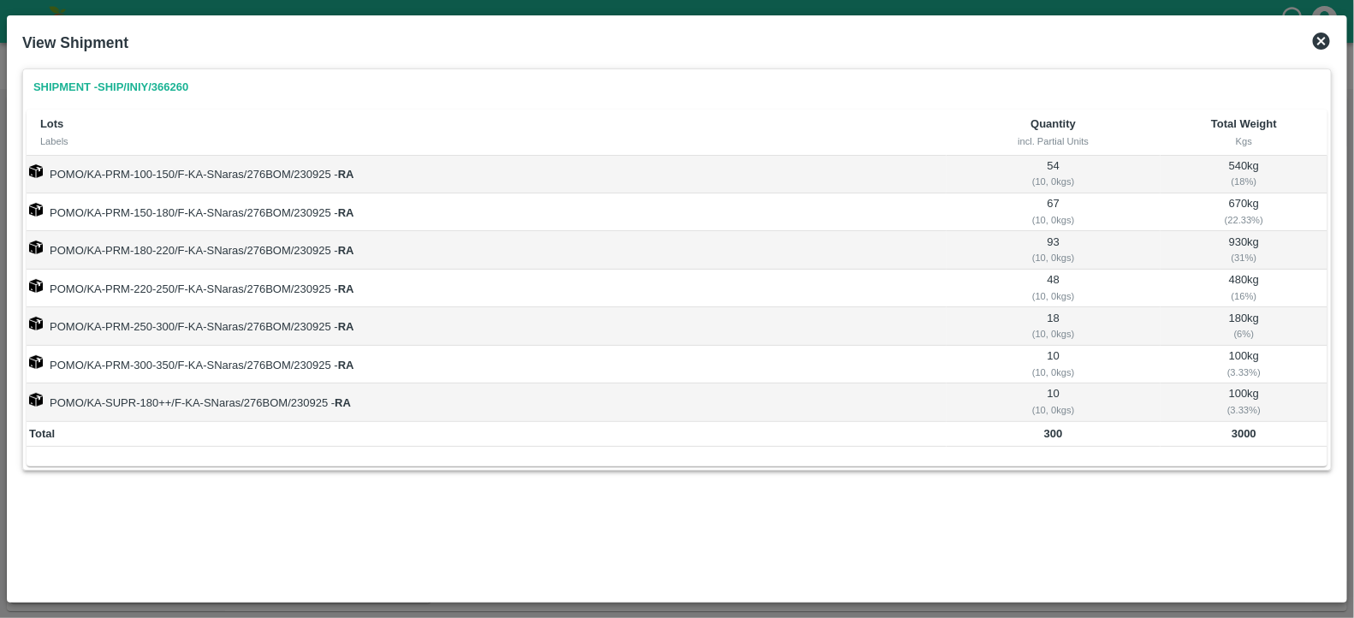
click at [1318, 43] on icon at bounding box center [1321, 41] width 21 height 21
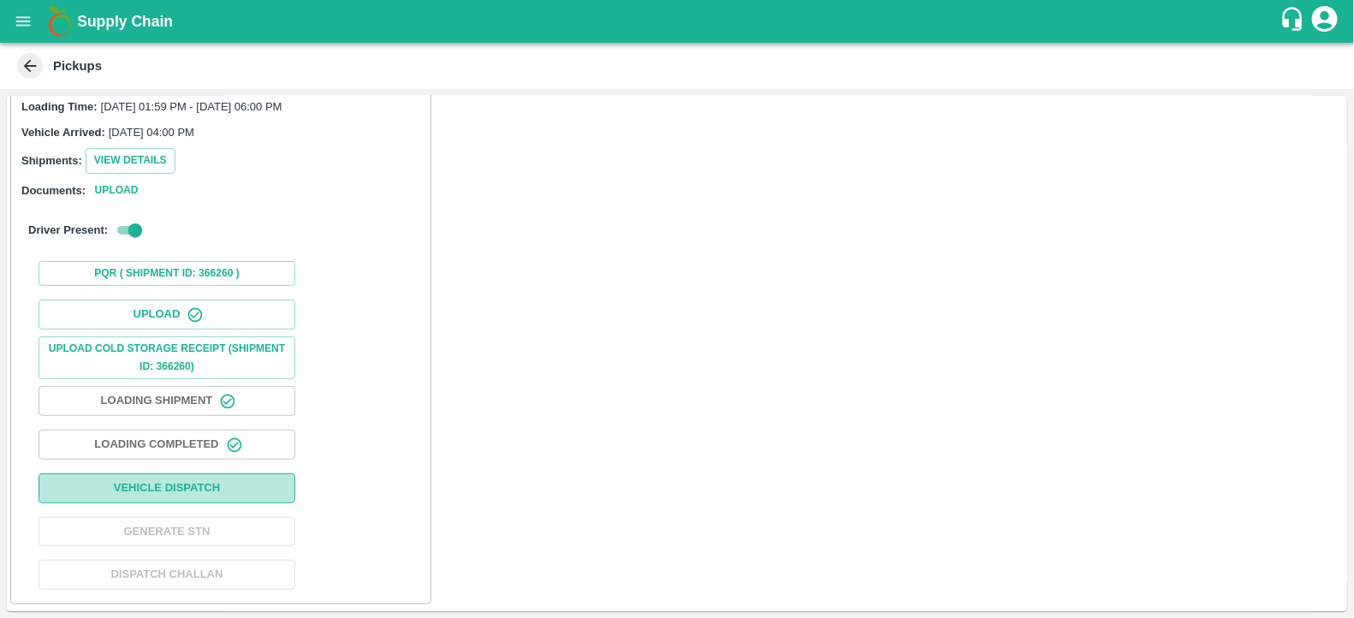
click at [158, 494] on button "Vehicle Dispatch" at bounding box center [167, 488] width 257 height 30
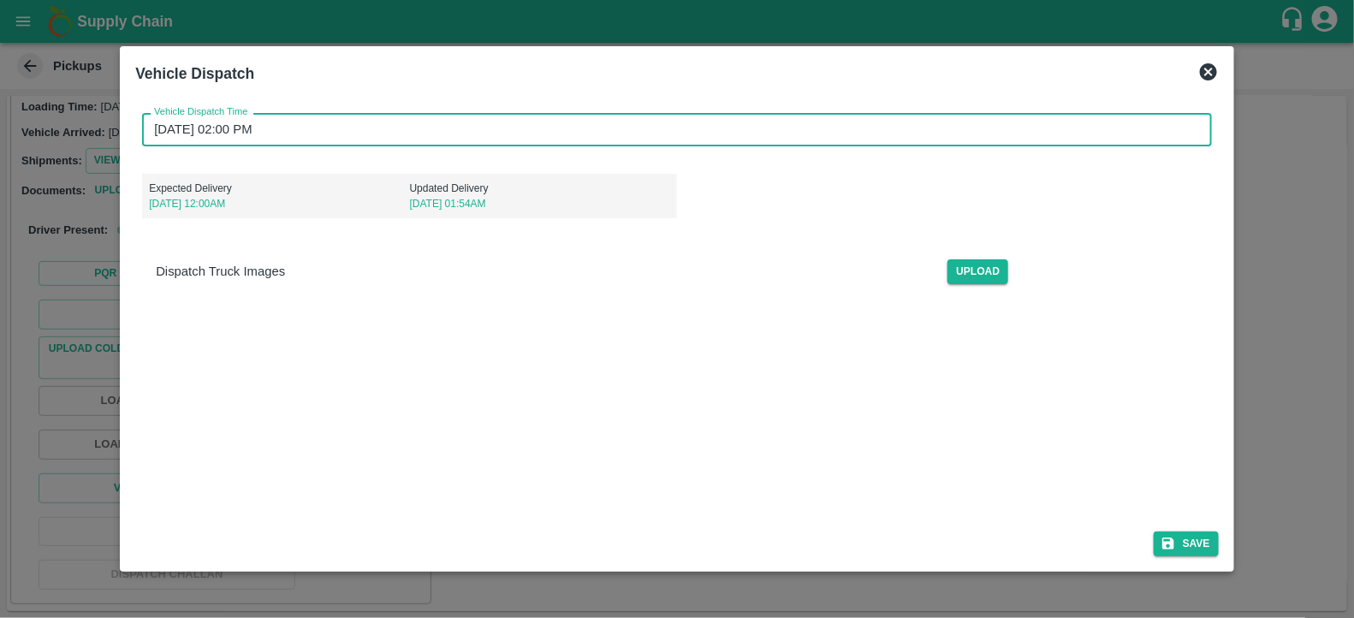
click at [352, 132] on input "25/09/2025 02:00 PM" at bounding box center [671, 129] width 1058 height 33
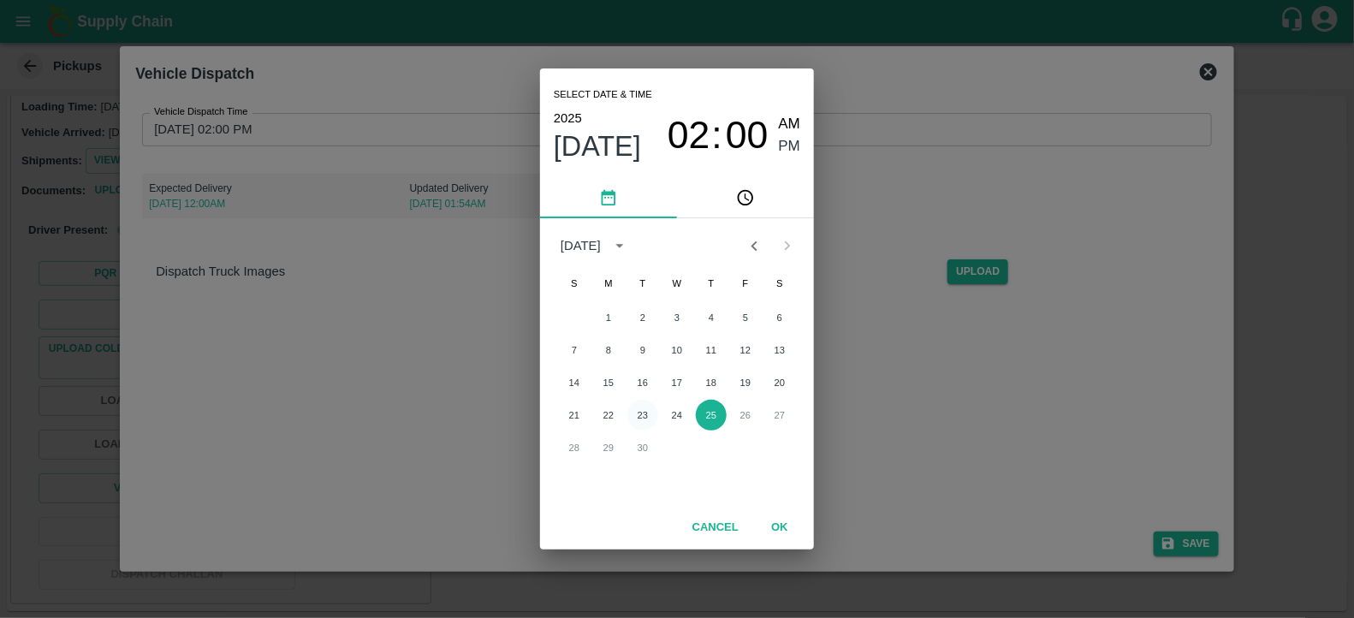
click at [646, 412] on button "23" at bounding box center [642, 415] width 31 height 31
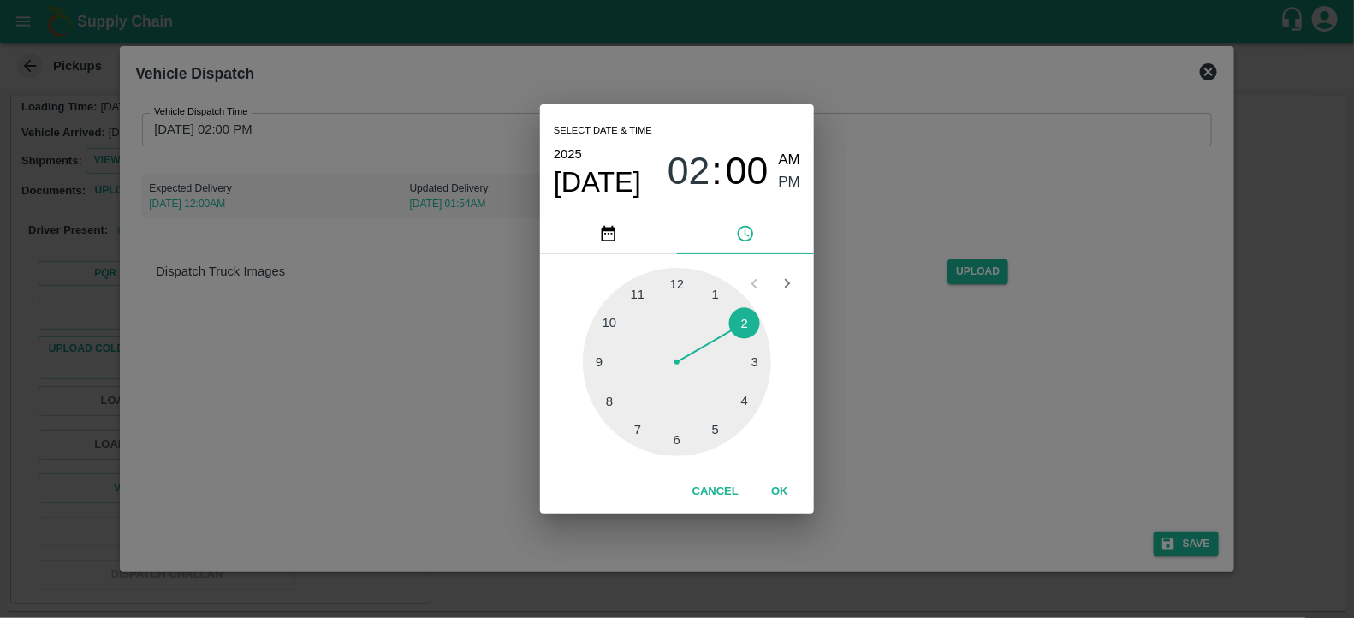
click at [638, 425] on div at bounding box center [677, 362] width 188 height 188
type input "23/09/2025 07:00 PM"
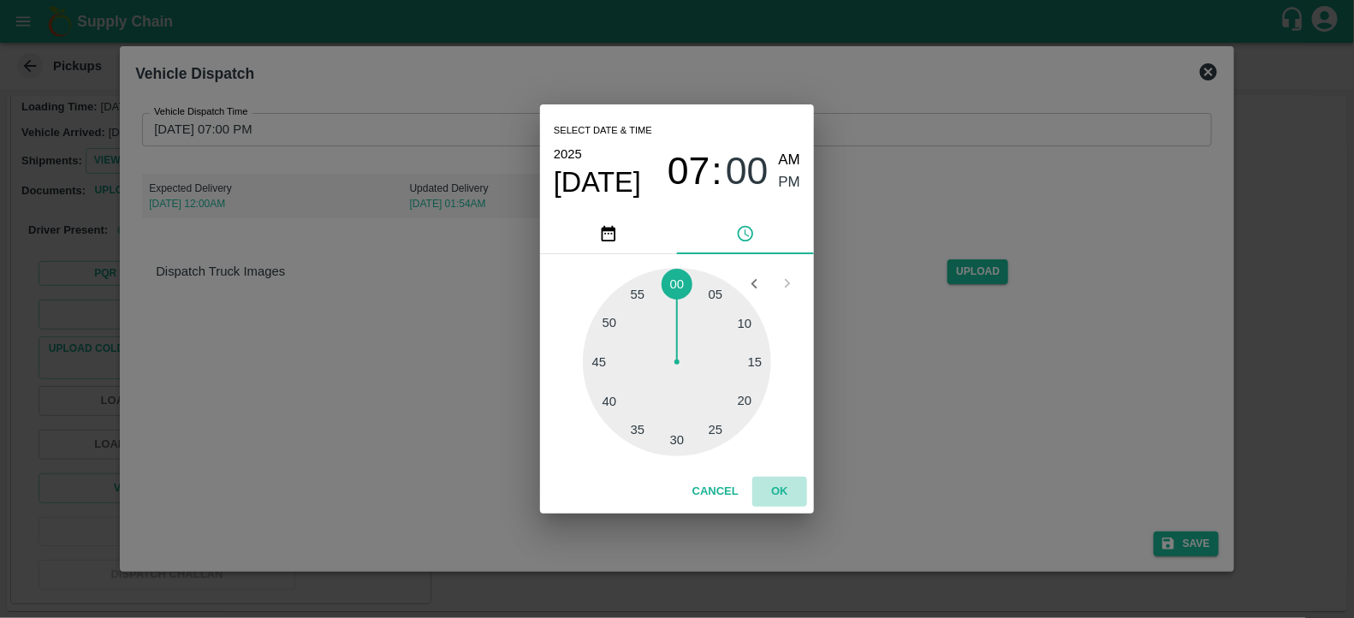
click at [779, 485] on button "OK" at bounding box center [779, 492] width 55 height 30
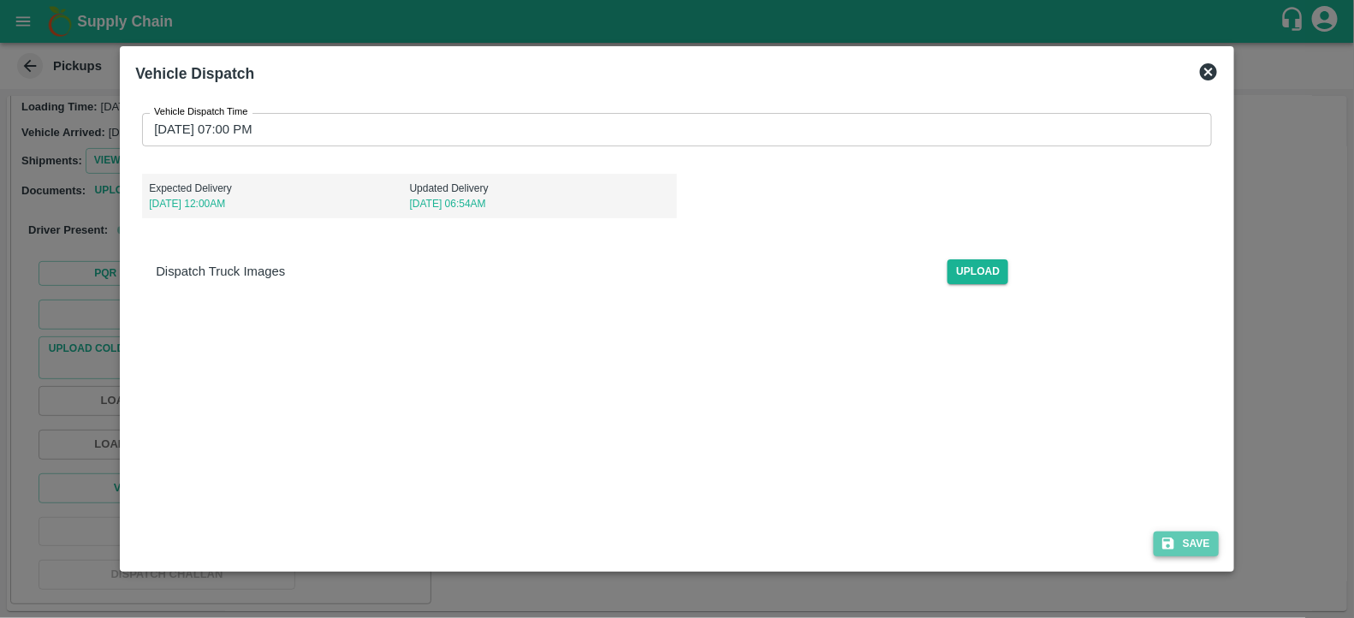
click at [1203, 537] on button "Save" at bounding box center [1186, 543] width 65 height 25
